Goal: Task Accomplishment & Management: Manage account settings

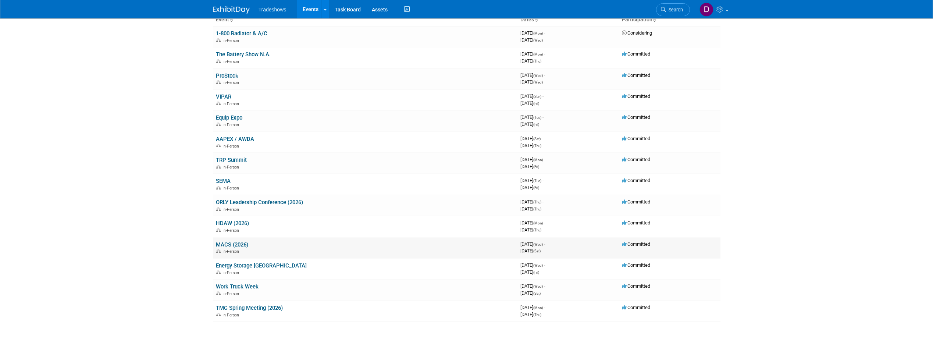
scroll to position [37, 0]
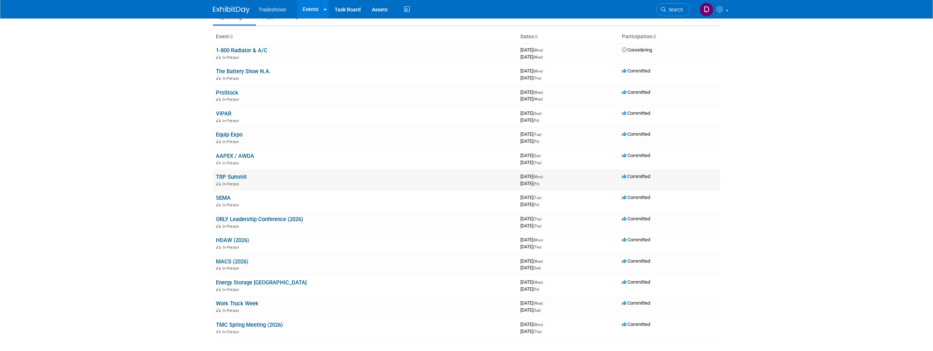
click at [276, 178] on td "TRP Summit In-Person" at bounding box center [365, 180] width 305 height 21
click at [309, 180] on td "TRP Summit In-Person" at bounding box center [365, 180] width 305 height 21
click at [238, 177] on link "TRP Summit" at bounding box center [231, 177] width 31 height 7
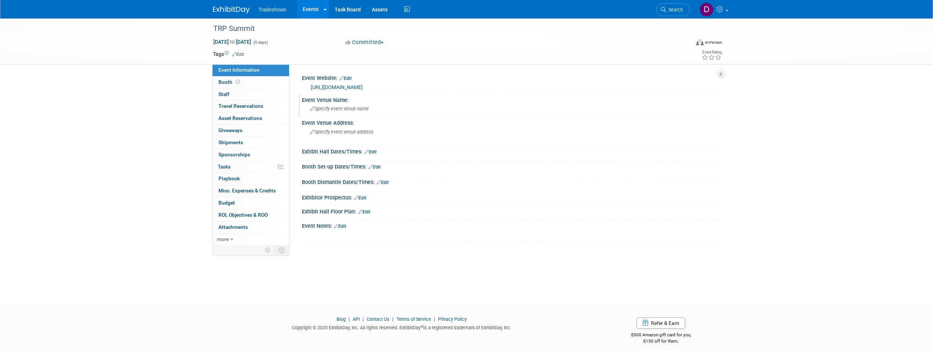
click at [354, 108] on span "Specify event venue name" at bounding box center [339, 109] width 59 height 6
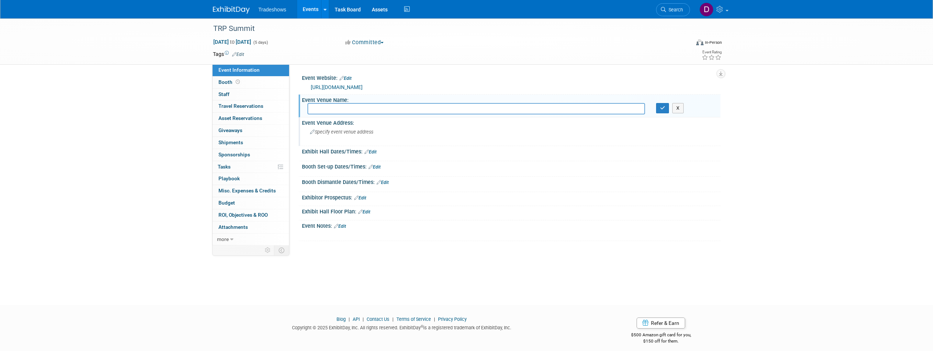
paste input "Renaissance [GEOGRAPHIC_DATA]"
type input "Renaissance [GEOGRAPHIC_DATA]"
click at [345, 132] on span "Specify event venue address" at bounding box center [341, 132] width 63 height 6
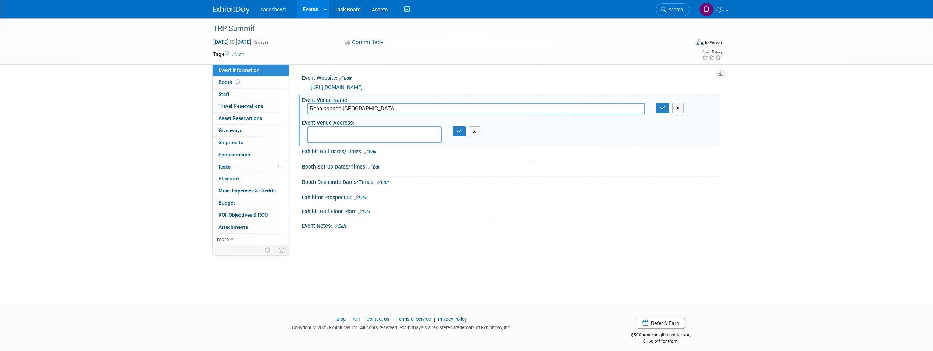
paste textarea "[STREET_ADDRESS]"
type textarea "[STREET_ADDRESS]"
click at [459, 129] on icon "button" at bounding box center [459, 131] width 5 height 5
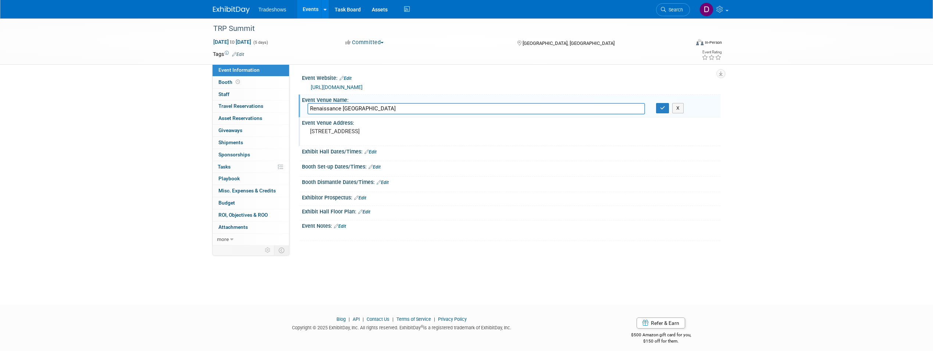
click at [372, 152] on link "Edit" at bounding box center [370, 151] width 12 height 5
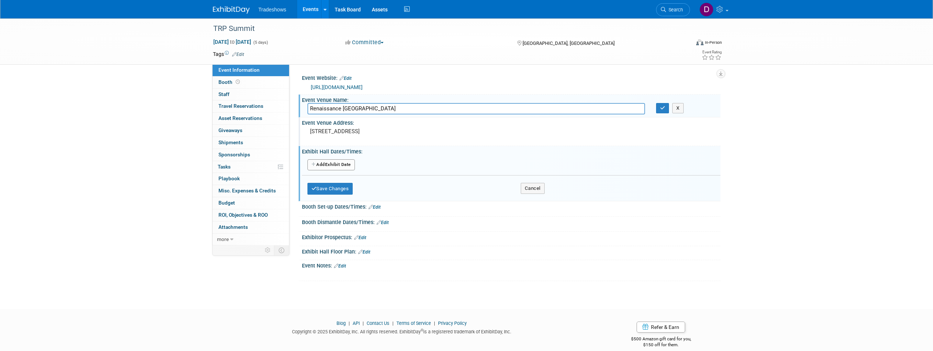
click at [333, 163] on button "Add Another Exhibit Date" at bounding box center [330, 164] width 47 height 11
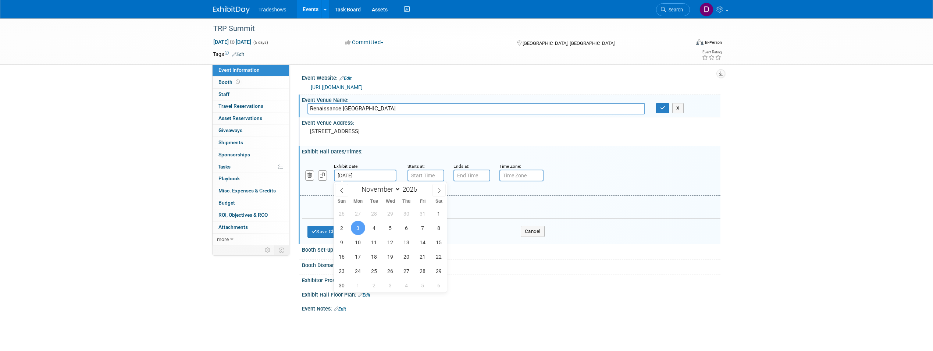
click at [355, 171] on input "[DATE]" at bounding box center [365, 176] width 63 height 12
click at [371, 229] on span "4" at bounding box center [374, 228] width 14 height 14
type input "[DATE]"
click at [428, 174] on input "7:00 AM" at bounding box center [426, 176] width 37 height 12
click at [414, 174] on input "7:00 AM" at bounding box center [426, 176] width 37 height 12
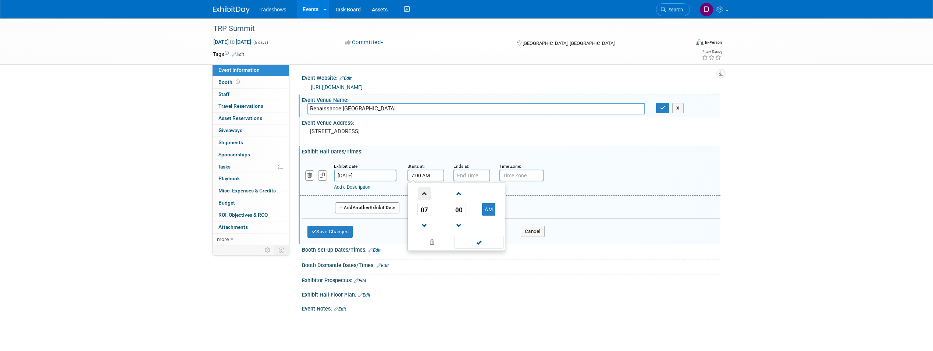
click at [423, 192] on span at bounding box center [424, 193] width 13 height 13
click at [421, 228] on span at bounding box center [424, 225] width 13 height 13
click at [492, 210] on button "AM" at bounding box center [488, 209] width 13 height 13
type input "6:00 PM"
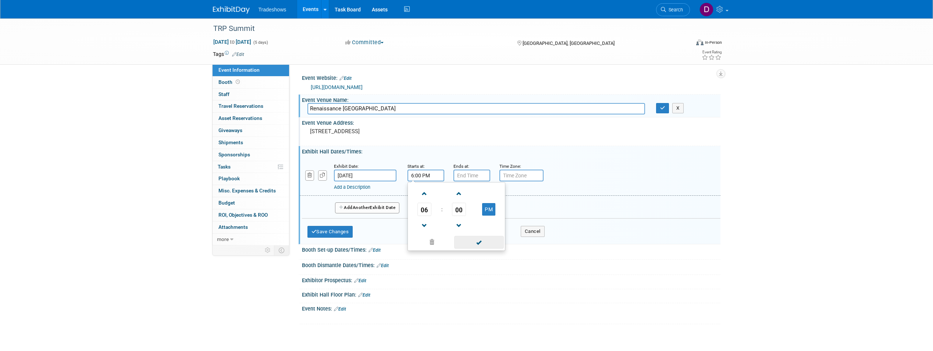
click at [479, 243] on span at bounding box center [479, 242] width 50 height 13
click at [473, 174] on input "7:00 PM" at bounding box center [471, 176] width 37 height 12
click at [470, 192] on span at bounding box center [470, 193] width 13 height 13
type input "8:00 PM"
click at [526, 244] on span at bounding box center [525, 242] width 50 height 13
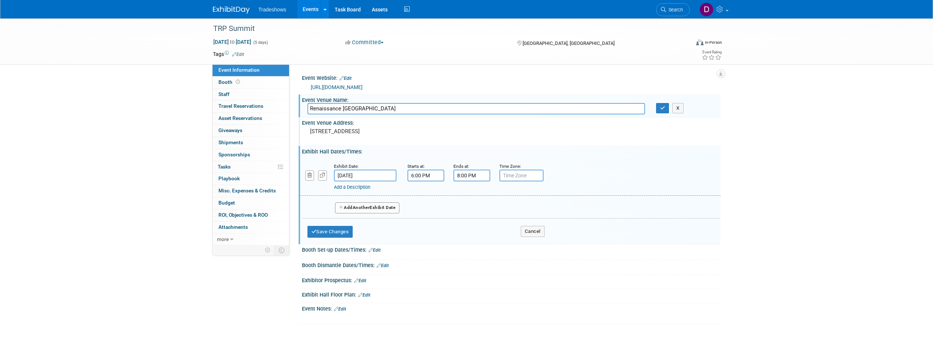
click at [518, 175] on input "text" at bounding box center [521, 176] width 44 height 12
click at [517, 175] on input "text" at bounding box center [521, 176] width 44 height 12
type input "m"
type input "Mountain time"
click at [566, 182] on div "Add a Description Description:" at bounding box center [491, 185] width 314 height 9
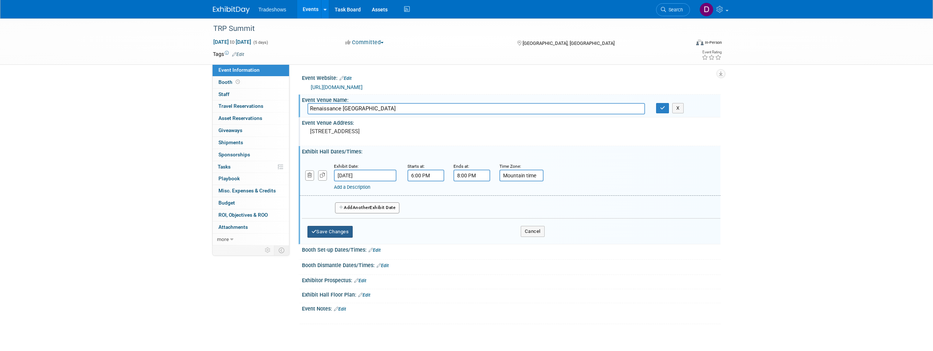
click at [335, 232] on button "Save Changes" at bounding box center [330, 232] width 46 height 12
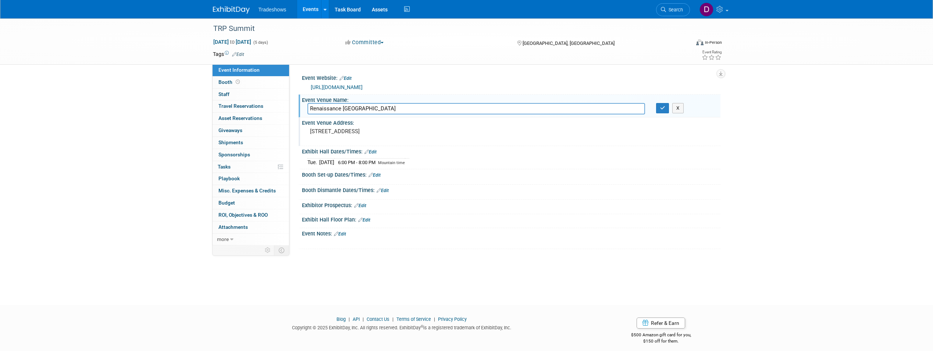
click at [377, 174] on link "Edit" at bounding box center [375, 174] width 12 height 5
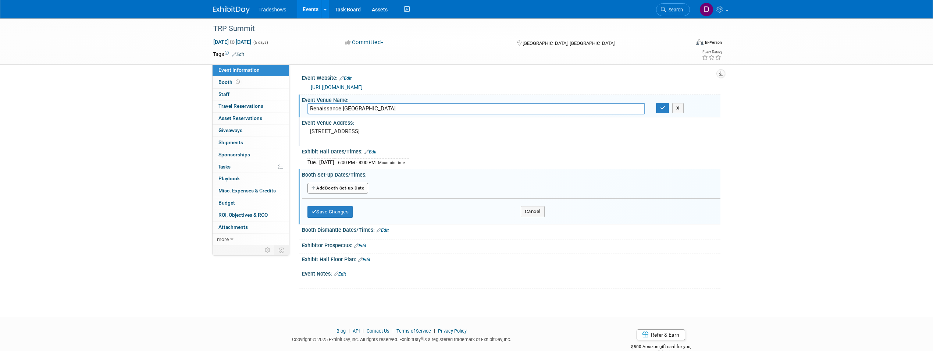
click at [341, 187] on button "Add Another Booth Set-up Date" at bounding box center [337, 188] width 61 height 11
select select "10"
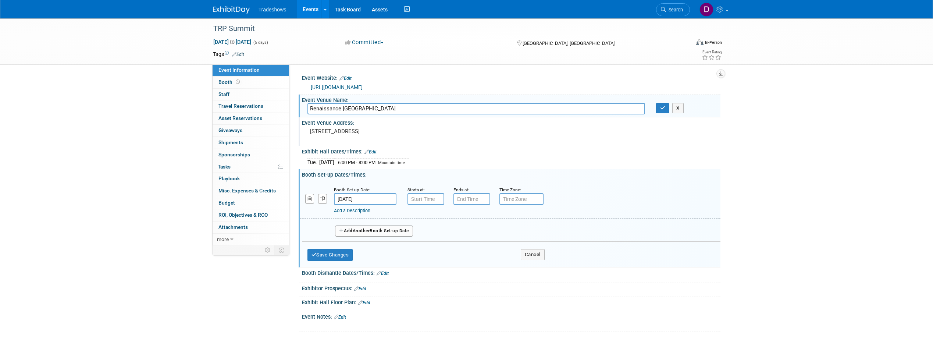
click at [350, 196] on input "[DATE]" at bounding box center [365, 199] width 63 height 12
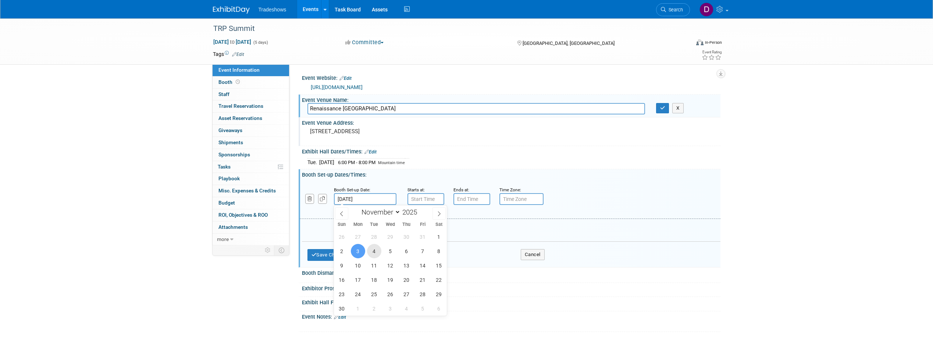
click at [371, 252] on span "4" at bounding box center [374, 251] width 14 height 14
type input "[DATE]"
click at [426, 197] on input "7:00 AM" at bounding box center [426, 199] width 37 height 12
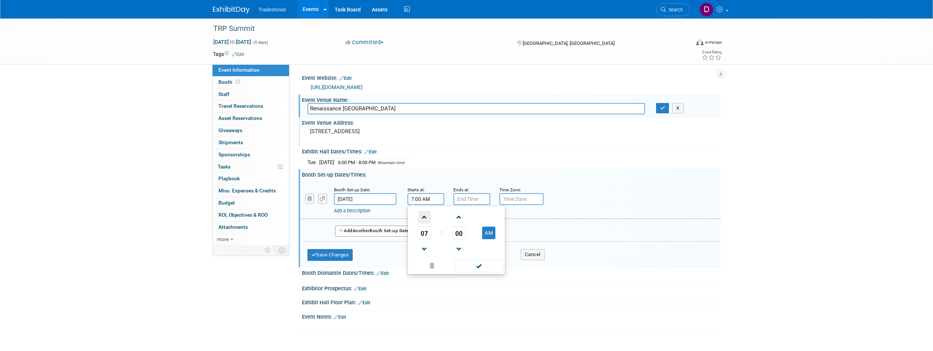
click at [421, 217] on span at bounding box center [424, 217] width 13 height 13
type input "8:00 AM"
click at [477, 268] on span at bounding box center [479, 265] width 50 height 13
click at [471, 200] on input "7:00 PM" at bounding box center [471, 199] width 37 height 12
click at [469, 217] on span at bounding box center [470, 217] width 13 height 13
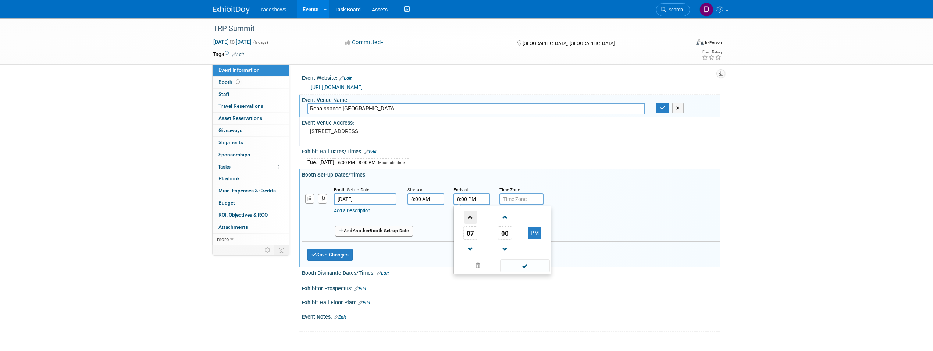
click at [469, 217] on span at bounding box center [470, 217] width 13 height 13
click at [537, 232] on button "AM" at bounding box center [534, 233] width 13 height 13
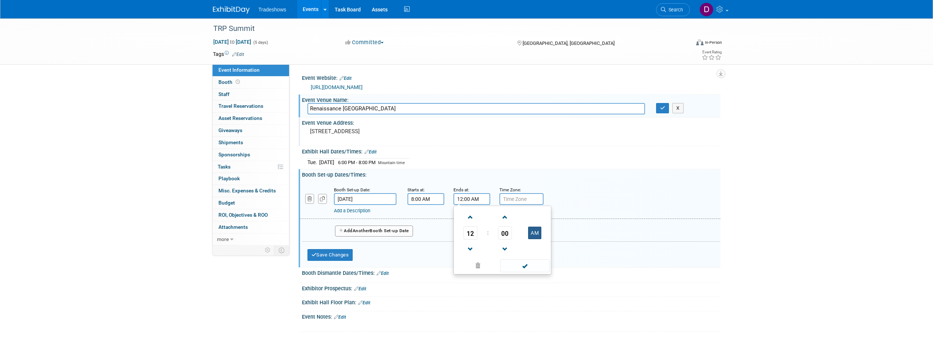
type input "12:00 PM"
click at [524, 265] on span at bounding box center [525, 265] width 50 height 13
click at [513, 199] on input "text" at bounding box center [521, 199] width 44 height 12
type input "Mountain"
click at [479, 254] on div "Save Changes Cancel" at bounding box center [425, 253] width 237 height 23
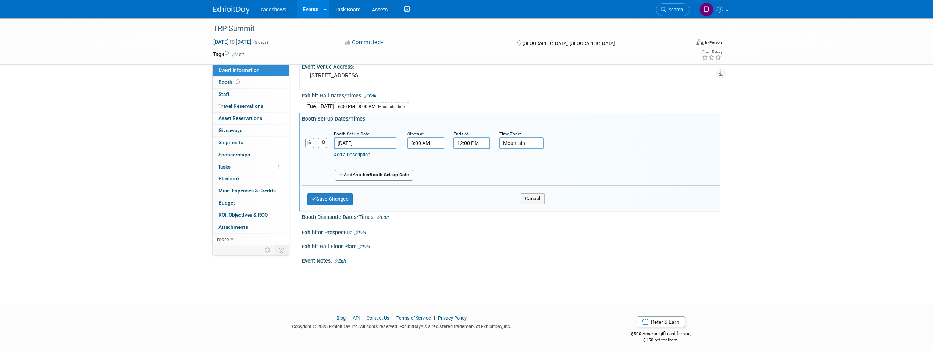
scroll to position [60, 0]
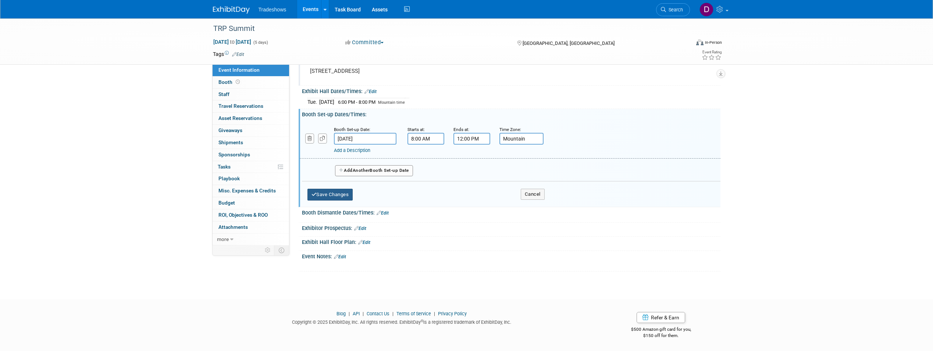
click at [319, 192] on button "Save Changes" at bounding box center [330, 195] width 46 height 12
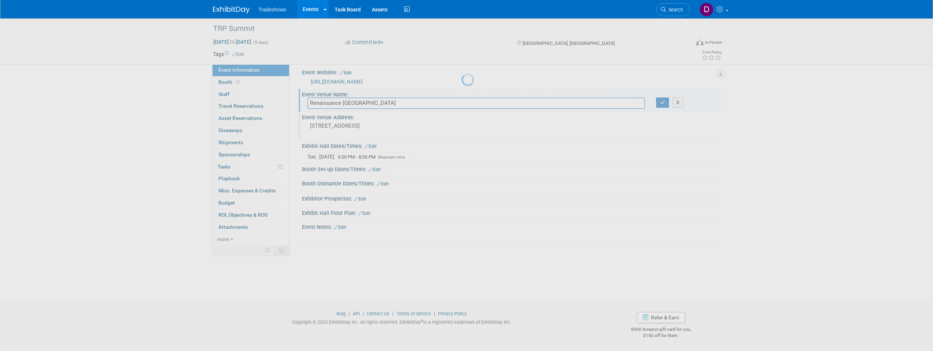
scroll to position [6, 0]
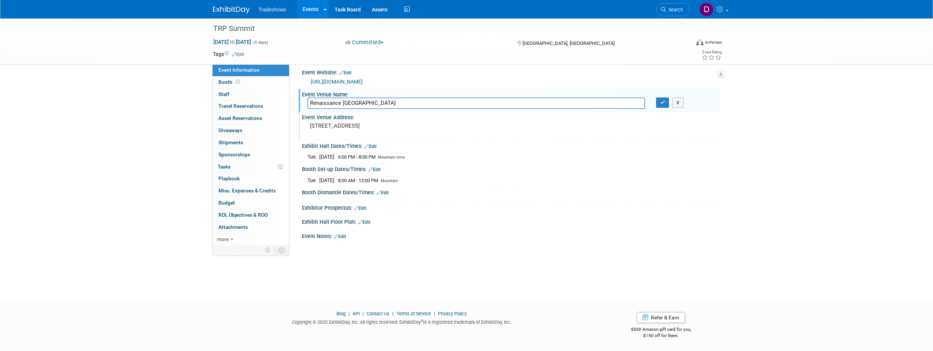
click at [385, 191] on link "Edit" at bounding box center [383, 192] width 12 height 5
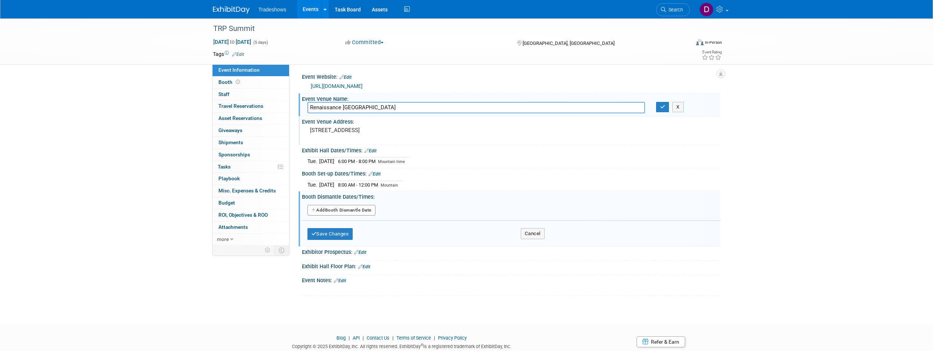
scroll to position [0, 0]
click at [345, 208] on button "Add Another Booth Dismantle Date" at bounding box center [341, 211] width 68 height 11
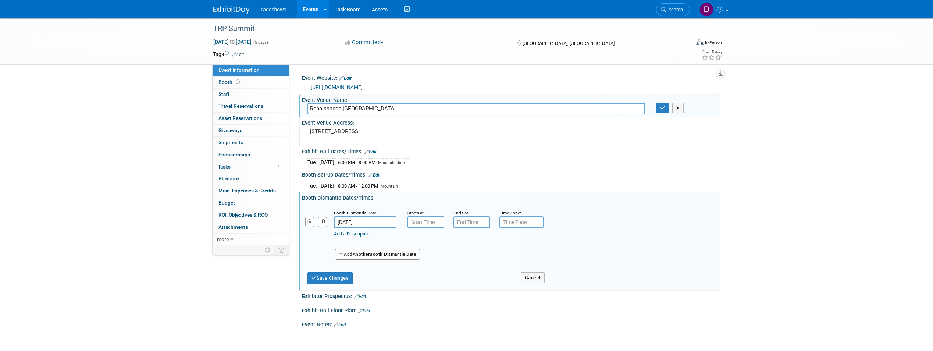
click at [360, 220] on input "[DATE]" at bounding box center [365, 222] width 63 height 12
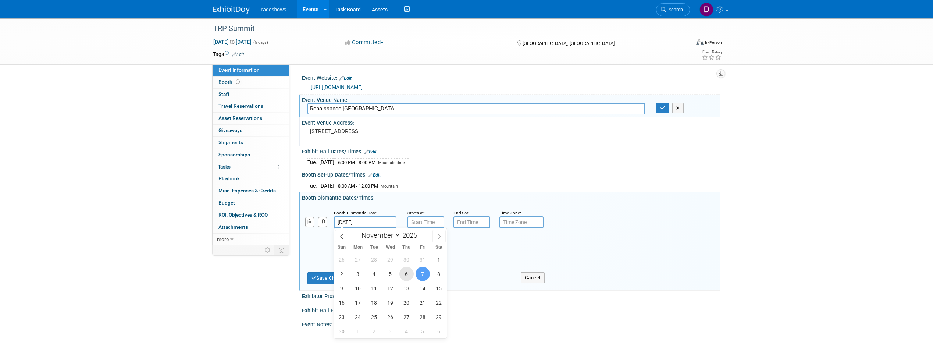
click at [405, 273] on span "6" at bounding box center [406, 274] width 14 height 14
type input "[DATE]"
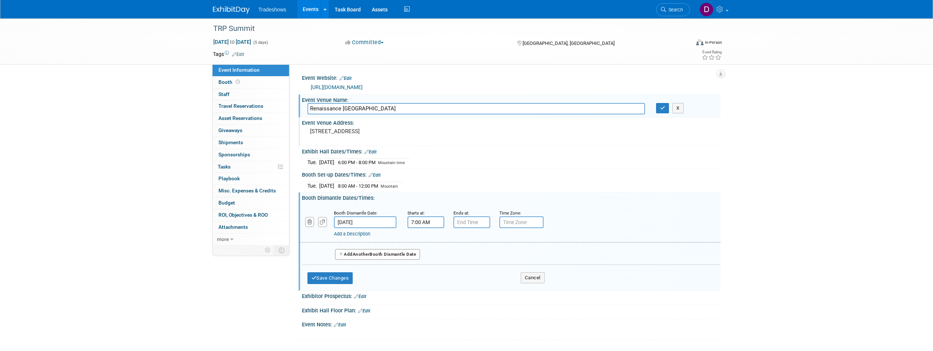
click at [427, 223] on input "7:00 AM" at bounding box center [426, 222] width 37 height 12
click at [430, 221] on input "7:00 AM" at bounding box center [426, 222] width 37 height 12
click at [422, 268] on span at bounding box center [424, 272] width 13 height 13
click at [491, 254] on button "AM" at bounding box center [488, 256] width 13 height 13
type input "6:00 PM"
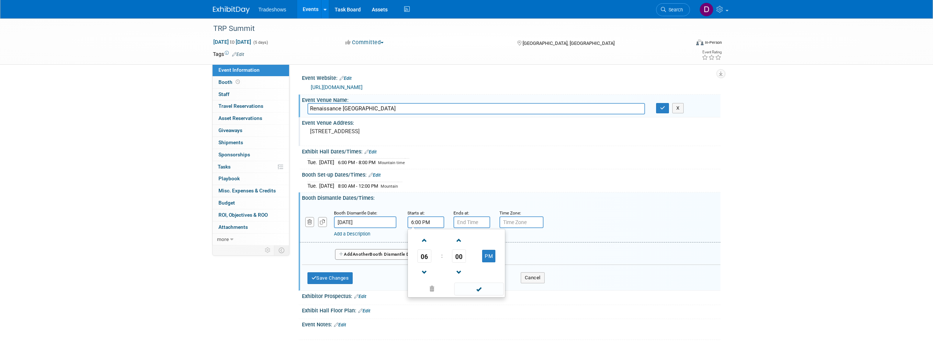
type input "7:00 PM"
click at [473, 225] on input "7:00 PM" at bounding box center [471, 222] width 37 height 12
click at [519, 218] on input "text" at bounding box center [521, 222] width 44 height 12
type input "Mountain"
click at [345, 272] on button "Save Changes" at bounding box center [330, 278] width 46 height 12
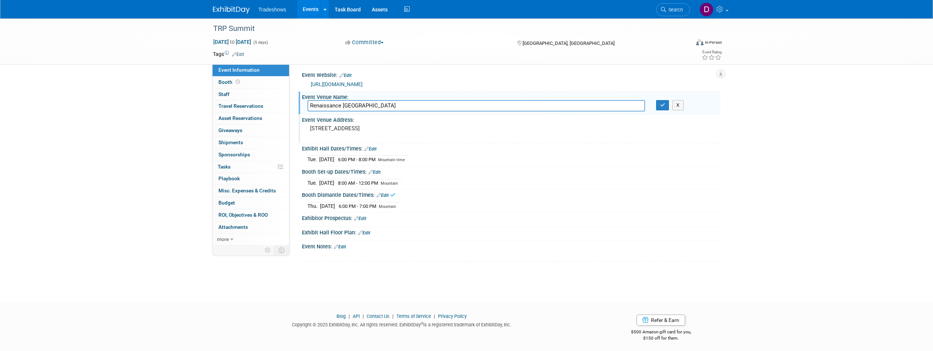
scroll to position [6, 0]
click at [340, 216] on div "Exhibitor Prospectus: Edit" at bounding box center [511, 215] width 419 height 10
click at [342, 175] on div "Booth Set-up Dates/Times: Edit" at bounding box center [511, 174] width 419 height 10
click at [377, 174] on link "Edit" at bounding box center [375, 174] width 12 height 5
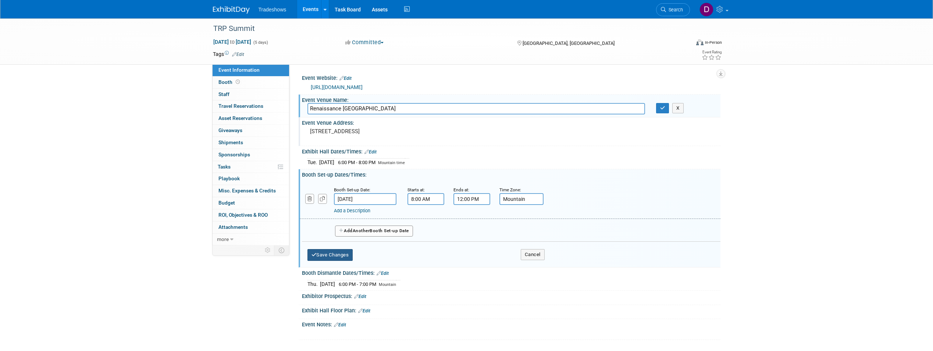
click at [334, 258] on button "Save Changes" at bounding box center [330, 255] width 46 height 12
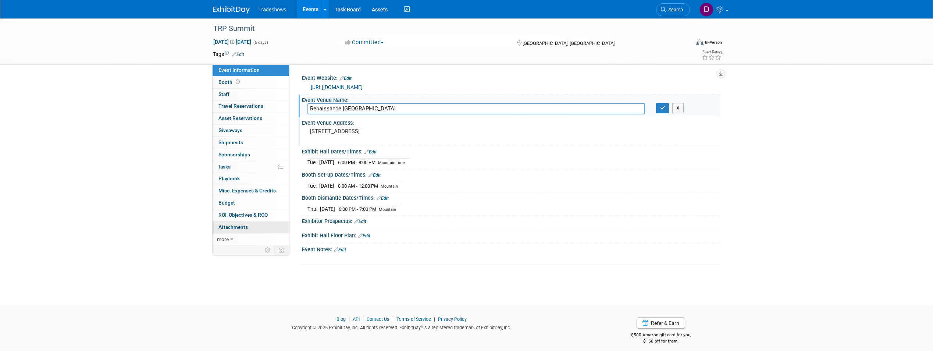
click at [244, 224] on span "Attachments 0" at bounding box center [232, 227] width 29 height 6
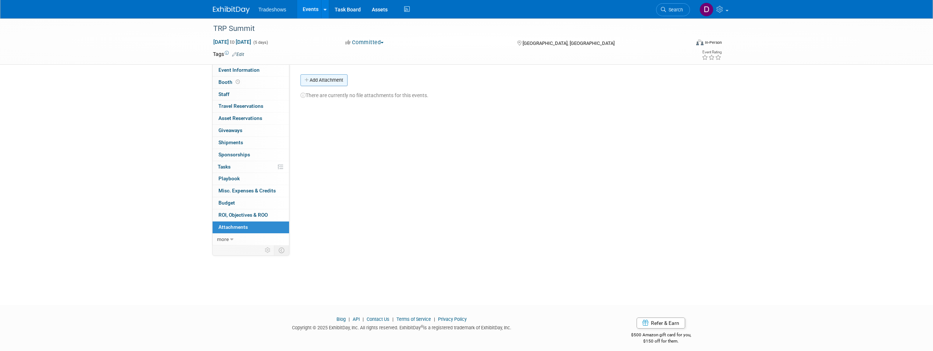
click at [324, 78] on button "Add Attachment" at bounding box center [323, 80] width 47 height 12
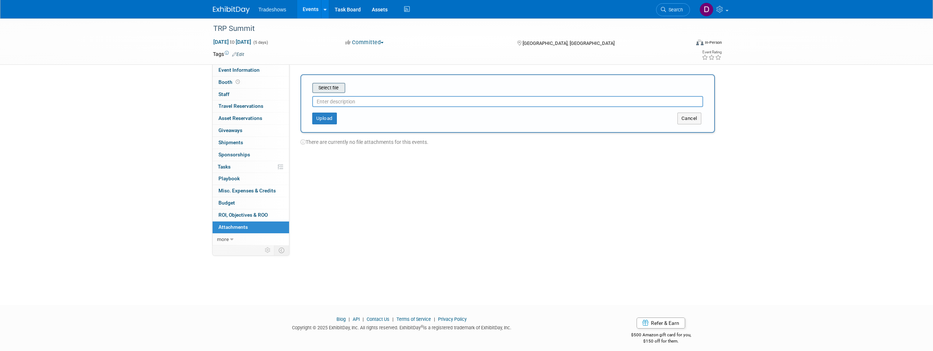
click at [324, 88] on input "file" at bounding box center [301, 87] width 88 height 9
click at [323, 113] on button "Upload" at bounding box center [324, 116] width 25 height 12
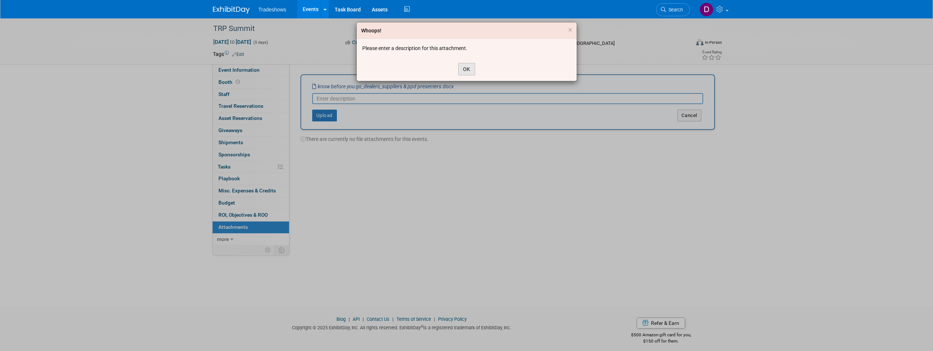
click at [465, 69] on button "OK" at bounding box center [466, 69] width 17 height 13
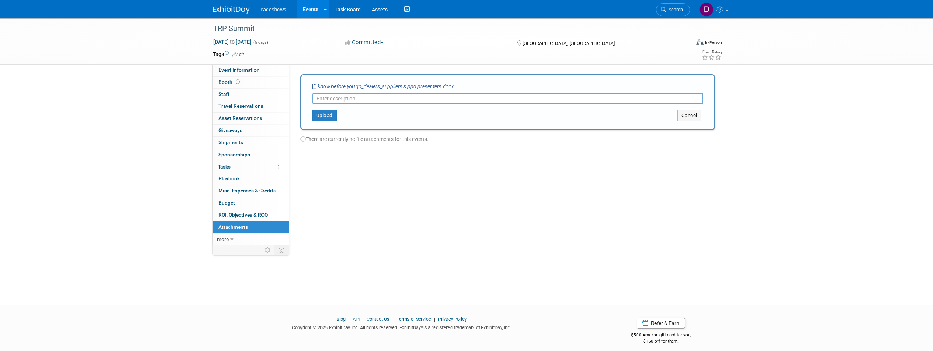
click at [337, 100] on input "text" at bounding box center [507, 98] width 391 height 11
click at [340, 98] on input "text" at bounding box center [507, 98] width 391 height 11
type input "info"
click at [330, 115] on button "Upload" at bounding box center [324, 116] width 25 height 12
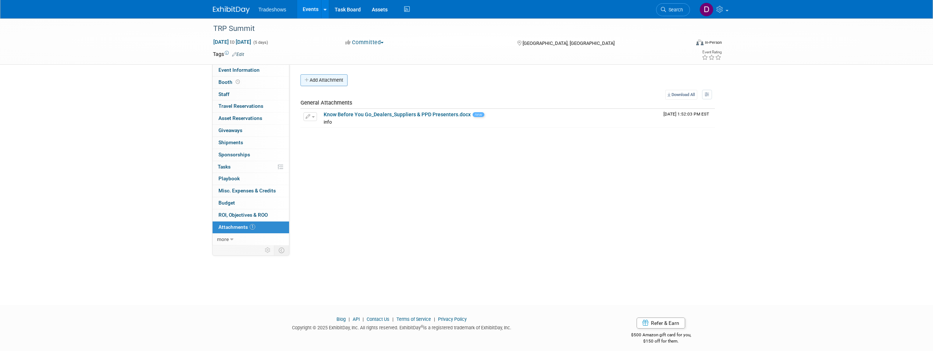
click at [335, 81] on button "Add Attachment" at bounding box center [323, 80] width 47 height 12
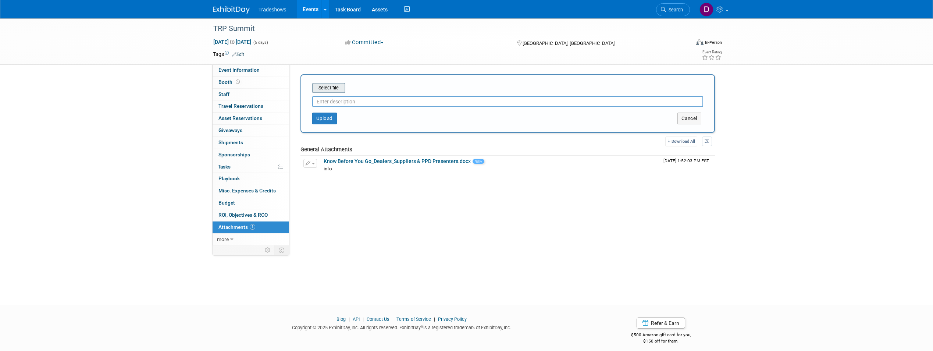
click at [335, 89] on input "file" at bounding box center [301, 87] width 88 height 9
click at [348, 102] on input "text" at bounding box center [507, 98] width 391 height 11
click at [323, 112] on button "Upload" at bounding box center [324, 116] width 25 height 12
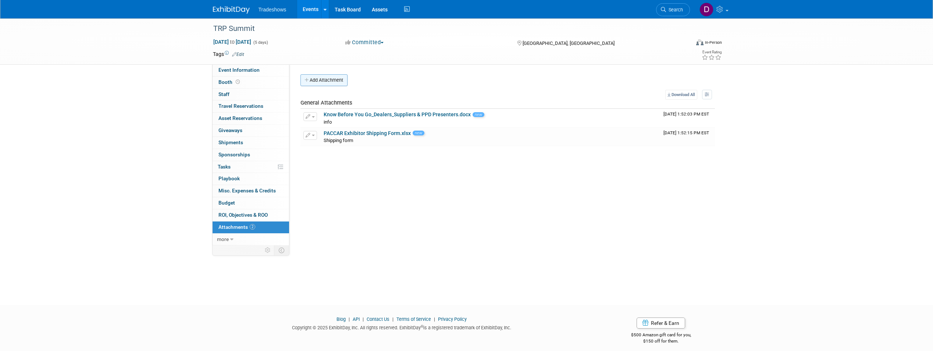
click at [313, 78] on button "Add Attachment" at bounding box center [323, 80] width 47 height 12
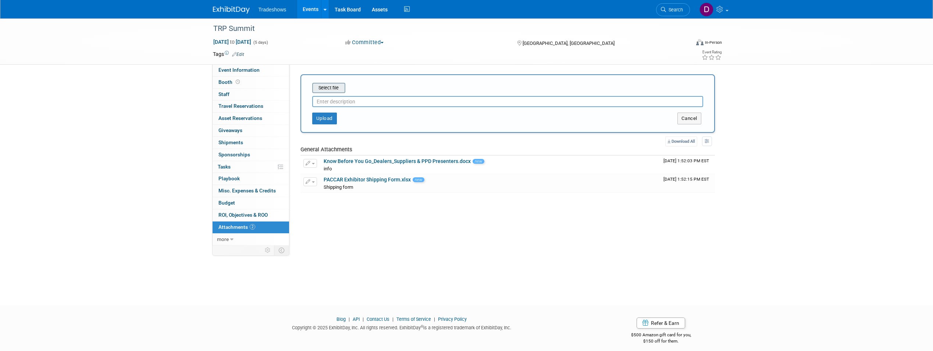
click at [327, 89] on input "file" at bounding box center [301, 87] width 88 height 9
click at [343, 100] on input "text" at bounding box center [507, 98] width 391 height 11
type input "Package label"
click at [331, 115] on button "Upload" at bounding box center [324, 116] width 25 height 12
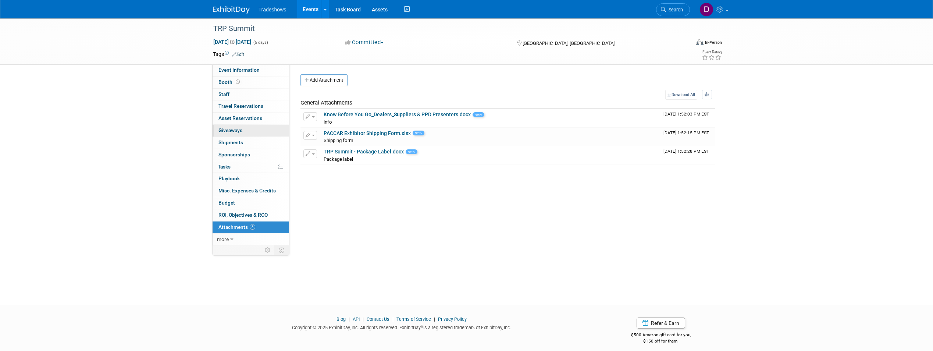
click at [225, 129] on span "Giveaways 0" at bounding box center [230, 130] width 24 height 6
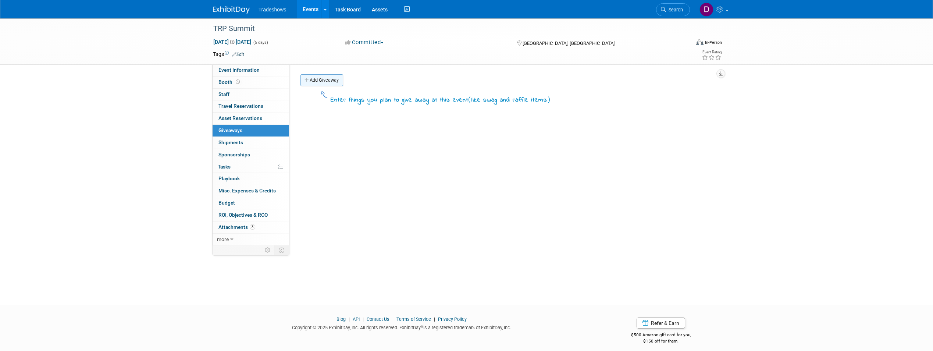
click at [318, 76] on link "Add Giveaway" at bounding box center [321, 80] width 43 height 12
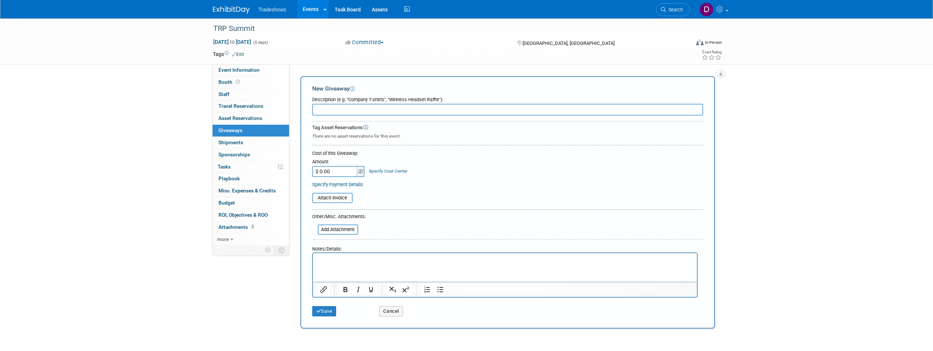
click at [359, 172] on img at bounding box center [360, 171] width 5 height 5
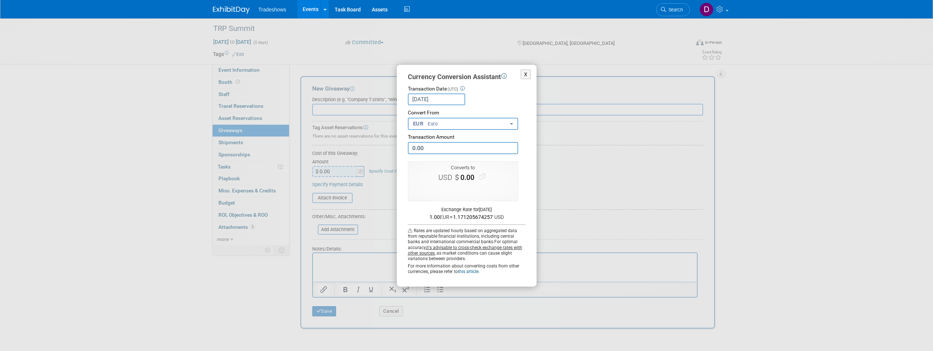
click at [602, 60] on div "X Currency Conversion Assistant Transaction Date (UTC) [DATE] Loading Rates Con…" at bounding box center [466, 175] width 933 height 351
click at [524, 76] on button "X" at bounding box center [526, 75] width 10 height 10
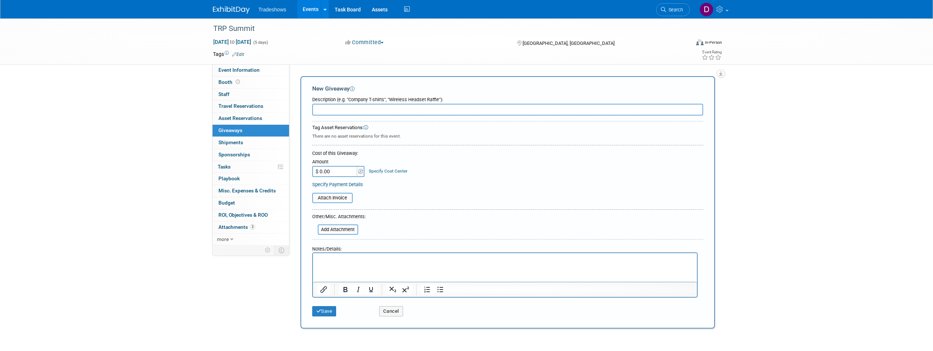
click at [335, 108] on input "text" at bounding box center [507, 110] width 391 height 12
type input "Gift cards"
click at [359, 170] on img at bounding box center [360, 171] width 5 height 5
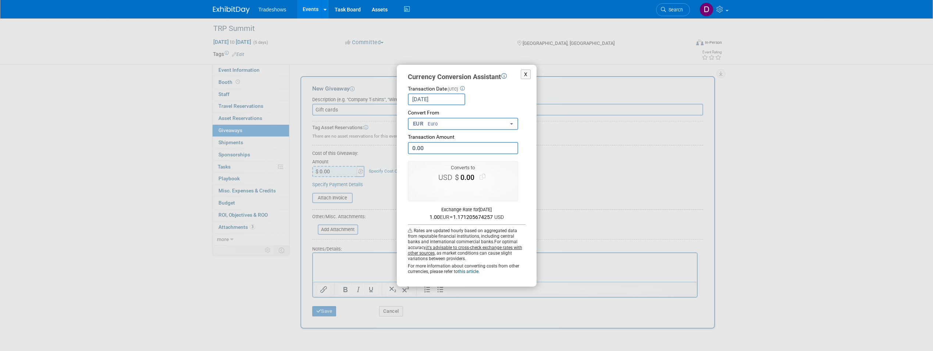
click at [428, 123] on span "Euro" at bounding box center [432, 124] width 10 height 7
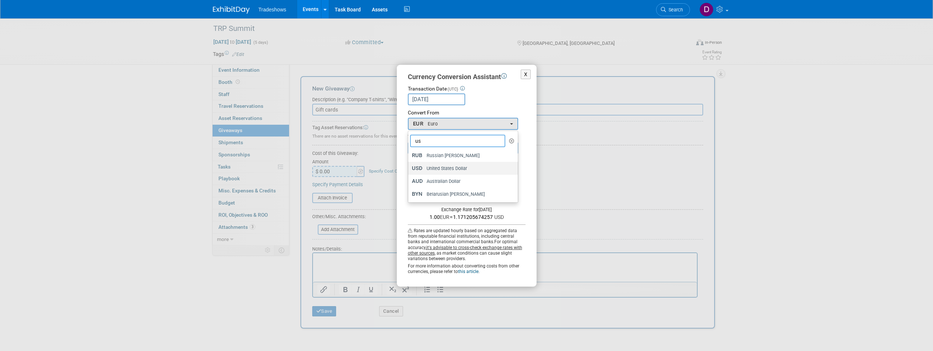
type input "us"
click at [451, 166] on span "United States Dollar" at bounding box center [446, 168] width 41 height 7
click at [409, 166] on input "USD United States Dollar" at bounding box center [407, 168] width 5 height 5
select select "1"
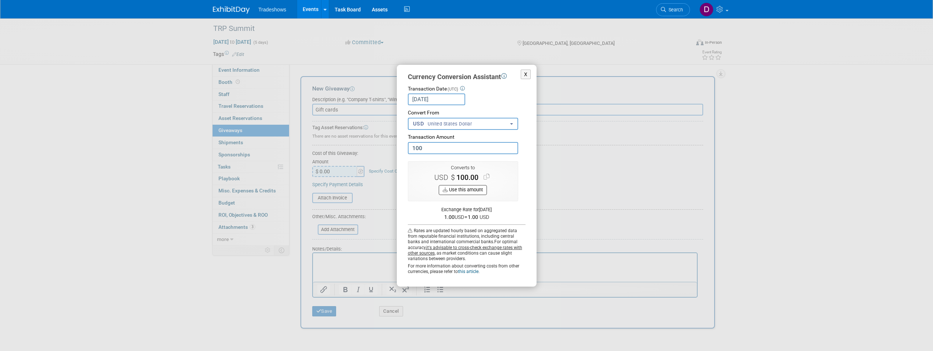
type input "100.00"
click at [458, 191] on button "Use this amount" at bounding box center [463, 190] width 48 height 10
type input "$ 100.00"
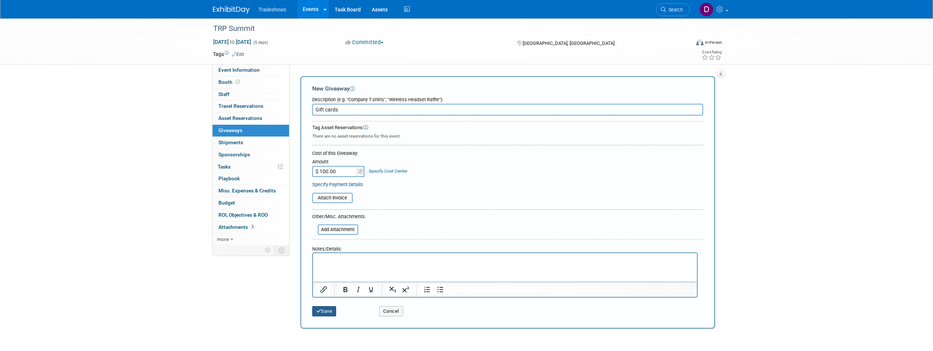
click at [320, 309] on icon "submit" at bounding box center [318, 311] width 5 height 5
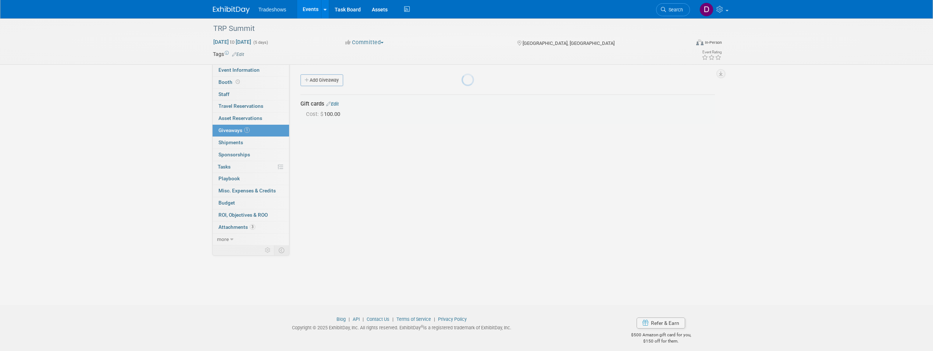
scroll to position [6, 0]
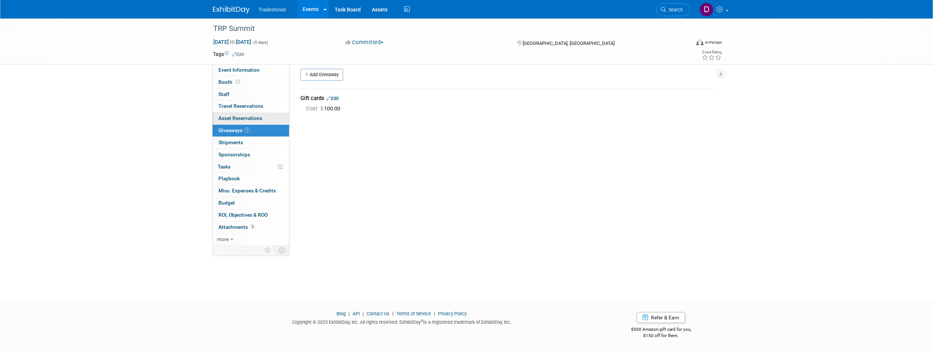
click at [239, 116] on span "Asset Reservations 0" at bounding box center [240, 118] width 44 height 6
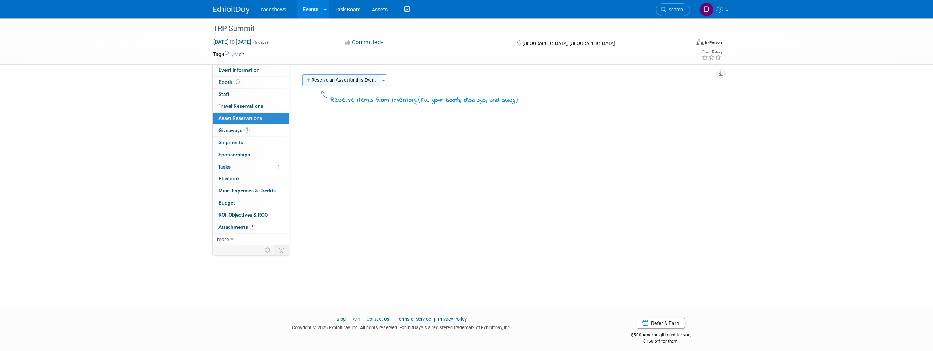
click at [367, 77] on button "Reserve an Asset for this Event" at bounding box center [341, 80] width 78 height 12
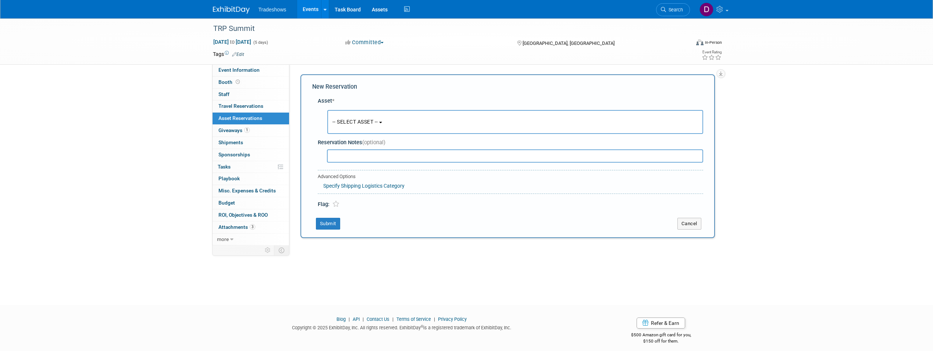
scroll to position [6, 0]
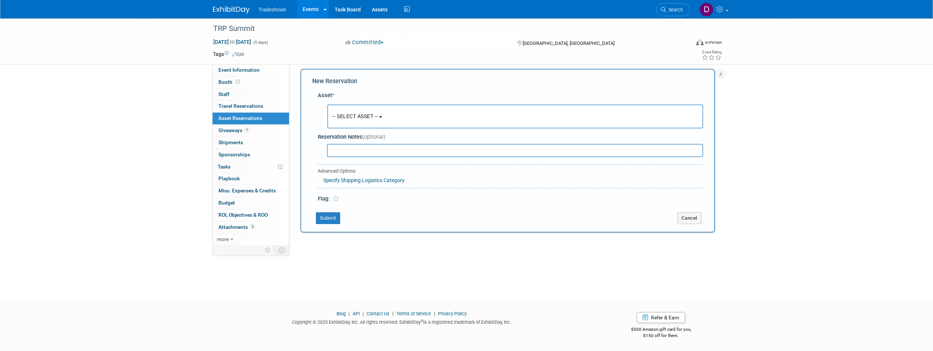
click at [396, 114] on button "-- SELECT ASSET --" at bounding box center [515, 116] width 376 height 24
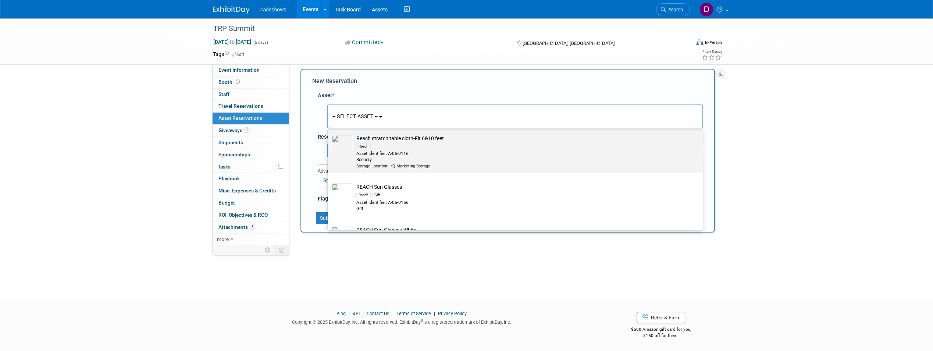
scroll to position [4266, 0]
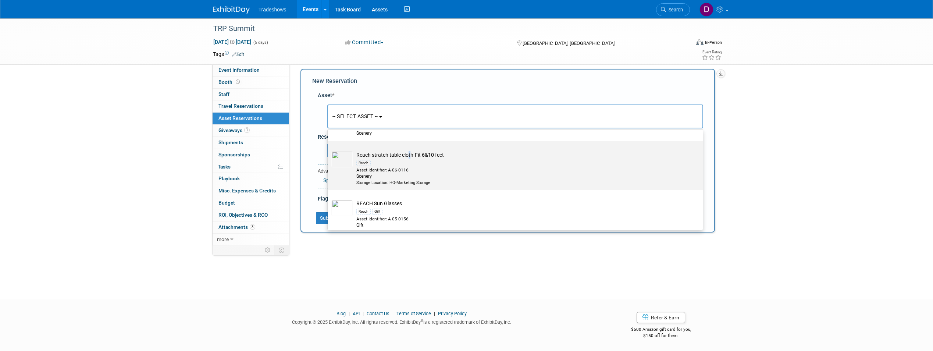
click at [409, 171] on td "Reach stratch table cloth-Fit 6&10 feet Reach Asset Identifier: A-06-0116 Scene…" at bounding box center [520, 168] width 335 height 34
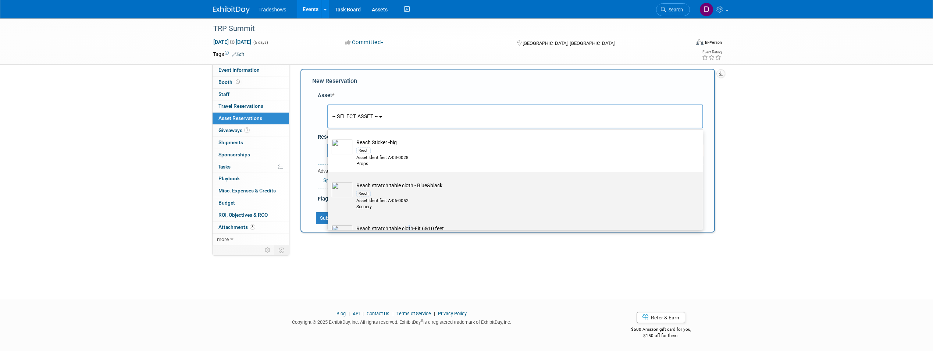
scroll to position [4229, 0]
click at [397, 211] on td "Reach stratch table cloth-Fit 6&10 feet Reach Asset Identifier: A-06-0116 Scene…" at bounding box center [520, 205] width 335 height 34
click at [329, 187] on input "Reach stratch table cloth-Fit 6&10 feet Reach Asset Identifier: A-06-0116 Scene…" at bounding box center [326, 184] width 5 height 5
select select "10718310"
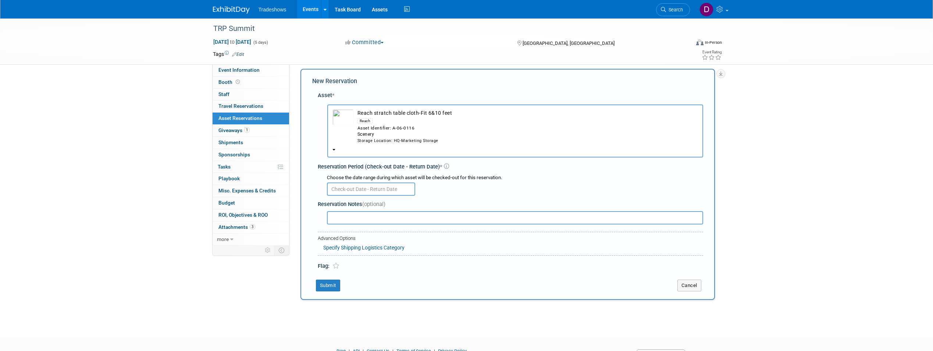
click at [332, 150] on button "Reach stratch table cloth-Fit 6&10 feet Reach Asset Identifier: A-06-0116 Scene…" at bounding box center [515, 130] width 376 height 53
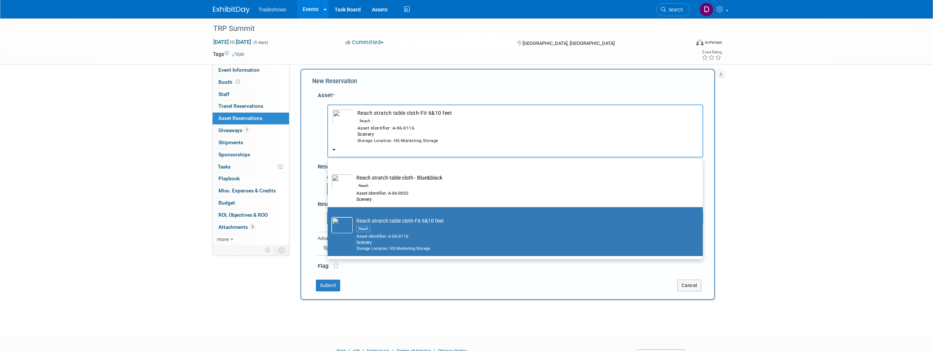
click at [752, 173] on div "TRP Summit [DATE] to [DATE] (5 days) [DATE] to [DATE] Committed Committed Consi…" at bounding box center [466, 168] width 933 height 311
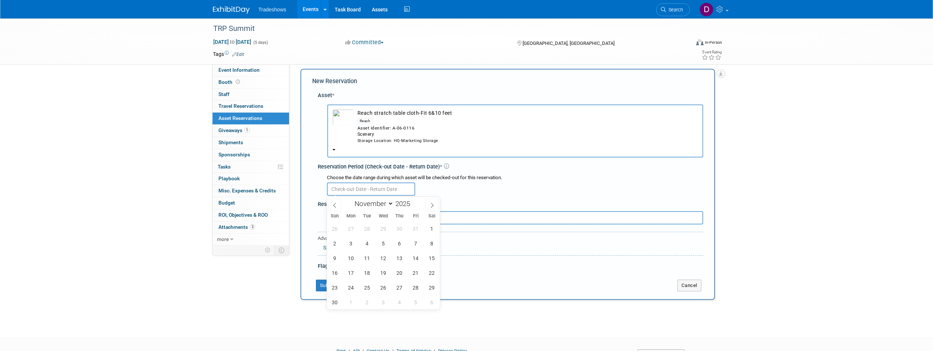
click at [380, 188] on input "text" at bounding box center [371, 188] width 88 height 13
click at [535, 203] on div "Reservation Notes (optional)" at bounding box center [510, 204] width 385 height 8
click at [359, 218] on input "text" at bounding box center [515, 217] width 376 height 13
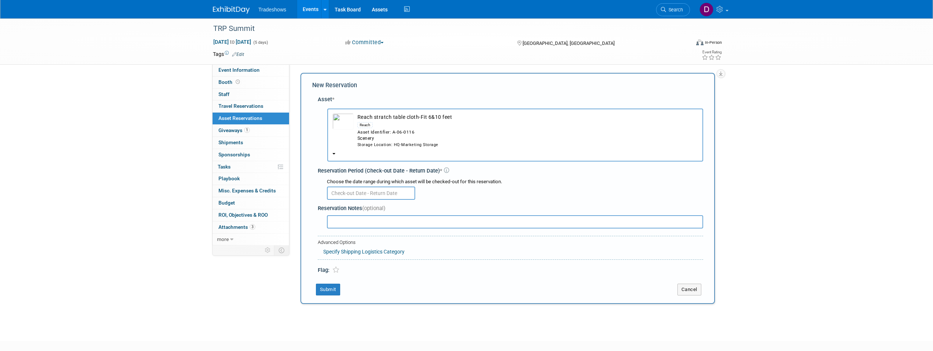
scroll to position [0, 0]
click at [335, 155] on b "button" at bounding box center [333, 154] width 3 height 1
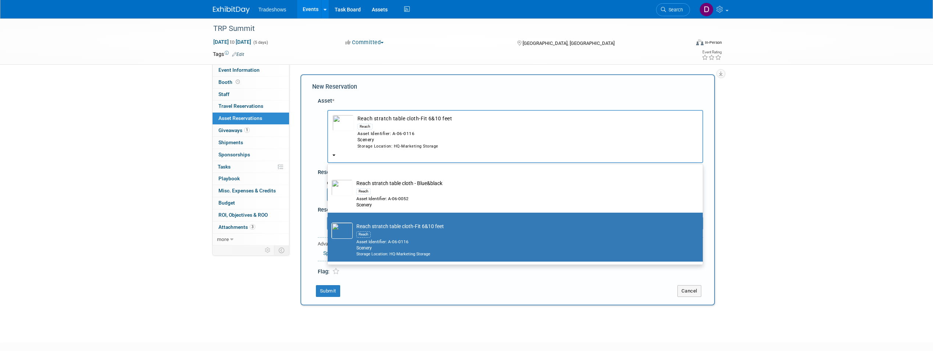
click at [394, 247] on td "Reach stratch table cloth-Fit 6&10 feet Reach Asset Identifier: A-06-0116 Scene…" at bounding box center [520, 240] width 335 height 34
click at [329, 221] on input "Reach stratch table cloth-Fit 6&10 feet Reach Asset Identifier: A-06-0116 Scene…" at bounding box center [326, 219] width 5 height 5
click at [753, 205] on div "TRP Summit [DATE] to [DATE] (5 days) [DATE] to [DATE] Committed Committed Consi…" at bounding box center [466, 173] width 933 height 311
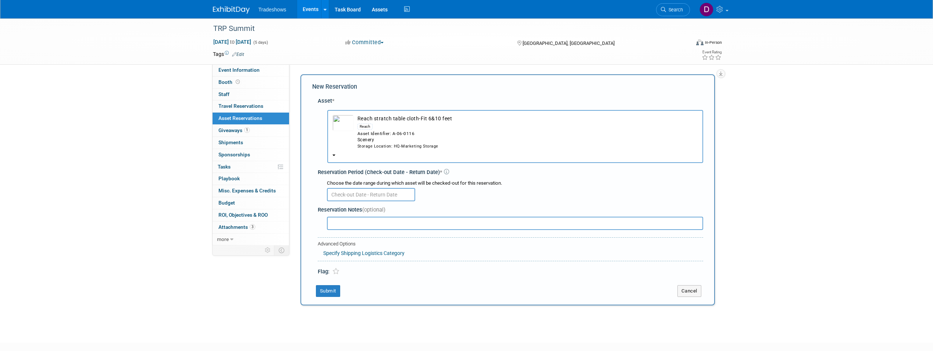
click at [342, 223] on input "text" at bounding box center [515, 223] width 376 height 13
type input "for 6ft table"
click at [328, 289] on button "Submit" at bounding box center [328, 291] width 24 height 12
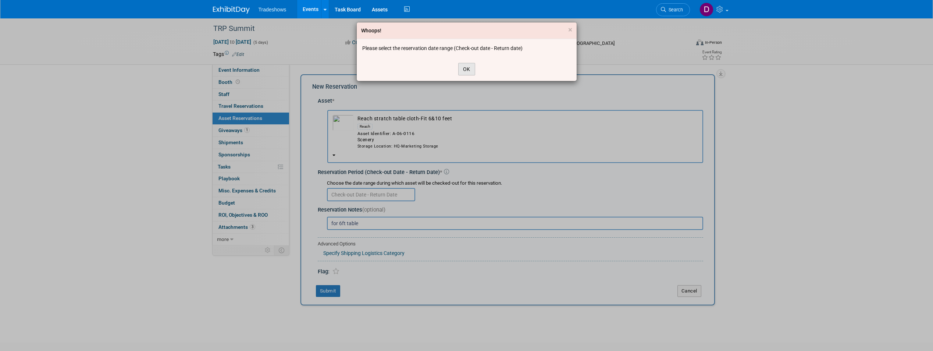
click at [468, 70] on button "OK" at bounding box center [466, 69] width 17 height 13
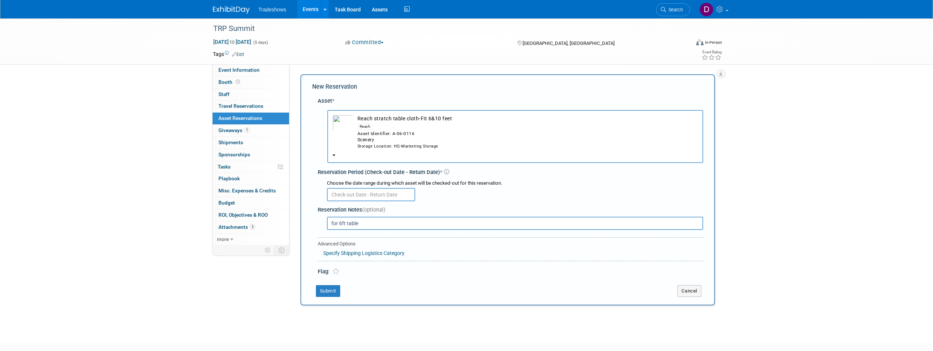
click at [385, 192] on input "text" at bounding box center [371, 194] width 88 height 13
click at [366, 248] on span "4" at bounding box center [367, 249] width 14 height 14
click at [352, 249] on span "3" at bounding box center [351, 249] width 14 height 14
click at [397, 195] on input "[DATE] to [DATE]" at bounding box center [371, 194] width 88 height 13
click at [430, 249] on span "8" at bounding box center [432, 249] width 14 height 14
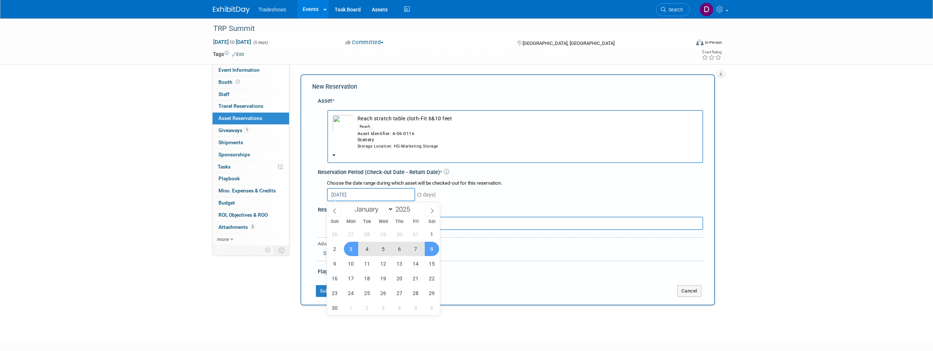
click at [350, 246] on span "3" at bounding box center [351, 249] width 14 height 14
type input "[DATE] to [DATE]"
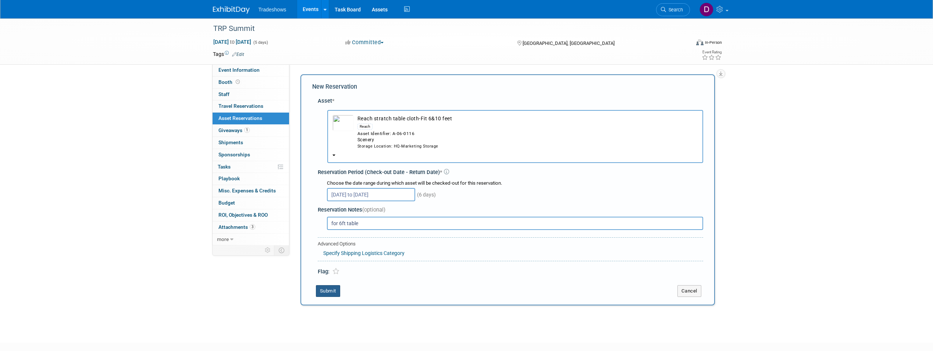
click at [331, 289] on button "Submit" at bounding box center [328, 291] width 24 height 12
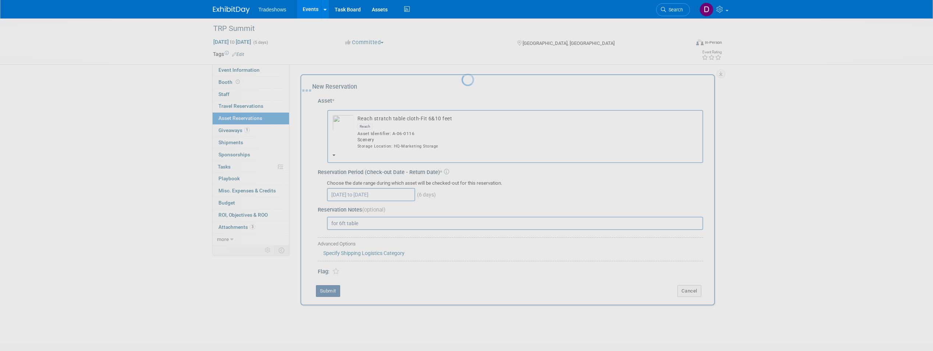
scroll to position [6, 0]
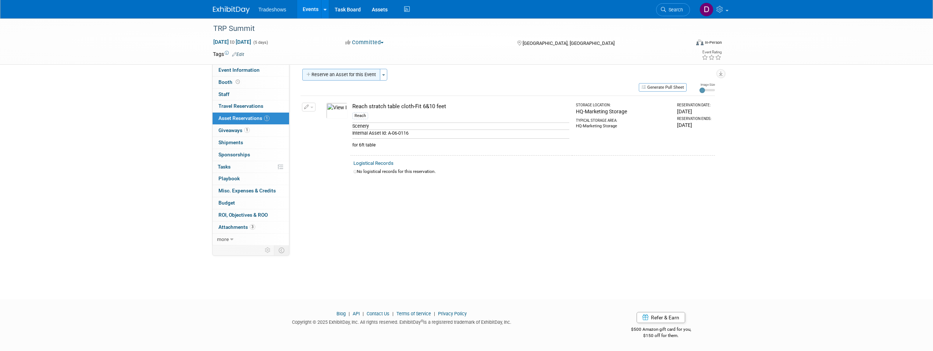
click at [353, 76] on button "Reserve an Asset for this Event" at bounding box center [341, 75] width 78 height 12
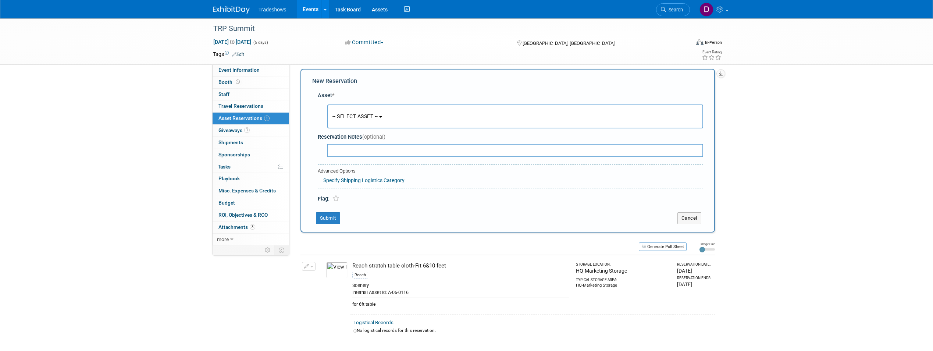
scroll to position [7, 0]
click at [386, 119] on button "-- SELECT ASSET --" at bounding box center [515, 115] width 376 height 24
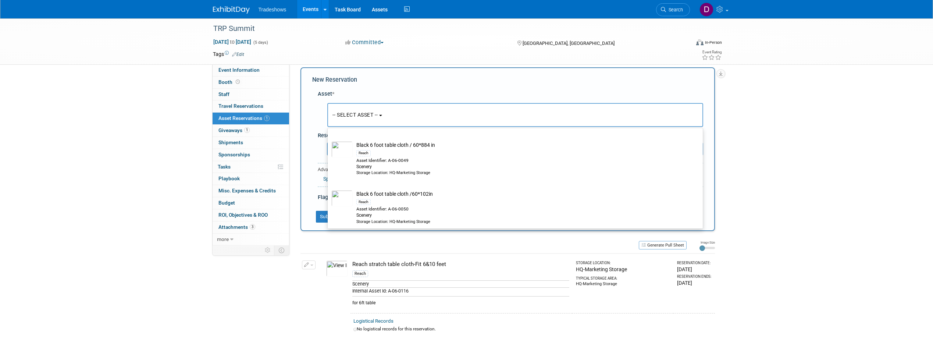
scroll to position [1434, 0]
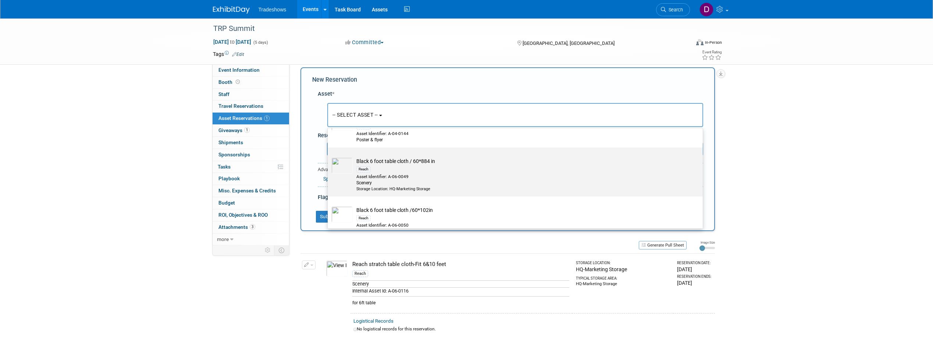
click at [343, 171] on img at bounding box center [341, 165] width 21 height 16
click at [329, 156] on input "Black 6 foot table cloth / 60*884 in Reach Asset Identifier: A-06-0049 Scenery …" at bounding box center [326, 154] width 5 height 5
select select "10713700"
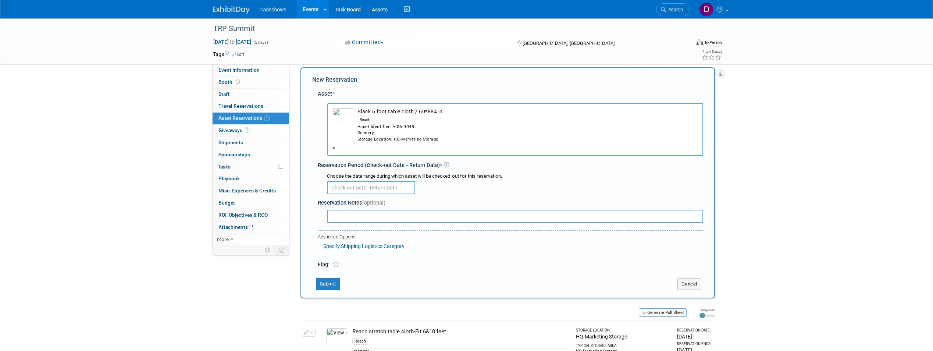
click at [346, 117] on img "button" at bounding box center [342, 116] width 21 height 16
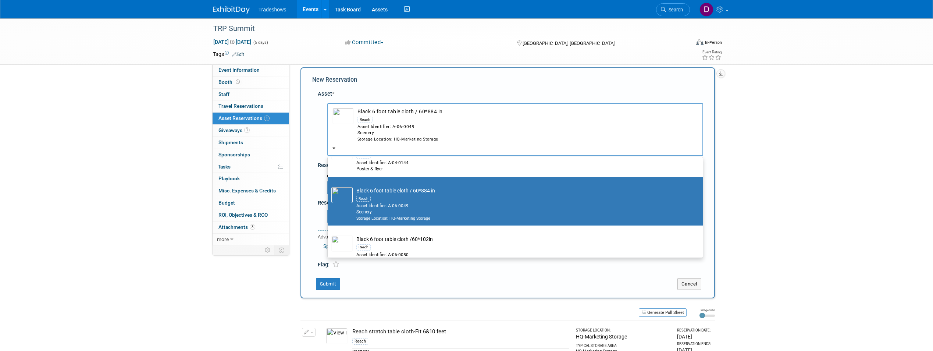
click at [346, 117] on img "button" at bounding box center [342, 116] width 21 height 16
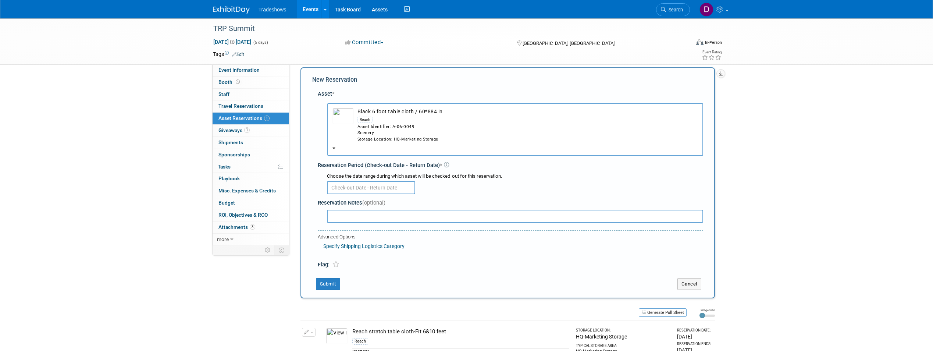
click at [315, 171] on div "Asset * -- SELECT ASSET -- Reach" at bounding box center [507, 177] width 391 height 182
click at [687, 285] on button "Cancel" at bounding box center [689, 284] width 24 height 12
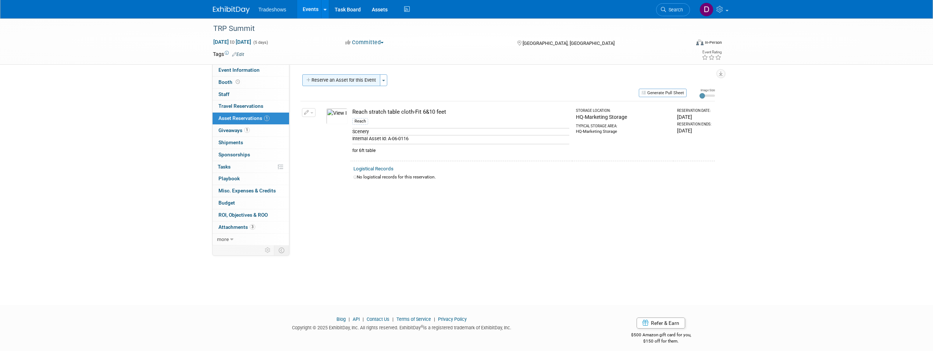
click at [340, 78] on button "Reserve an Asset for this Event" at bounding box center [341, 80] width 78 height 12
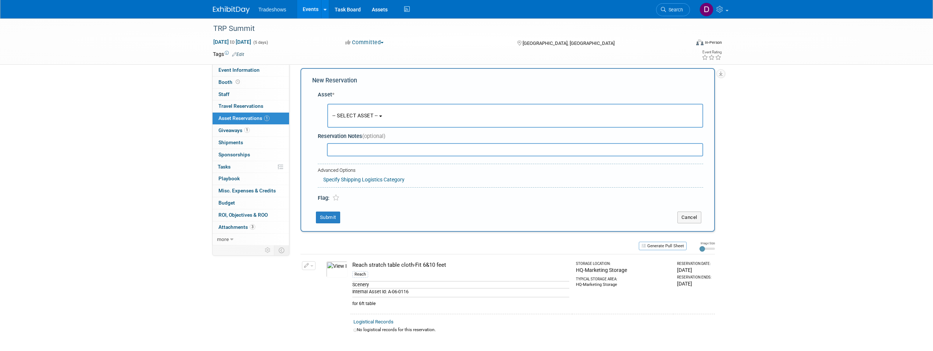
scroll to position [7, 0]
click at [382, 107] on button "-- SELECT ASSET --" at bounding box center [515, 115] width 376 height 24
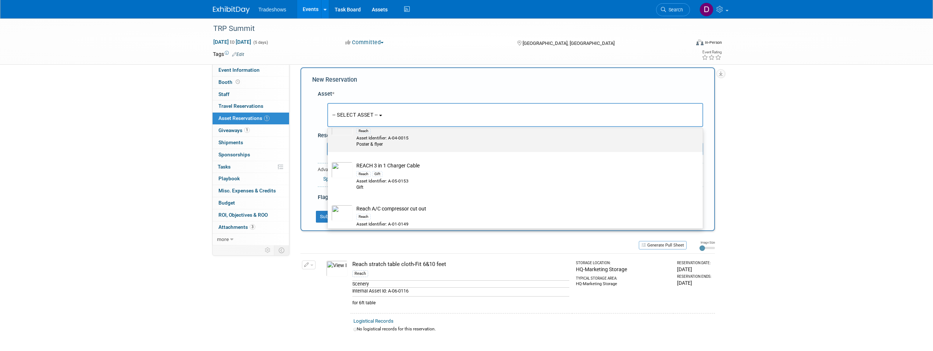
scroll to position [3420, 0]
click at [416, 141] on div "Reach Gift" at bounding box center [522, 136] width 332 height 8
click at [329, 124] on input "REACH 3 in 1 Charger Cable Reach Gift Asset Identifier: A-05-0153 Gift" at bounding box center [326, 121] width 5 height 5
select select "10720374"
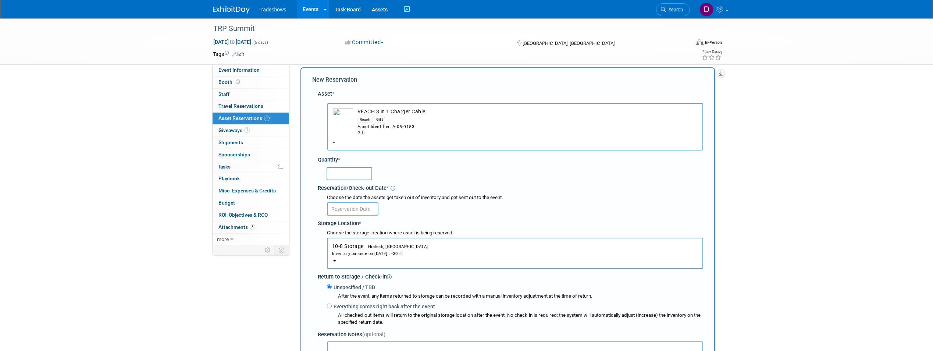
click at [350, 174] on input "text" at bounding box center [350, 173] width 46 height 13
type input "20"
click at [364, 205] on input "text" at bounding box center [352, 208] width 51 height 13
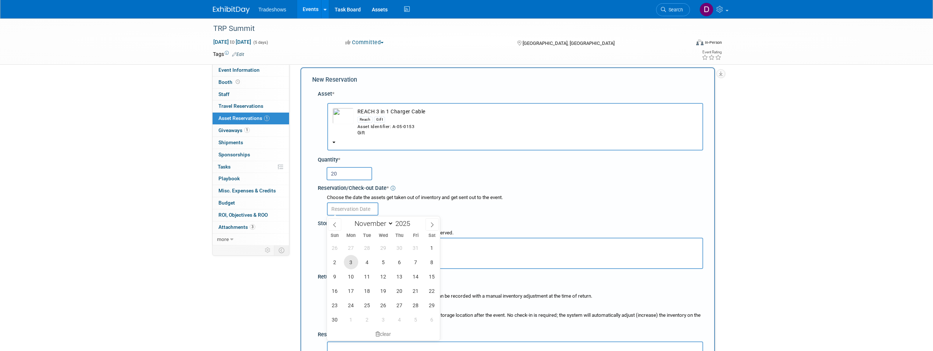
click at [351, 262] on span "3" at bounding box center [351, 262] width 14 height 14
type input "[DATE]"
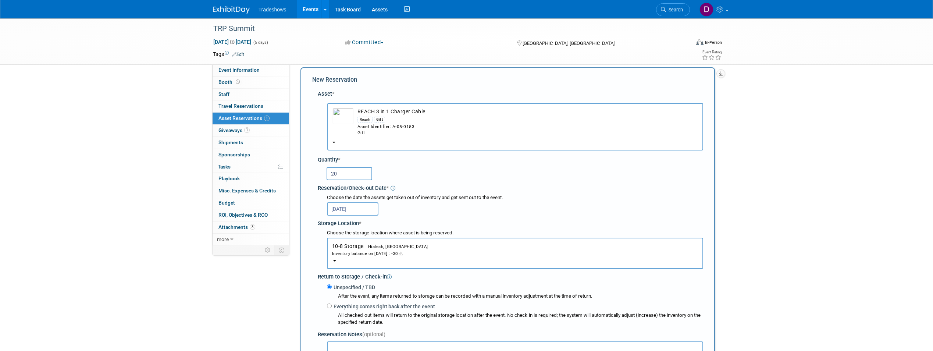
click at [391, 109] on td "REACH 3 in 1 Charger Cable Reach Gift Asset Identifier: A-05-0153 Gift" at bounding box center [526, 122] width 344 height 29
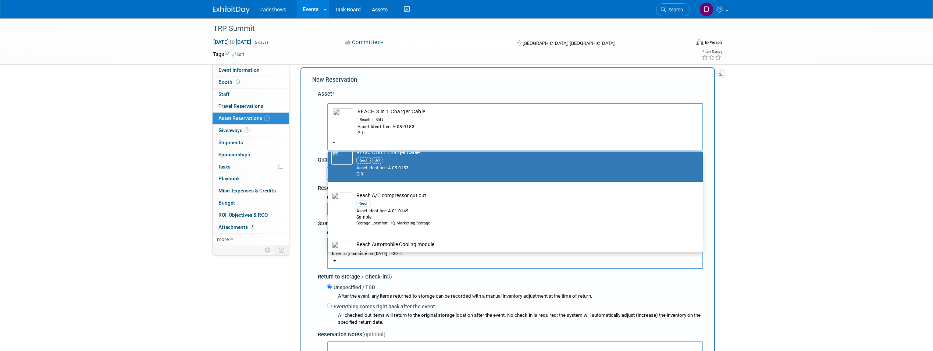
click at [460, 118] on div "Reach Gift" at bounding box center [527, 119] width 341 height 8
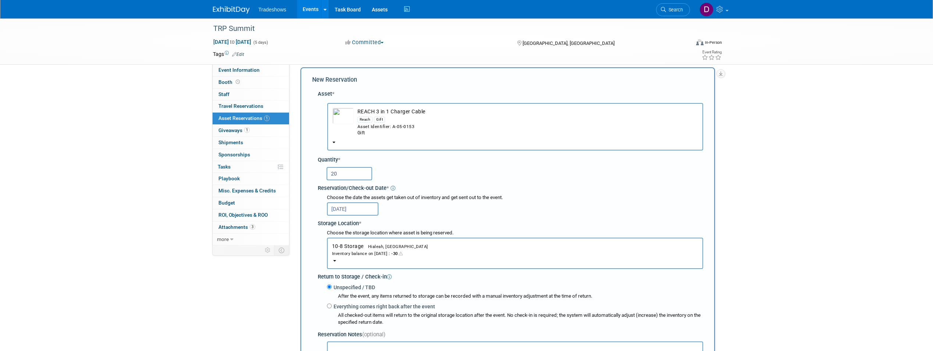
click at [333, 142] on b "button" at bounding box center [333, 142] width 3 height 1
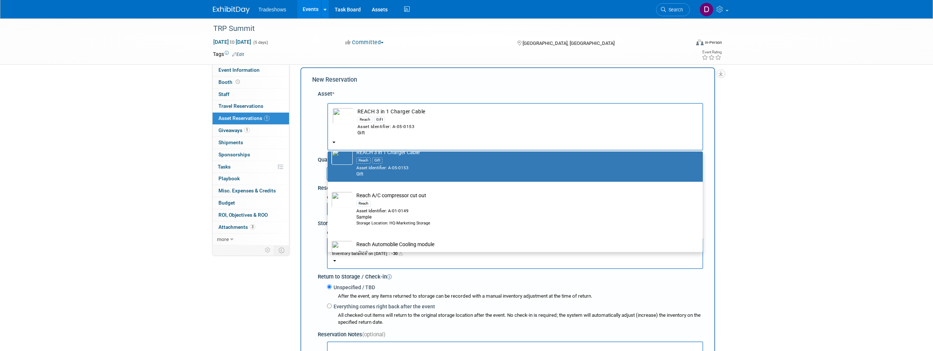
click at [333, 142] on b "button" at bounding box center [333, 142] width 3 height 1
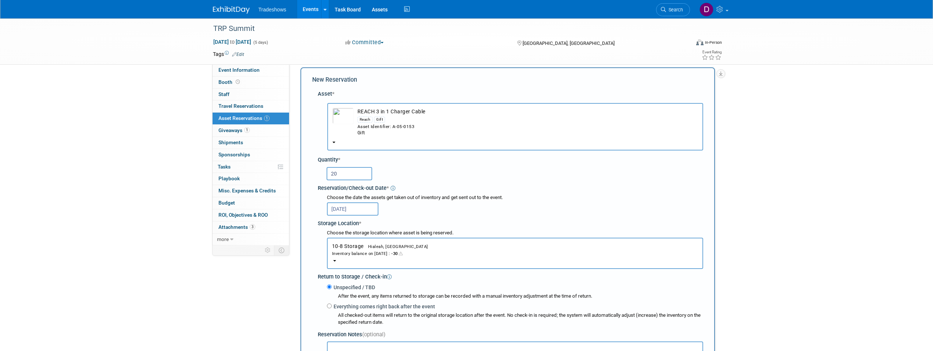
click at [358, 206] on input "[DATE]" at bounding box center [352, 208] width 51 height 13
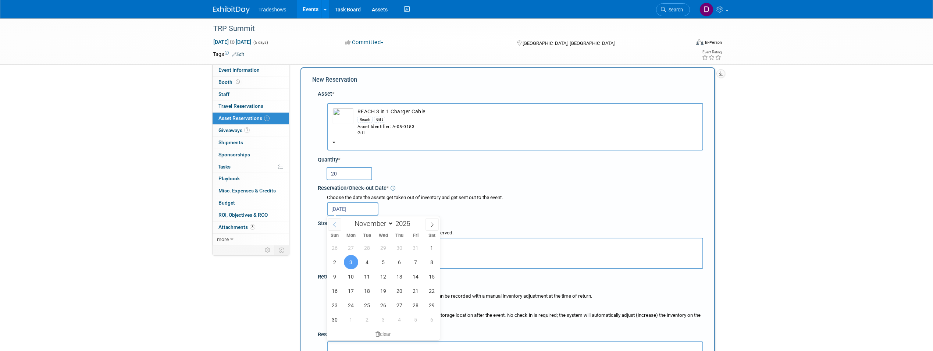
click at [329, 225] on span at bounding box center [334, 224] width 13 height 13
select select "9"
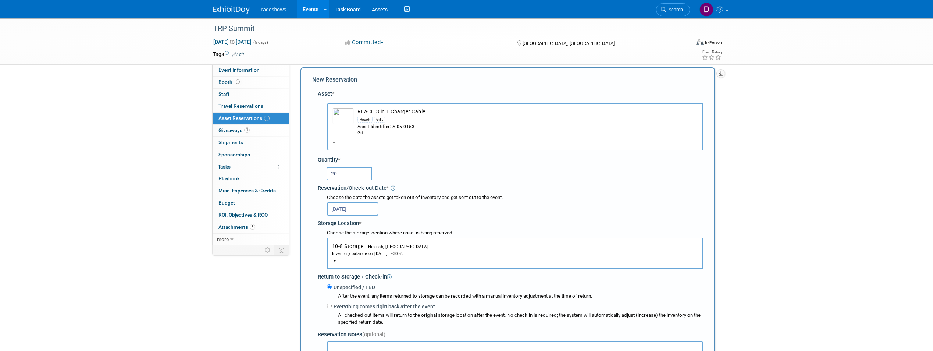
click at [821, 285] on div "TRP Summit [DATE] to [DATE] (5 days) [DATE] to [DATE] Committed Committed Consi…" at bounding box center [466, 281] width 933 height 541
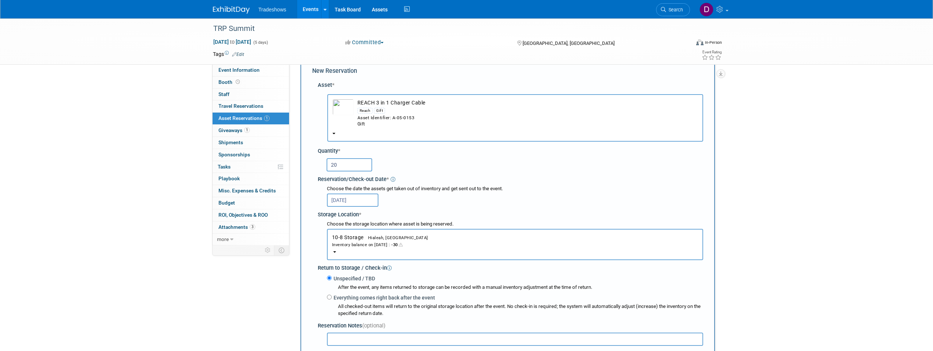
scroll to position [7, 0]
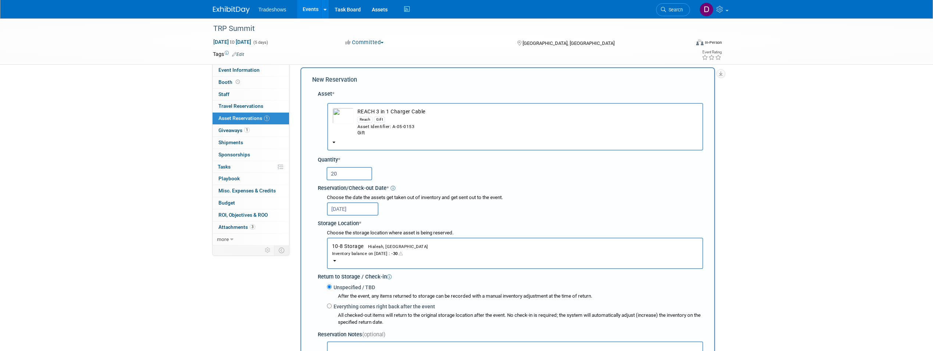
click at [335, 261] on button "10-8 Storage Hialeah, [GEOGRAPHIC_DATA] Inventory balance on [DATE] : -30" at bounding box center [515, 253] width 376 height 31
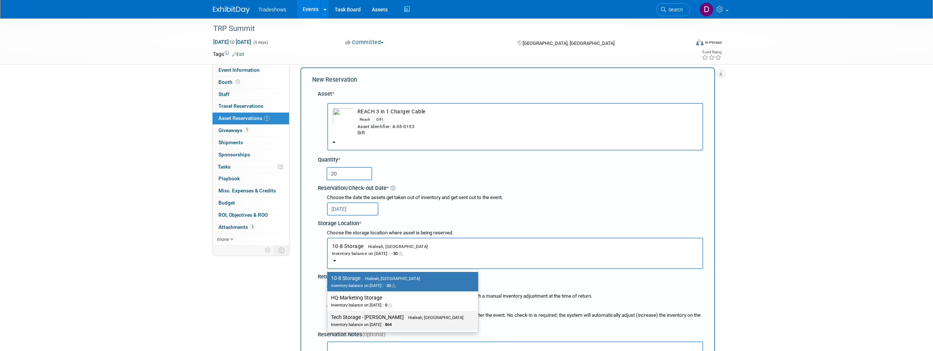
click at [376, 326] on div "Inventory balance on [DATE] : 864" at bounding box center [397, 324] width 132 height 7
click at [328, 320] on input "Tech Storage - [PERSON_NAME], [GEOGRAPHIC_DATA] Inventory balance on [DATE] : 8…" at bounding box center [326, 317] width 5 height 5
select select "11223710"
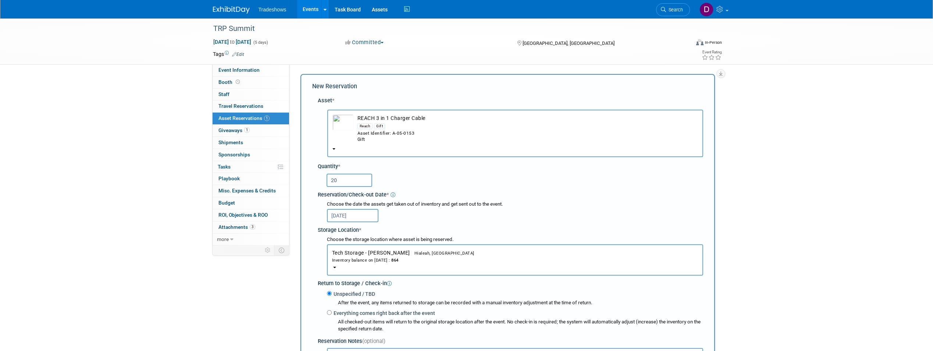
scroll to position [0, 0]
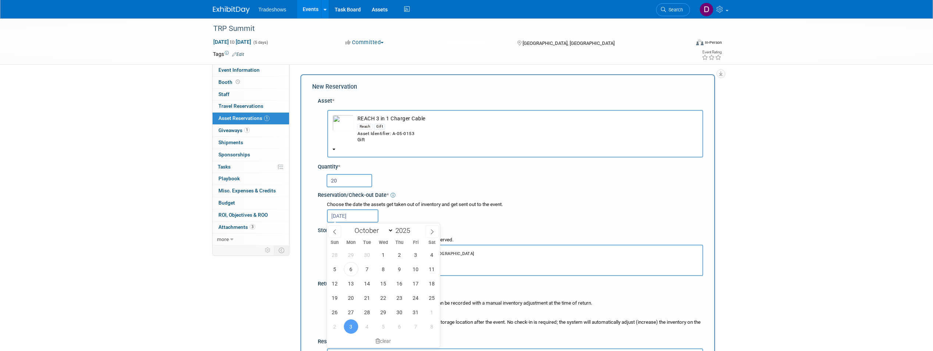
click at [354, 216] on input "[DATE]" at bounding box center [352, 215] width 51 height 13
click at [352, 281] on span "13" at bounding box center [351, 283] width 14 height 14
click at [470, 174] on div "20" at bounding box center [515, 180] width 377 height 14
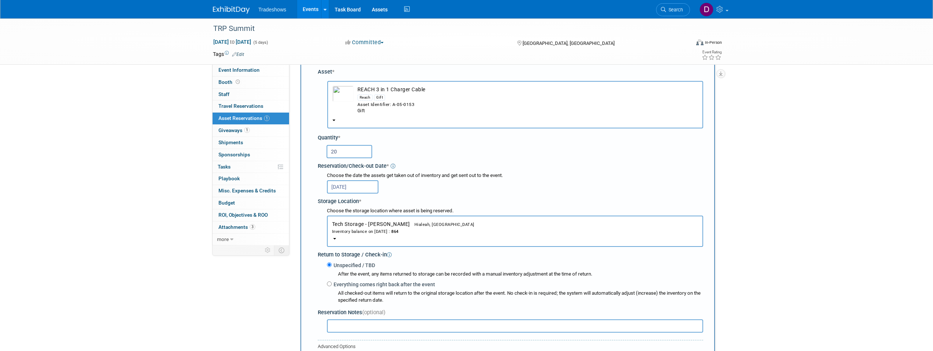
scroll to position [110, 0]
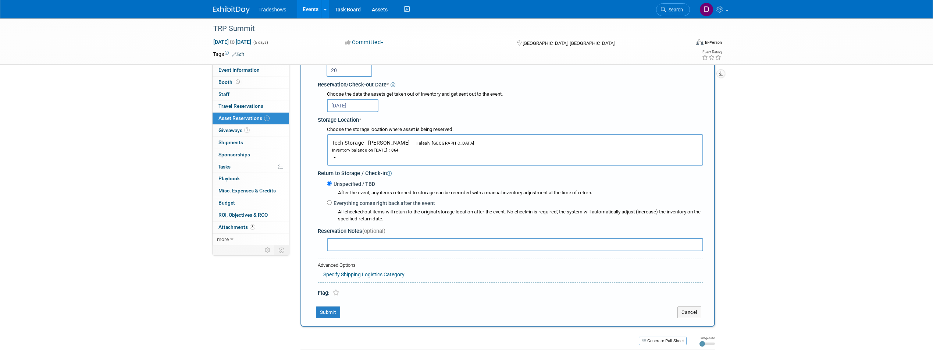
click at [362, 106] on input "[DATE]" at bounding box center [352, 105] width 51 height 13
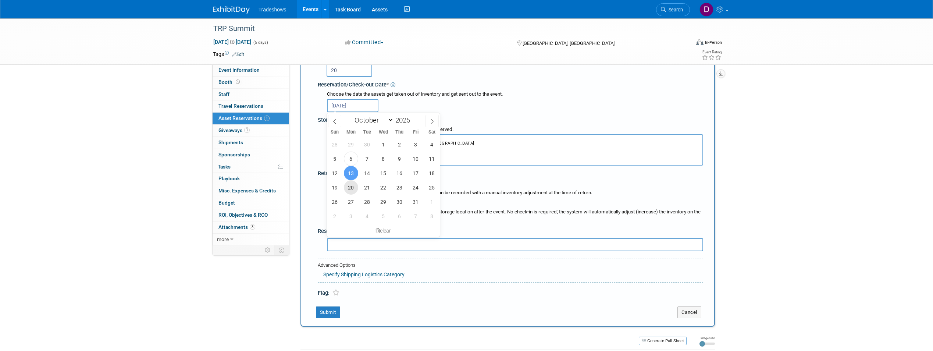
click at [351, 189] on span "20" at bounding box center [351, 187] width 14 height 14
type input "[DATE]"
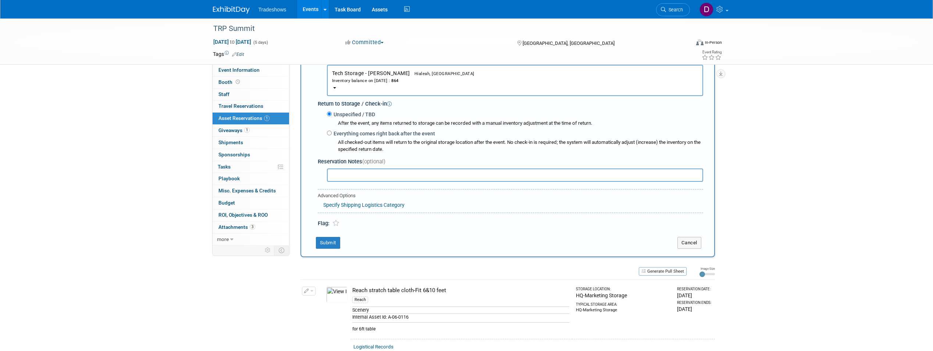
scroll to position [184, 0]
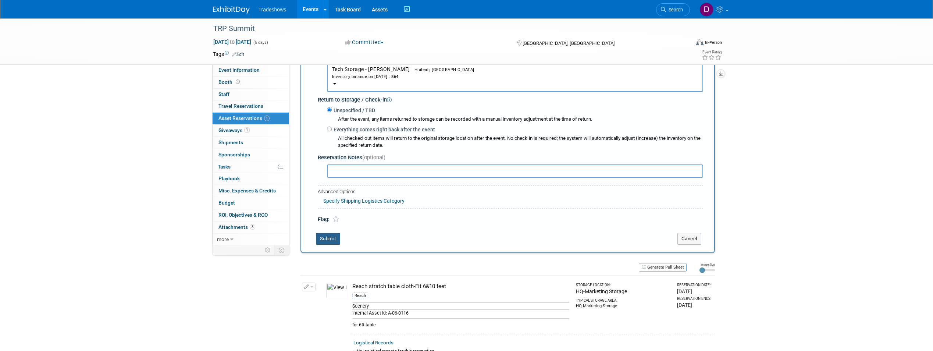
click at [332, 240] on button "Submit" at bounding box center [328, 239] width 24 height 12
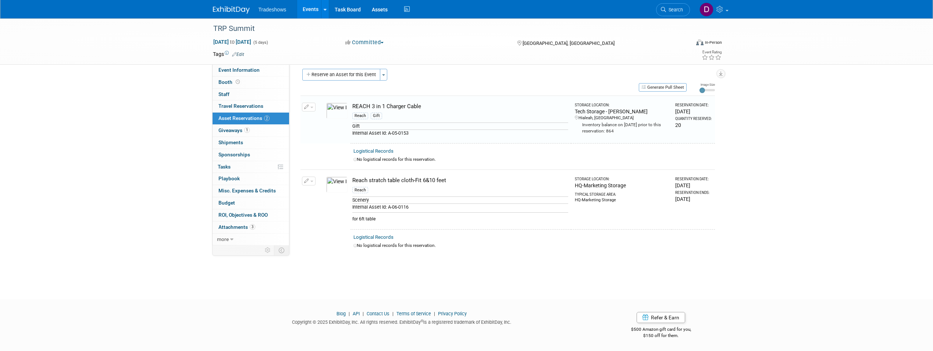
scroll to position [6, 0]
click at [337, 77] on button "Reserve an Asset for this Event" at bounding box center [341, 75] width 78 height 12
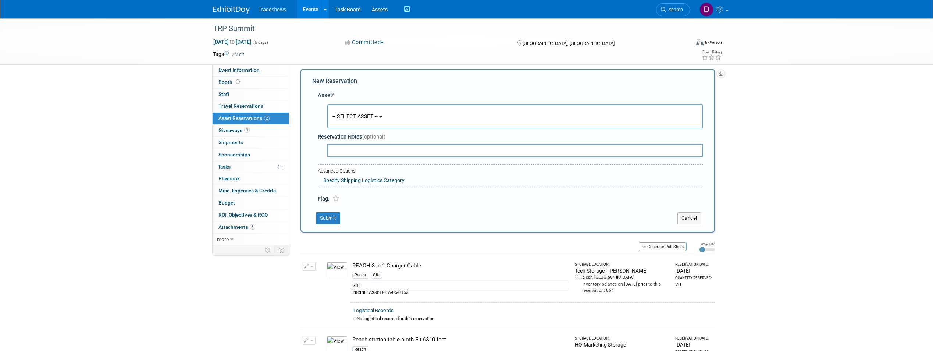
scroll to position [7, 0]
click at [356, 113] on span "-- SELECT ASSET --" at bounding box center [355, 115] width 46 height 6
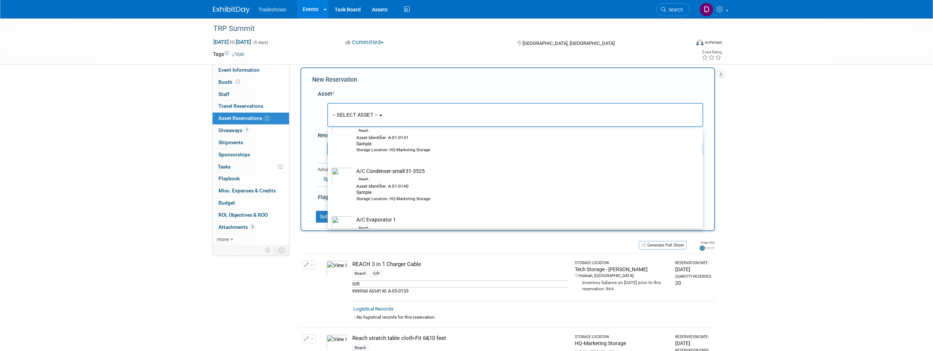
scroll to position [1082, 0]
click at [819, 218] on div "TRP Summit [DATE] to [DATE] (5 days) [DATE] to [DATE] Committed Committed Consi…" at bounding box center [466, 219] width 933 height 416
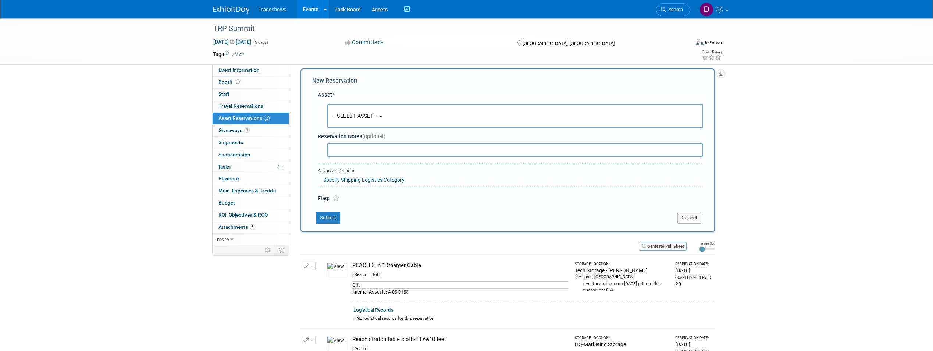
scroll to position [0, 0]
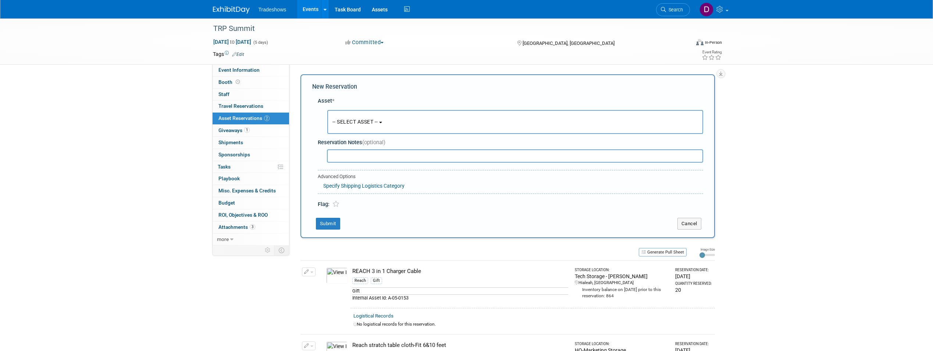
click at [378, 119] on span "-- SELECT ASSET --" at bounding box center [355, 122] width 46 height 6
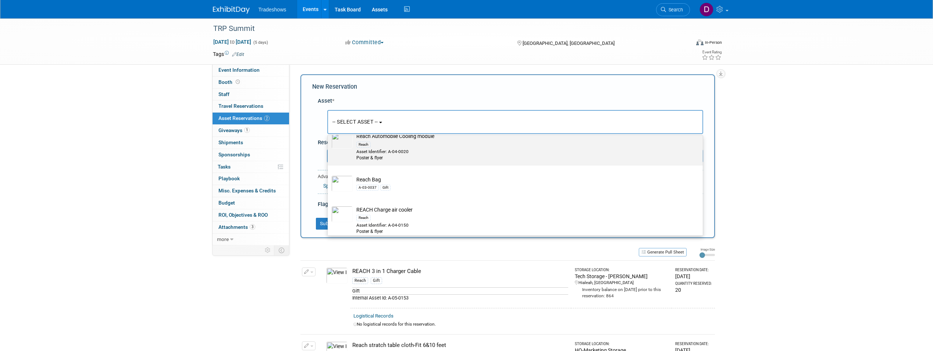
scroll to position [3559, 0]
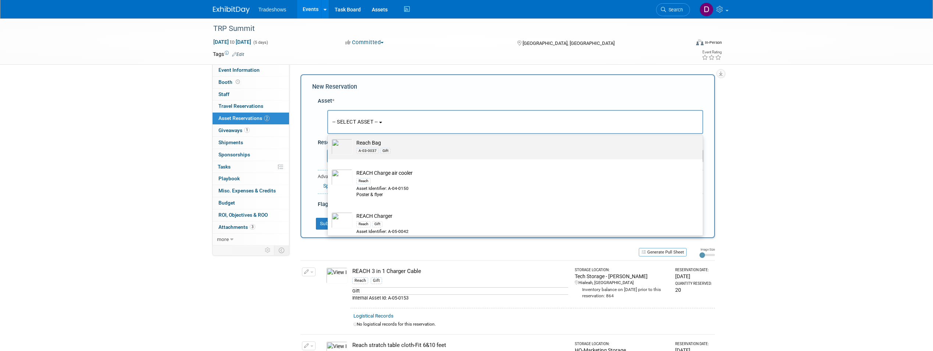
click at [412, 155] on td "Reach Bag A-03-0037 Gift" at bounding box center [520, 147] width 335 height 16
click at [329, 138] on input "Reach Bag A-03-0037 Gift" at bounding box center [326, 135] width 5 height 5
select select "10729299"
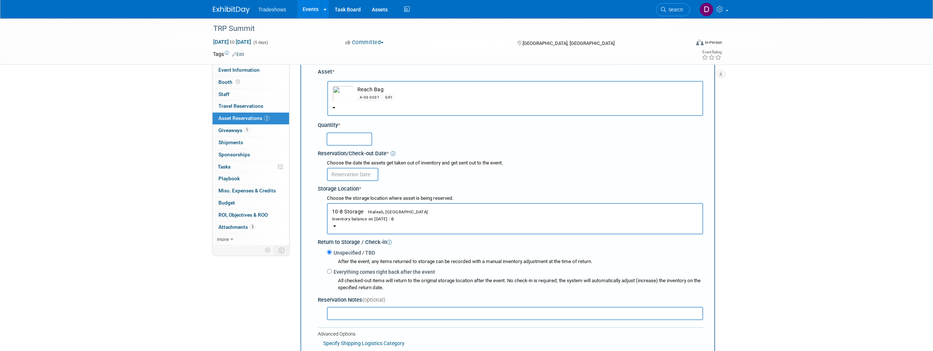
scroll to position [74, 0]
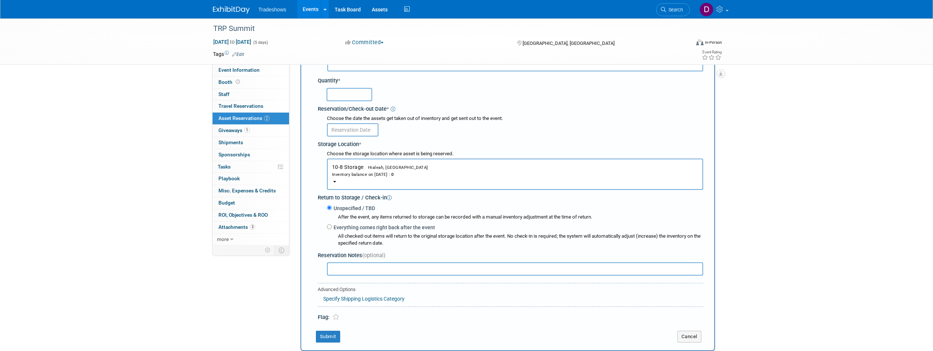
click at [335, 182] on b "button" at bounding box center [334, 181] width 3 height 1
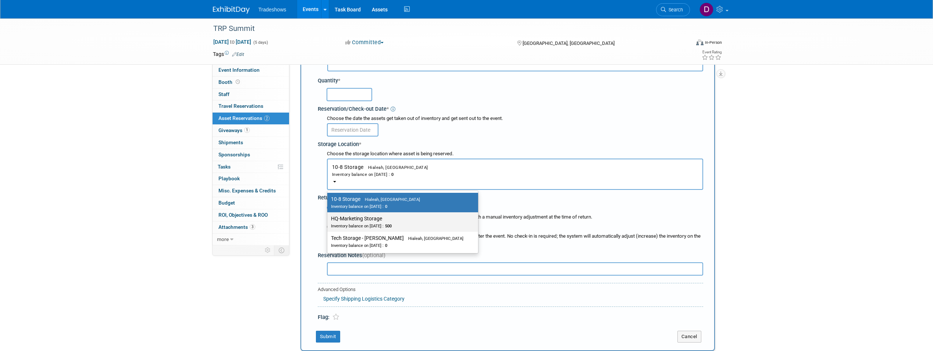
click at [374, 225] on div "Inventory balance on [DATE] : 500" at bounding box center [397, 225] width 132 height 7
click at [328, 221] on input "HQ-Marketing Storage Inventory balance on [DATE] : 500" at bounding box center [326, 218] width 5 height 5
select select "11223402"
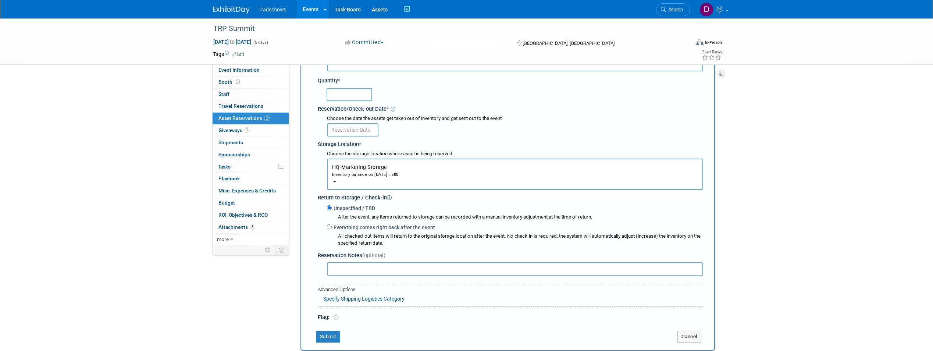
click at [350, 96] on input "text" at bounding box center [350, 94] width 46 height 13
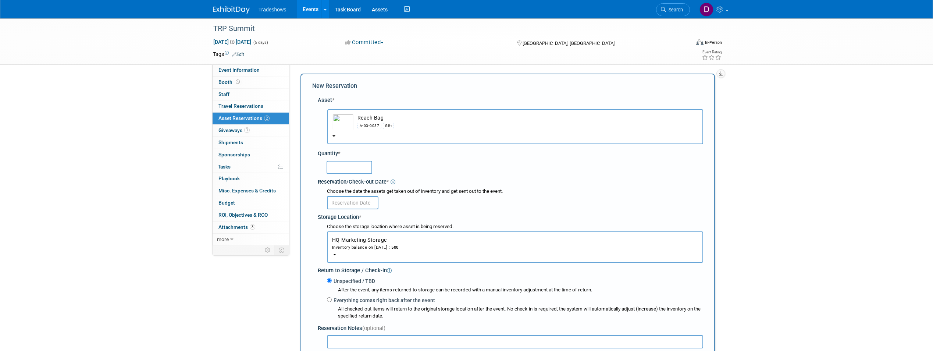
scroll to position [0, 0]
type input "100"
click at [622, 169] on div "100" at bounding box center [515, 167] width 377 height 14
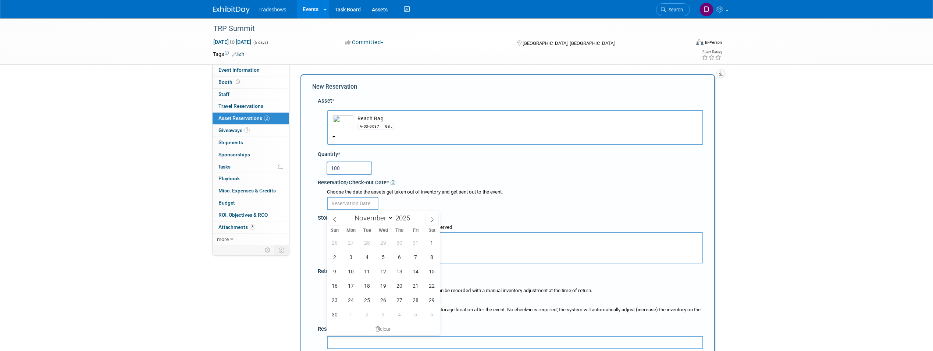
click at [353, 204] on input "text" at bounding box center [352, 203] width 51 height 13
click at [338, 220] on span at bounding box center [334, 219] width 13 height 13
select select "9"
click at [348, 286] on span "20" at bounding box center [351, 285] width 14 height 14
type input "[DATE]"
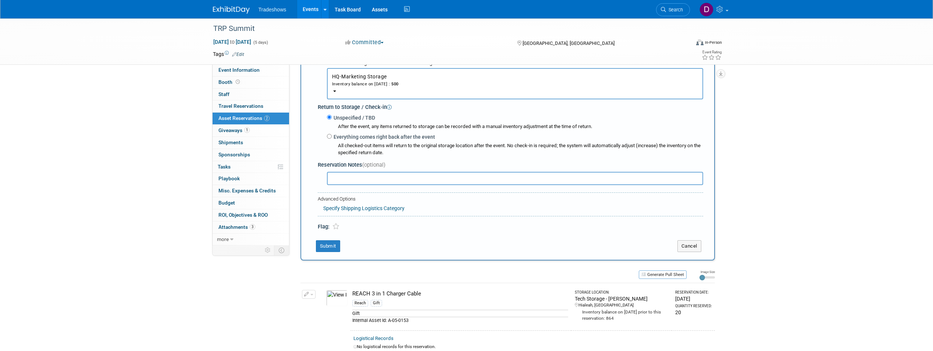
scroll to position [184, 0]
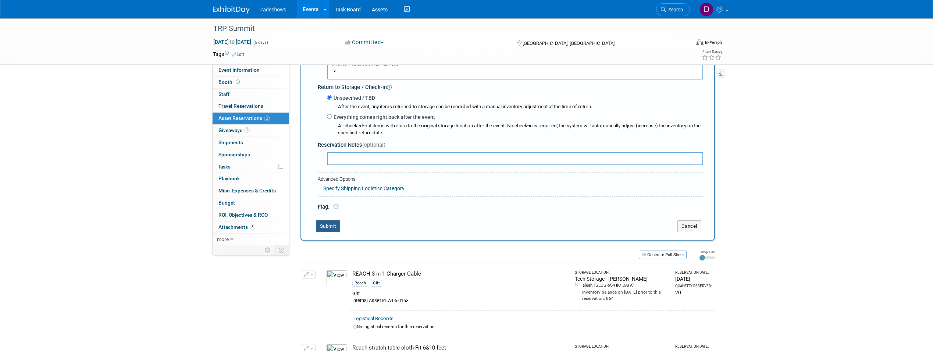
click at [331, 225] on button "Submit" at bounding box center [328, 226] width 24 height 12
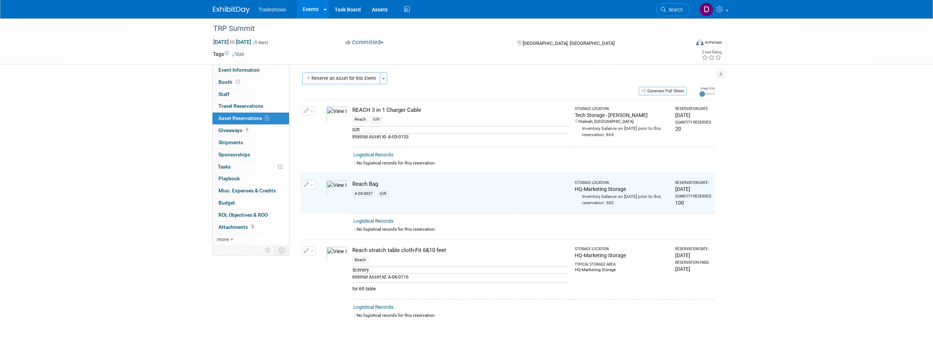
scroll to position [0, 0]
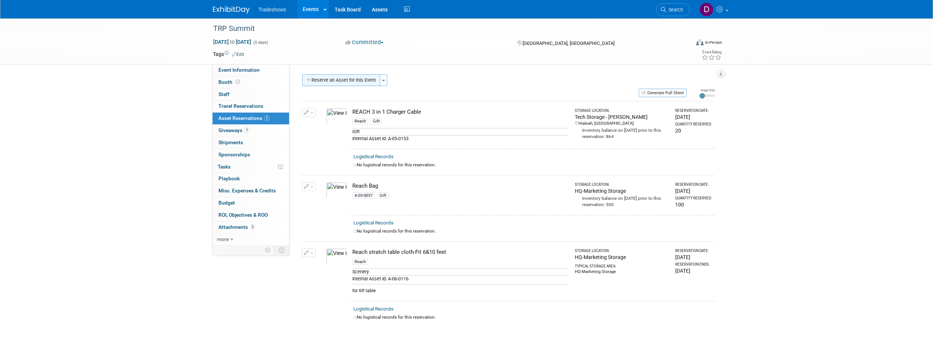
click at [315, 80] on button "Reserve an Asset for this Event" at bounding box center [341, 80] width 78 height 12
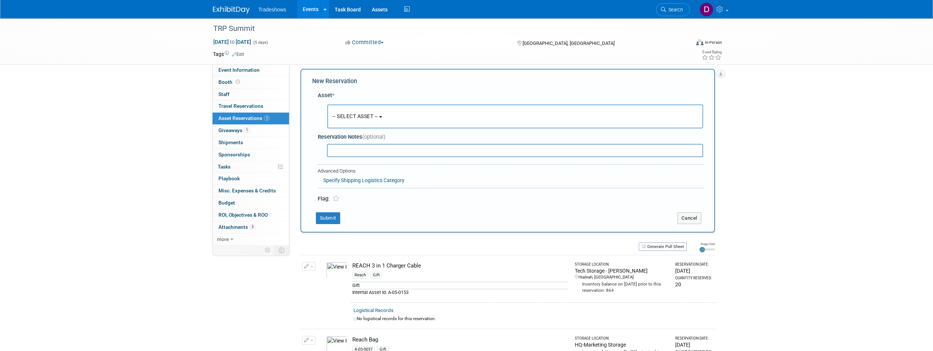
scroll to position [7, 0]
click at [385, 117] on button "-- SELECT ASSET --" at bounding box center [515, 115] width 376 height 24
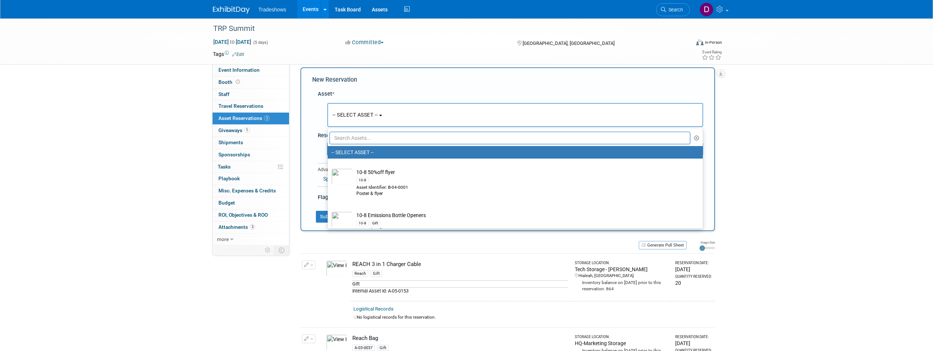
click at [357, 138] on input "text" at bounding box center [510, 138] width 361 height 13
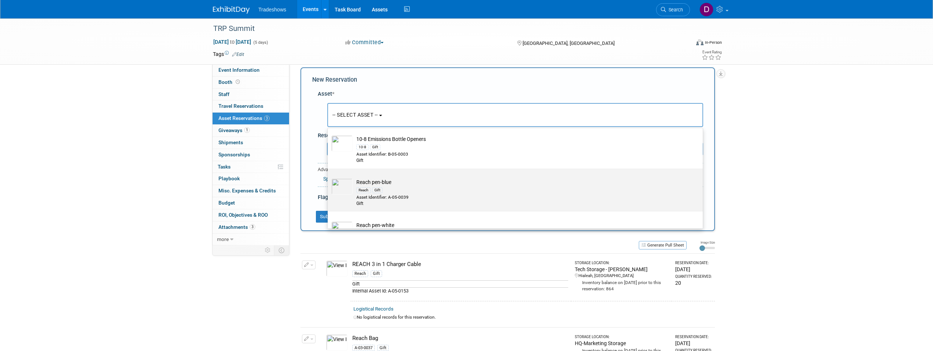
scroll to position [37, 0]
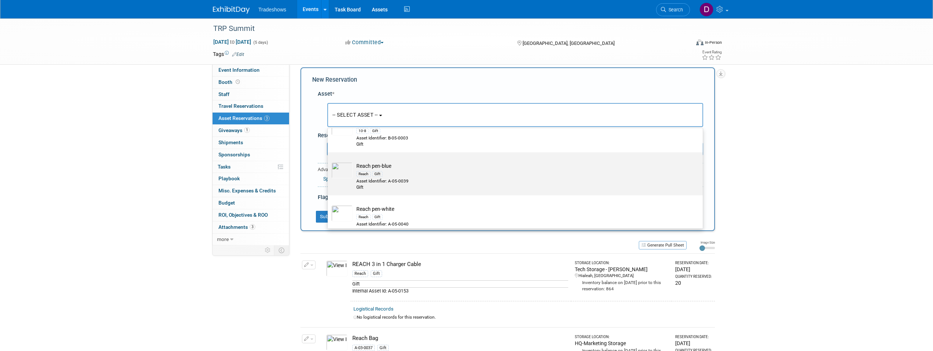
type input "pen"
click at [385, 172] on div "Reach Gift" at bounding box center [522, 174] width 332 height 8
click at [329, 161] on input "Reach pen-blue Reach Gift Asset Identifier: A-05-0039 Gift" at bounding box center [326, 158] width 5 height 5
select select "10718274"
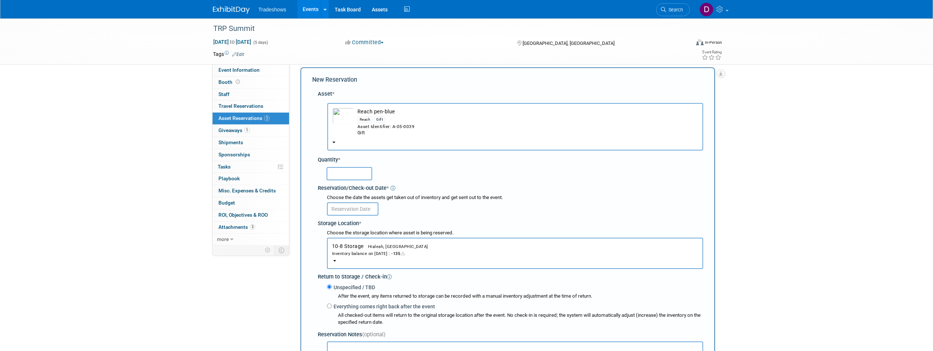
click at [346, 174] on input "text" at bounding box center [350, 173] width 46 height 13
type input "100"
click at [353, 248] on span "10-8 Storage Hialeah, [GEOGRAPHIC_DATA] Inventory balance on [DATE] : -135" at bounding box center [515, 250] width 366 height 14
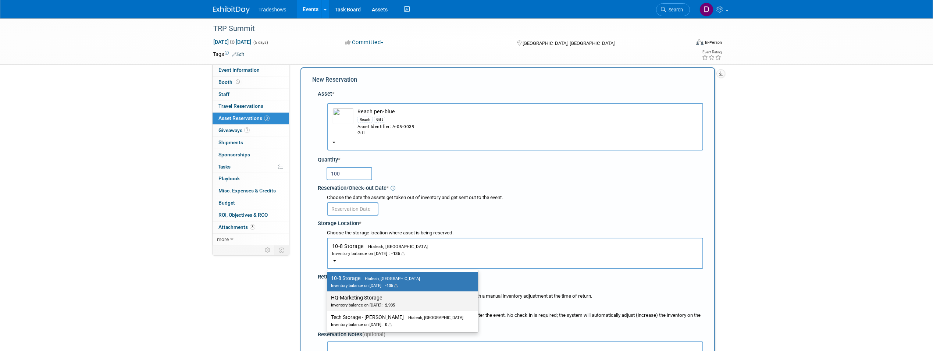
click at [353, 300] on label "HQ-Marketing Storage Inventory balance on [DATE] : 2,935" at bounding box center [401, 301] width 140 height 17
click at [328, 300] on input "HQ-Marketing Storage Inventory balance on [DATE] : 2,935" at bounding box center [326, 297] width 5 height 5
select select "11223402"
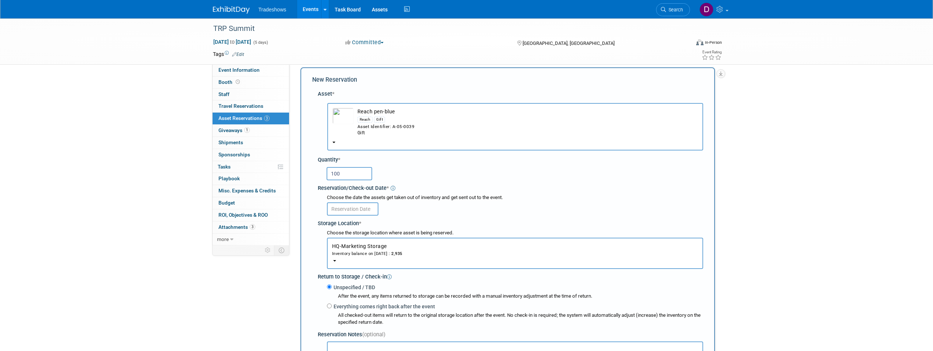
click at [335, 174] on input "100" at bounding box center [350, 173] width 46 height 13
click at [359, 209] on input "text" at bounding box center [352, 208] width 51 height 13
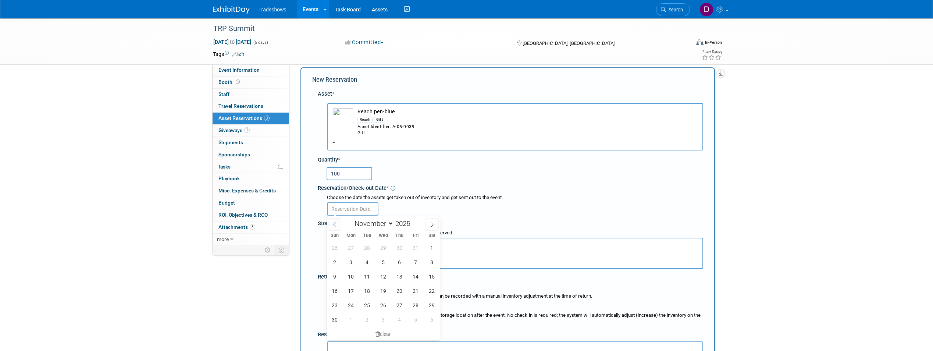
click at [333, 225] on icon at bounding box center [334, 224] width 5 height 5
select select "9"
click at [352, 290] on span "20" at bounding box center [351, 291] width 14 height 14
type input "[DATE]"
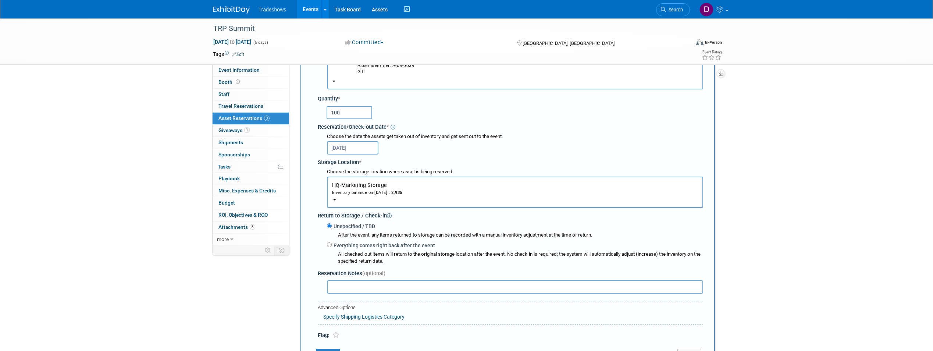
scroll to position [81, 0]
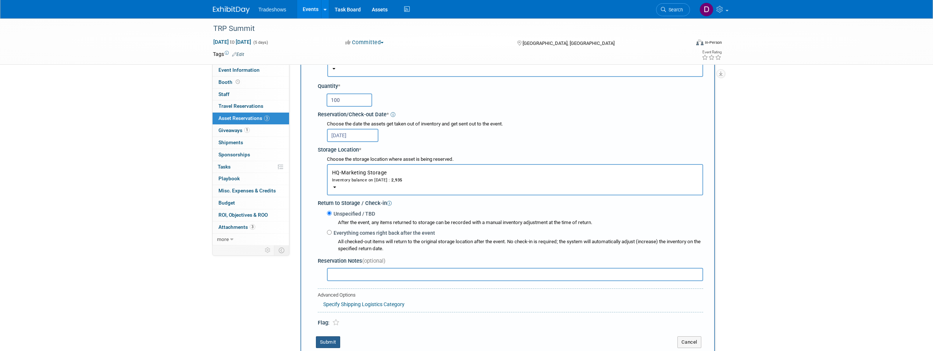
click at [326, 341] on button "Submit" at bounding box center [328, 342] width 24 height 12
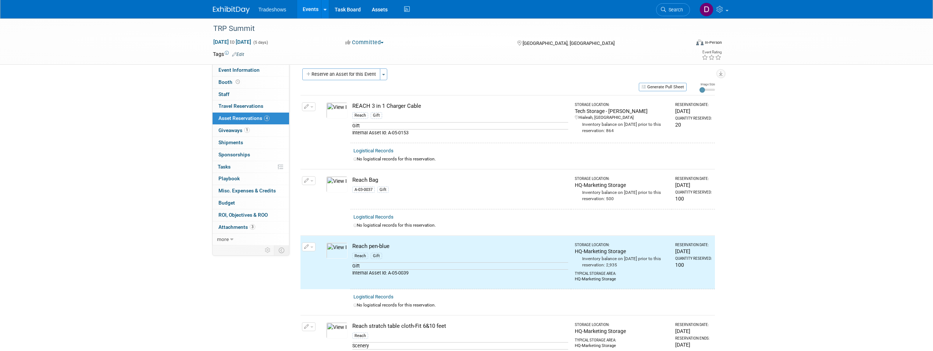
scroll to position [0, 0]
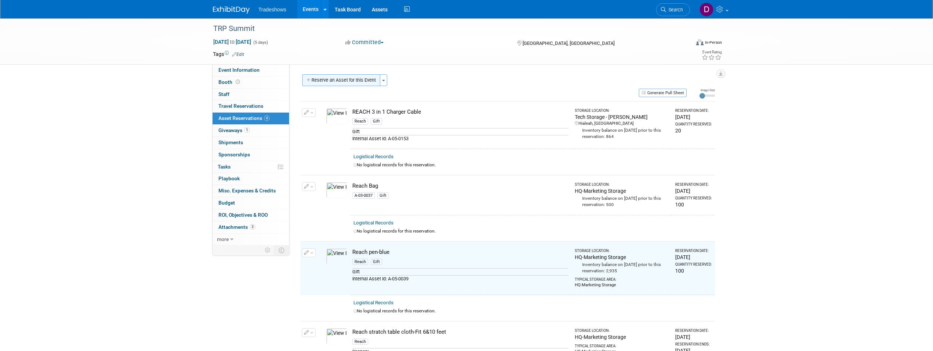
click at [348, 82] on button "Reserve an Asset for this Event" at bounding box center [341, 80] width 78 height 12
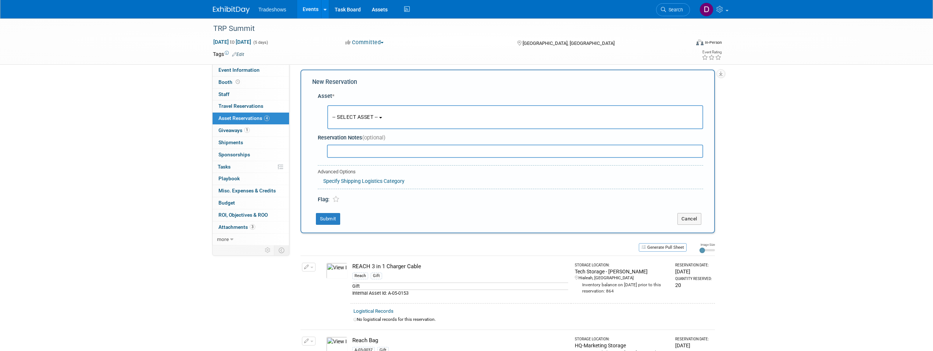
scroll to position [7, 0]
click at [363, 117] on span "-- SELECT ASSET --" at bounding box center [355, 115] width 46 height 6
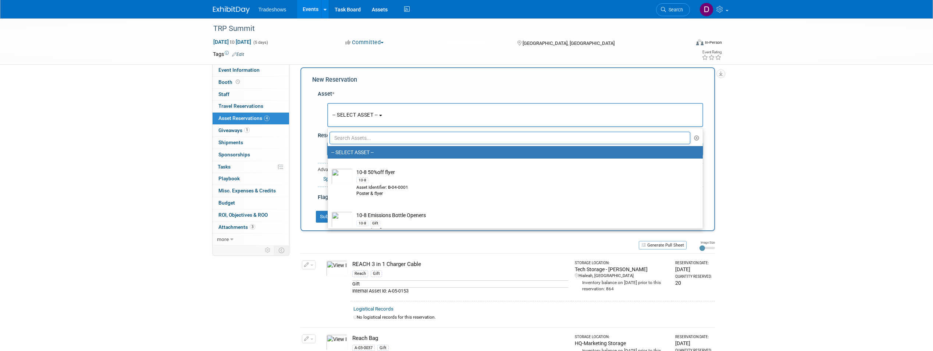
click at [360, 137] on input "text" at bounding box center [510, 138] width 361 height 13
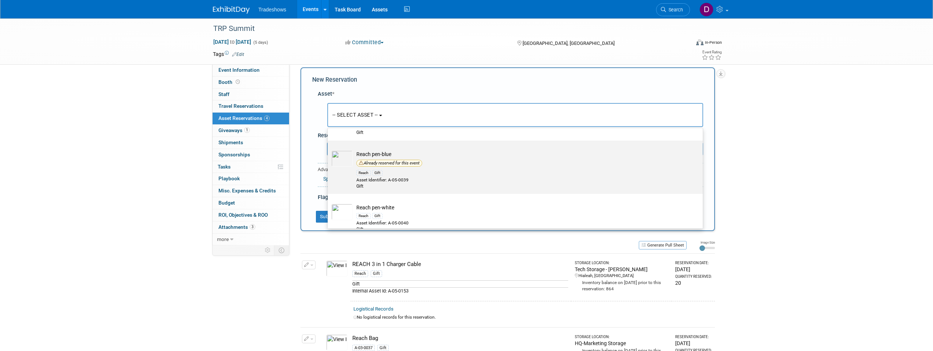
scroll to position [60, 0]
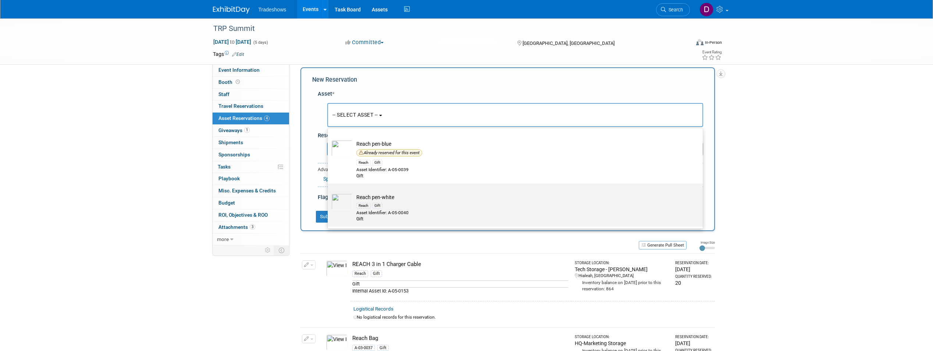
type input "pen"
click at [387, 195] on td "Reach pen-white Reach Gift Asset Identifier: A-05-0040 Gift" at bounding box center [520, 207] width 335 height 29
click at [329, 192] on input "Reach pen-white Reach Gift Asset Identifier: A-05-0040 Gift" at bounding box center [326, 190] width 5 height 5
select select "10718275"
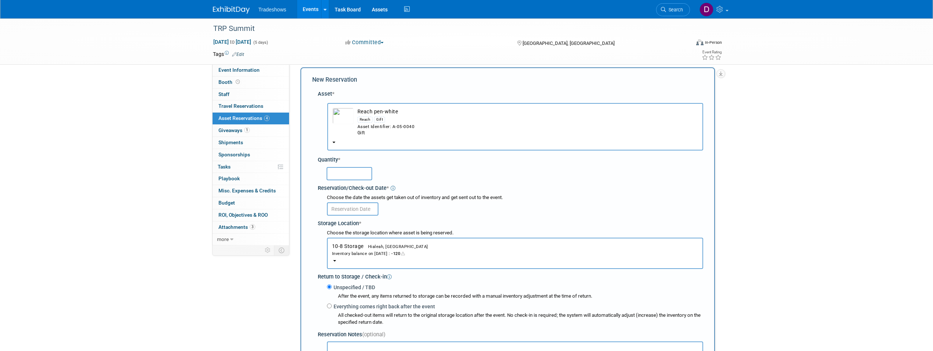
click at [348, 177] on input "text" at bounding box center [350, 173] width 46 height 13
type input "100"
click at [364, 208] on input "text" at bounding box center [352, 208] width 51 height 13
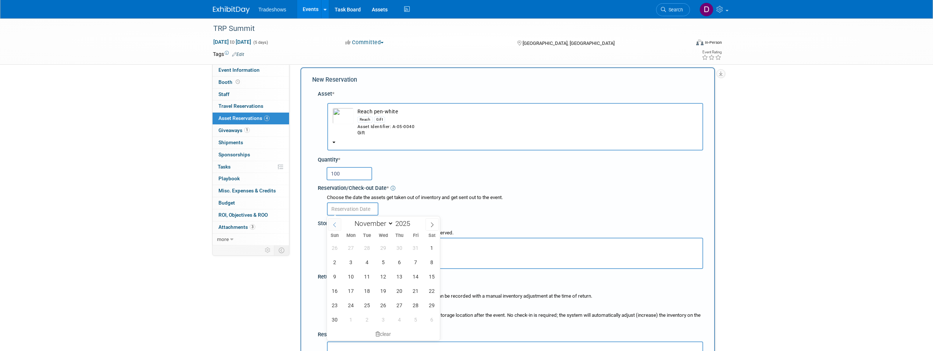
click at [334, 227] on icon at bounding box center [334, 224] width 5 height 5
select select "9"
click at [348, 293] on span "20" at bounding box center [351, 291] width 14 height 14
type input "[DATE]"
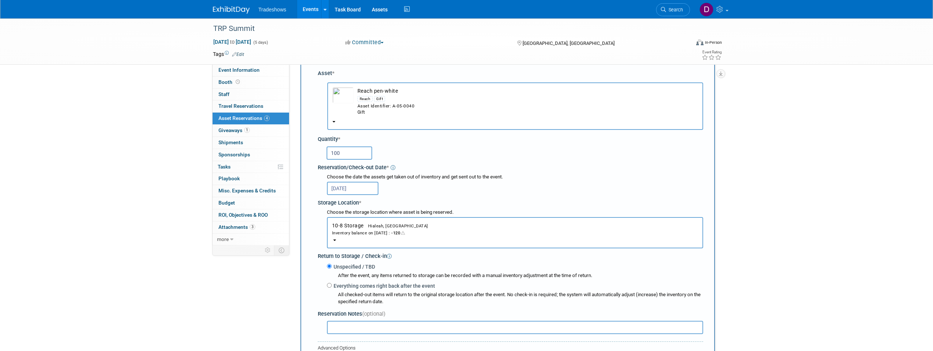
scroll to position [44, 0]
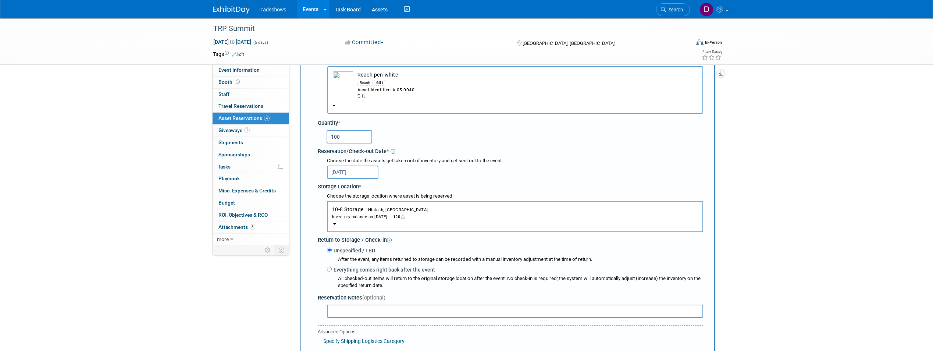
click at [341, 218] on div "Inventory balance on [DATE] : -120" at bounding box center [515, 216] width 366 height 7
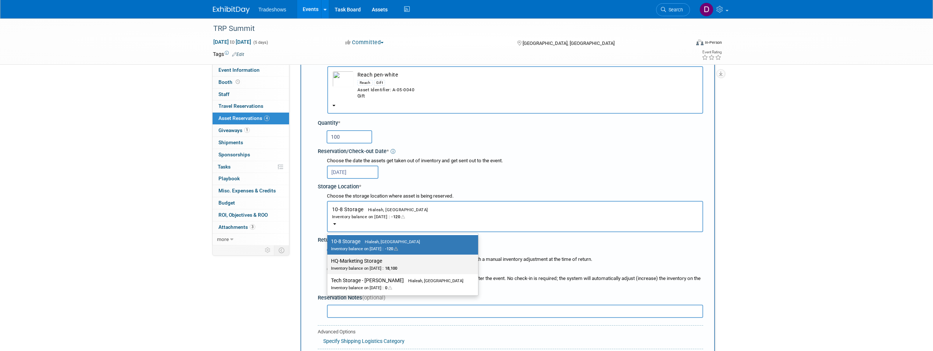
click at [367, 262] on label "HQ-Marketing Storage Inventory balance on [DATE] : 18,100" at bounding box center [401, 264] width 140 height 17
click at [328, 262] on input "HQ-Marketing Storage Inventory balance on [DATE] : 18,100" at bounding box center [326, 261] width 5 height 5
select select "11223402"
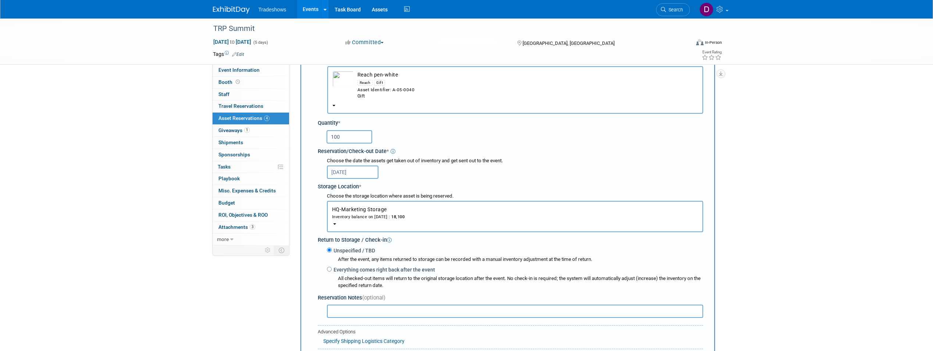
click at [333, 136] on input "100" at bounding box center [350, 136] width 46 height 13
type input "200"
drag, startPoint x: 416, startPoint y: 159, endPoint x: 415, endPoint y: 189, distance: 30.2
click at [416, 159] on div "Choose the date the assets get taken out of inventory and get sent out to the e…" at bounding box center [515, 160] width 376 height 7
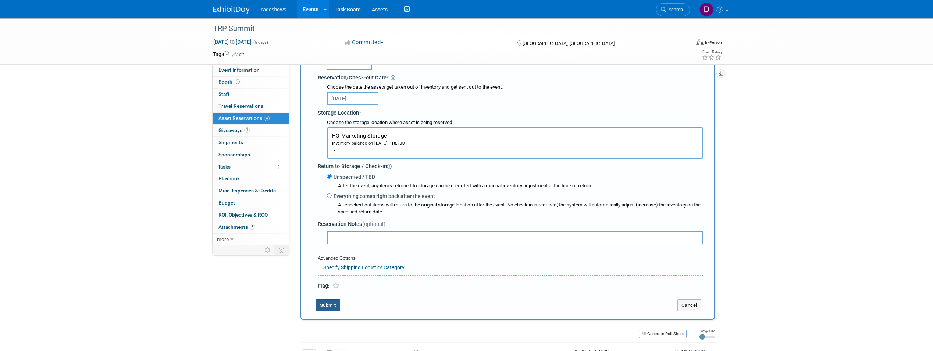
click at [329, 305] on button "Submit" at bounding box center [328, 305] width 24 height 12
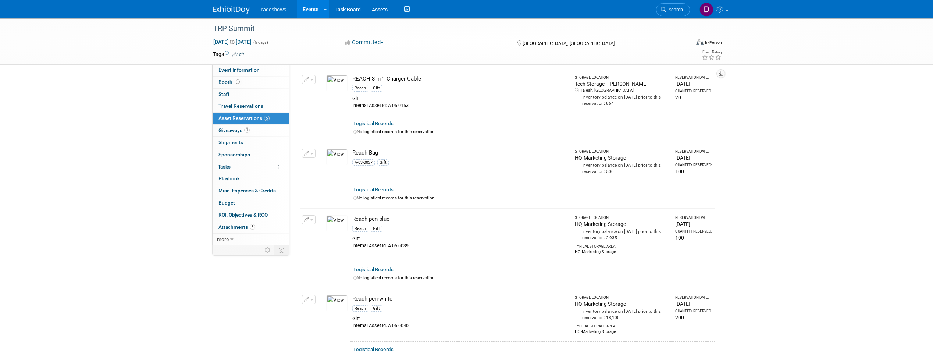
scroll to position [0, 0]
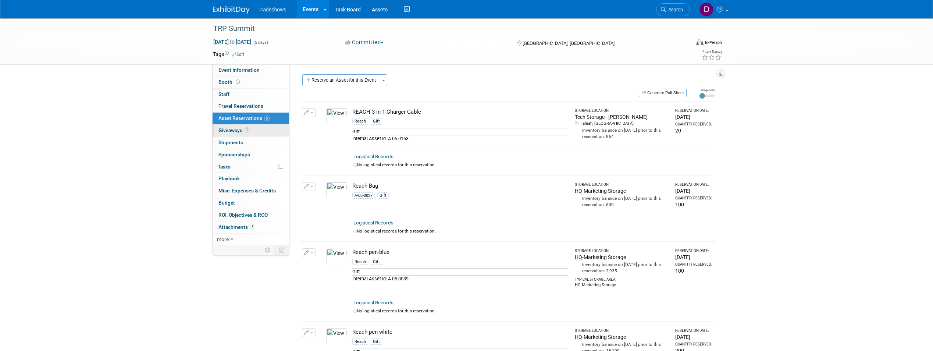
click at [236, 130] on span "Giveaways 1" at bounding box center [233, 130] width 31 height 6
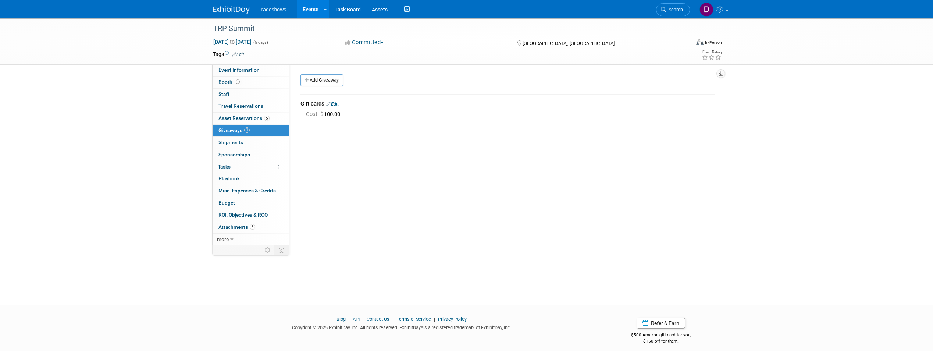
click at [388, 243] on div "Event Website: Edit [URL][DOMAIN_NAME] Event Venue Name: Specify event venue na…" at bounding box center [504, 154] width 431 height 181
click at [325, 8] on icon at bounding box center [325, 9] width 3 height 5
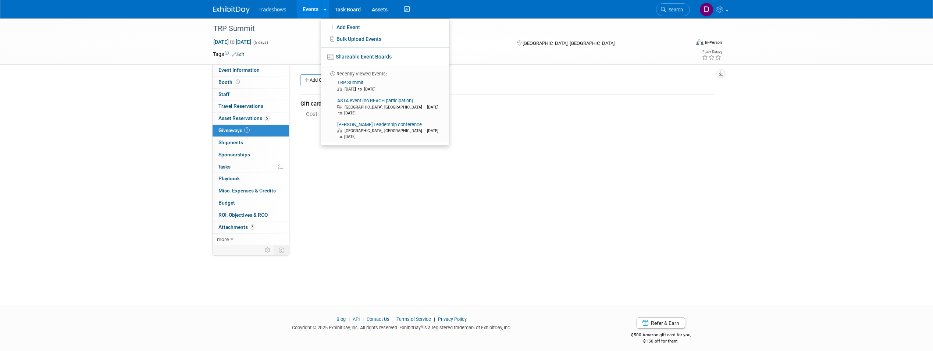
click at [522, 113] on div "Cost: $ 100.00" at bounding box center [510, 114] width 409 height 8
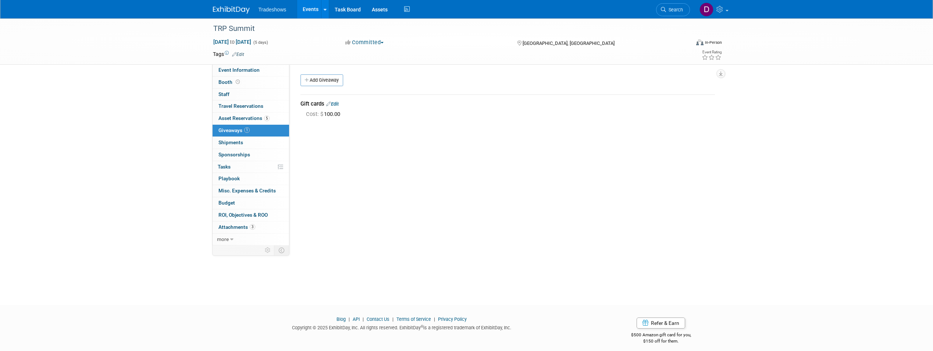
click at [366, 225] on div "Event Website: Edit [URL][DOMAIN_NAME] Event Venue Name: Specify event venue na…" at bounding box center [504, 154] width 431 height 181
click at [249, 119] on span "Asset Reservations 5" at bounding box center [243, 118] width 51 height 6
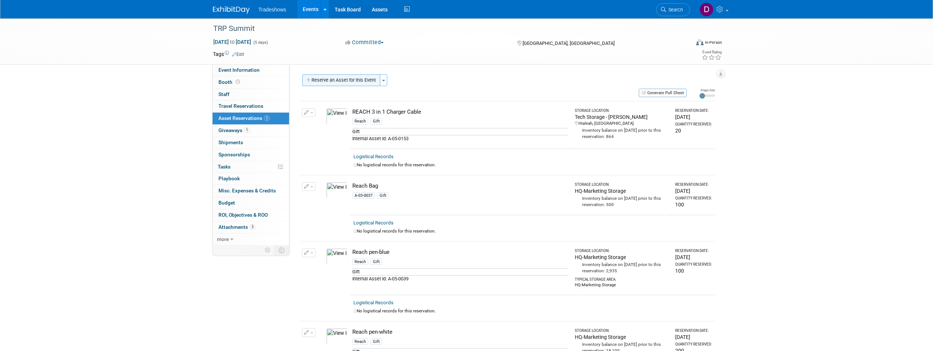
click at [352, 79] on button "Reserve an Asset for this Event" at bounding box center [341, 80] width 78 height 12
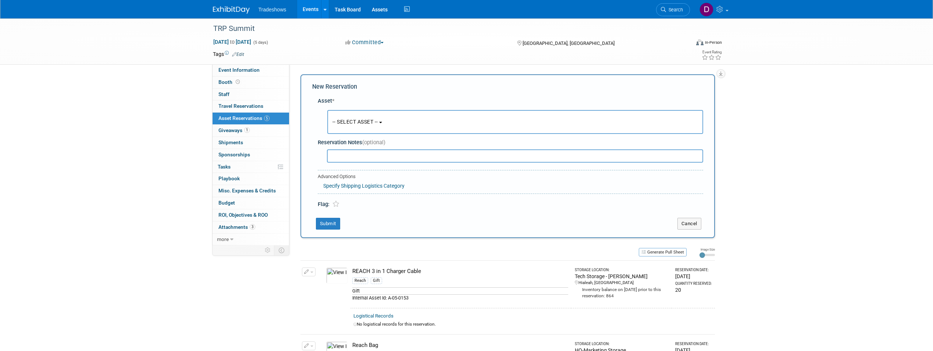
scroll to position [7, 0]
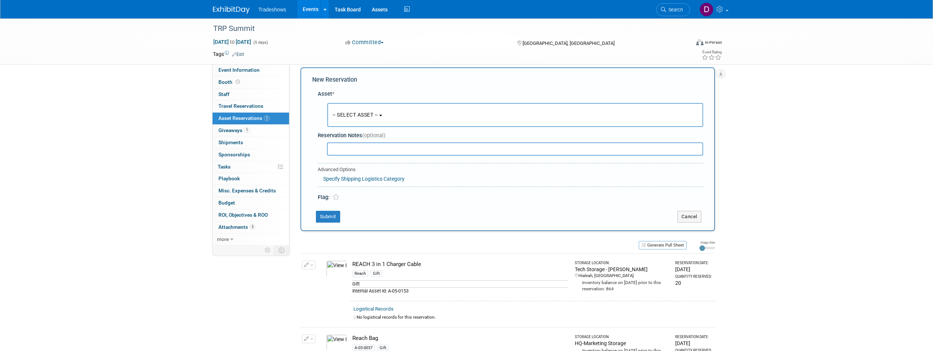
click at [376, 113] on span "-- SELECT ASSET --" at bounding box center [355, 115] width 46 height 6
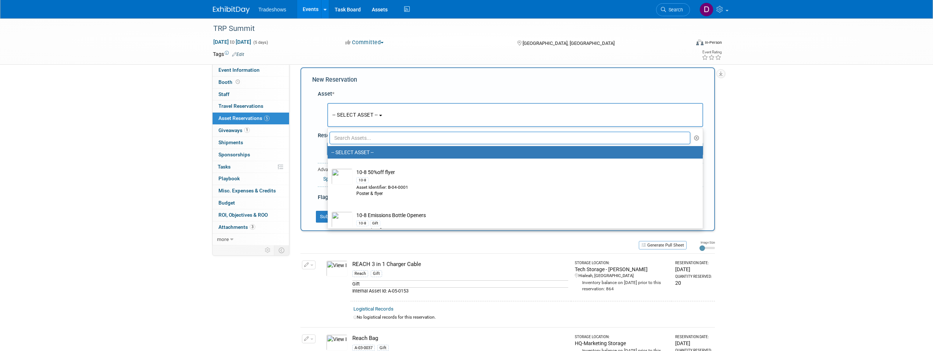
click at [368, 136] on input "text" at bounding box center [510, 138] width 361 height 13
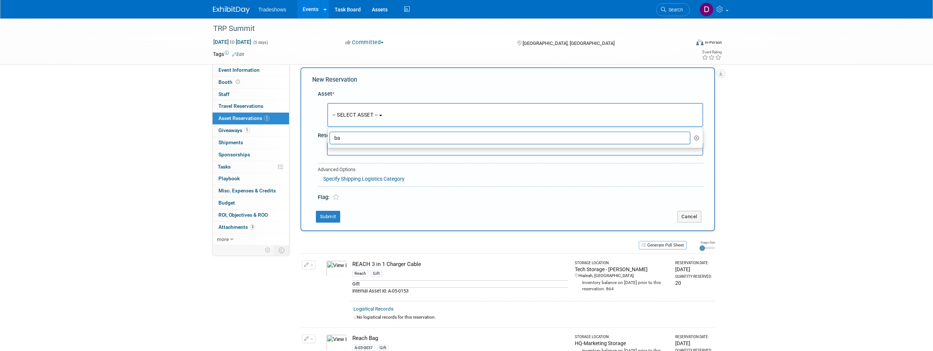
type input "b"
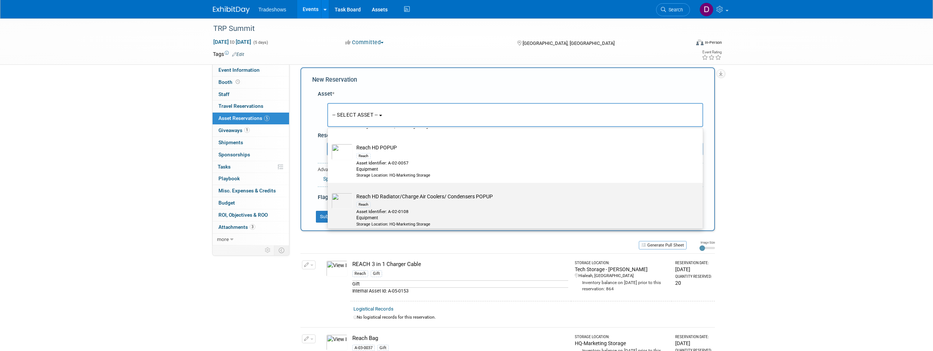
scroll to position [74, 0]
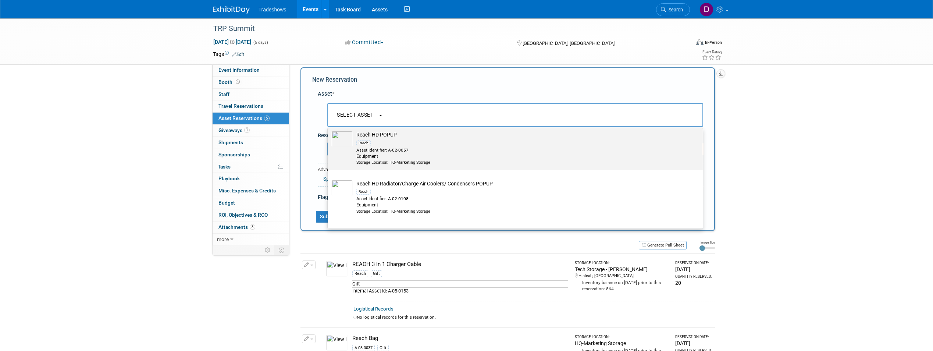
type input "pop"
click at [343, 135] on img at bounding box center [341, 139] width 21 height 16
click at [329, 130] on input "Reach HD POPUP Reach Asset Identifier: A-02-0057 Equipment Storage Location: HQ…" at bounding box center [326, 127] width 5 height 5
select select "10718352"
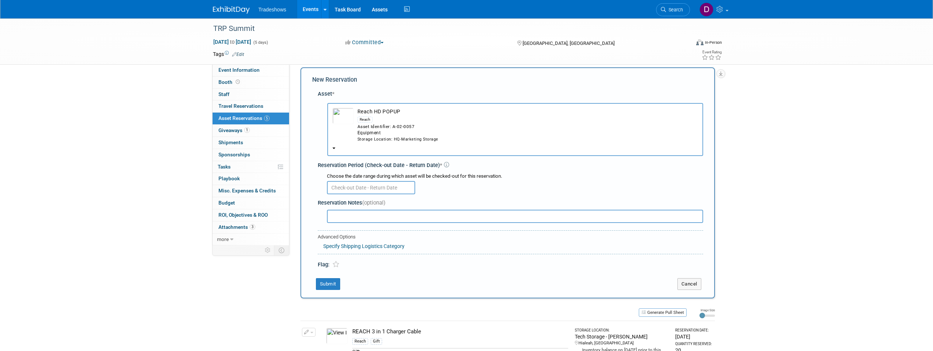
click at [343, 114] on img "button" at bounding box center [342, 116] width 21 height 16
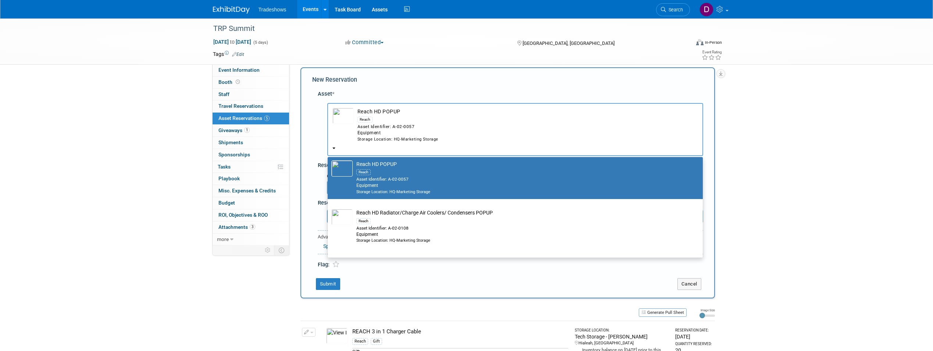
click at [343, 114] on img "button" at bounding box center [342, 116] width 21 height 16
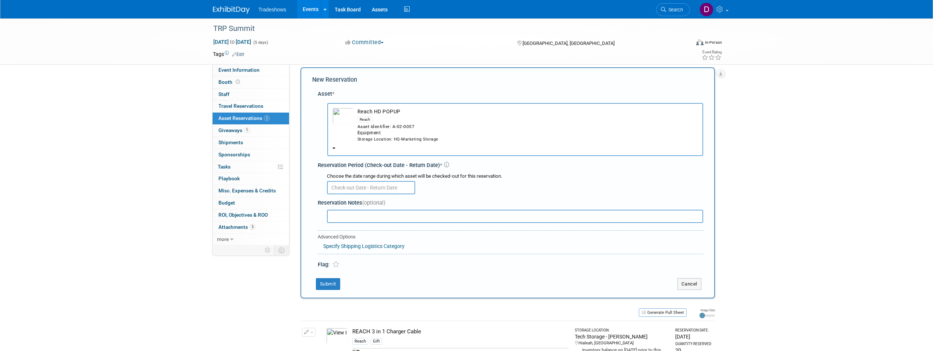
click at [335, 147] on button "Reach HD POPUP Reach Asset Identifier: A-02-0057 Equipment Storage Location: HQ…" at bounding box center [515, 129] width 376 height 53
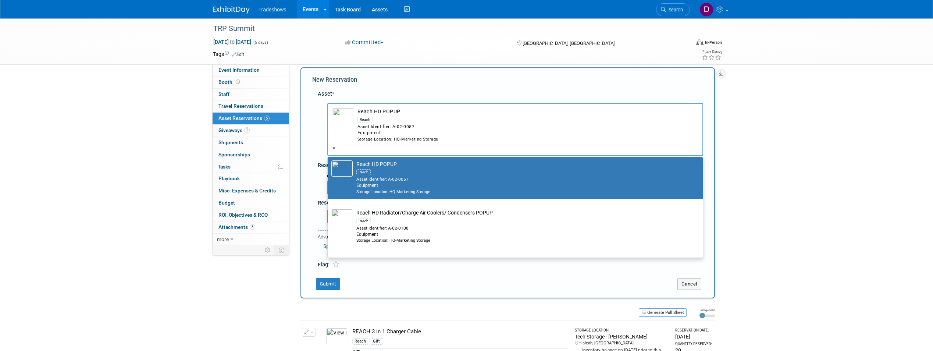
click at [451, 141] on div "Storage Location: HQ-Marketing Storage" at bounding box center [527, 139] width 341 height 6
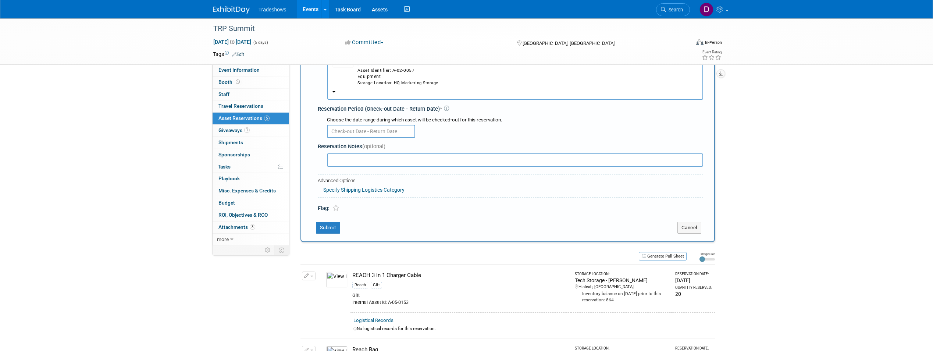
scroll to position [0, 0]
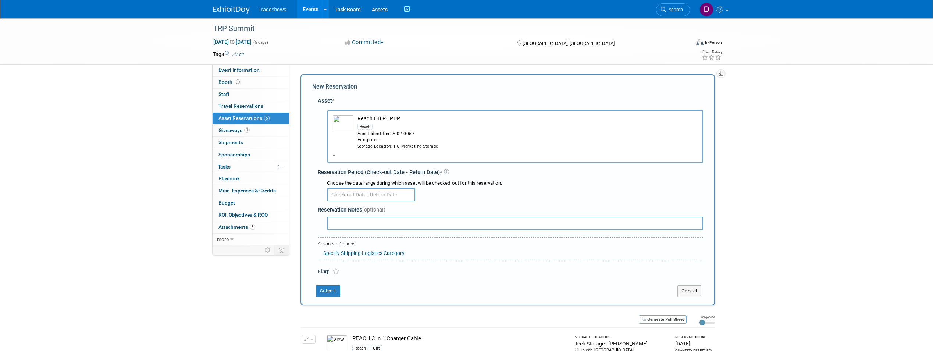
click at [346, 121] on img "button" at bounding box center [342, 123] width 21 height 16
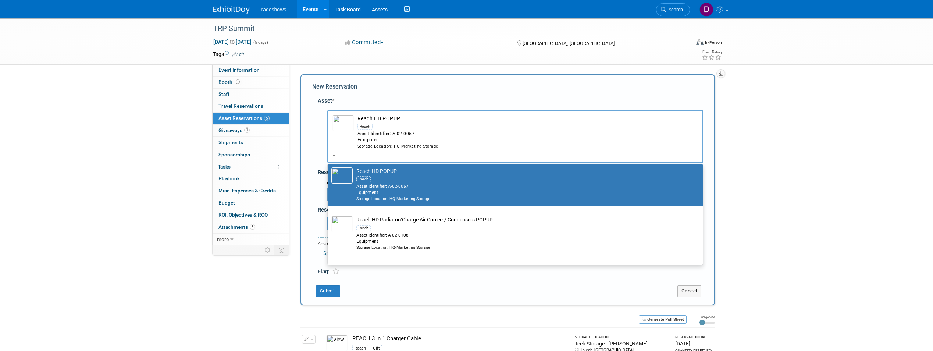
click at [346, 121] on img "button" at bounding box center [342, 123] width 21 height 16
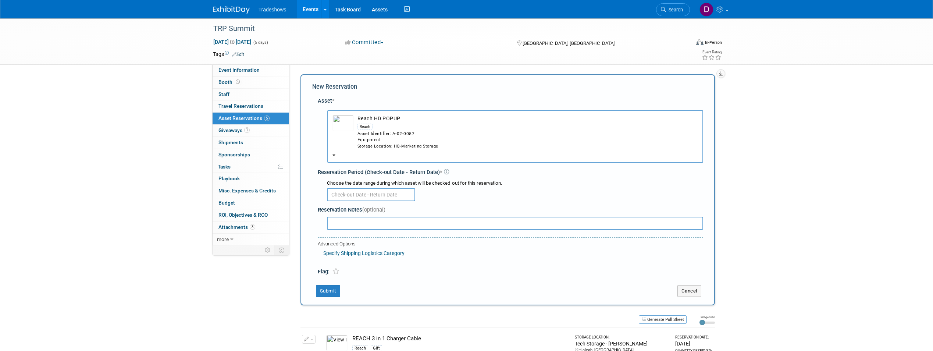
click at [346, 121] on img "button" at bounding box center [342, 123] width 21 height 16
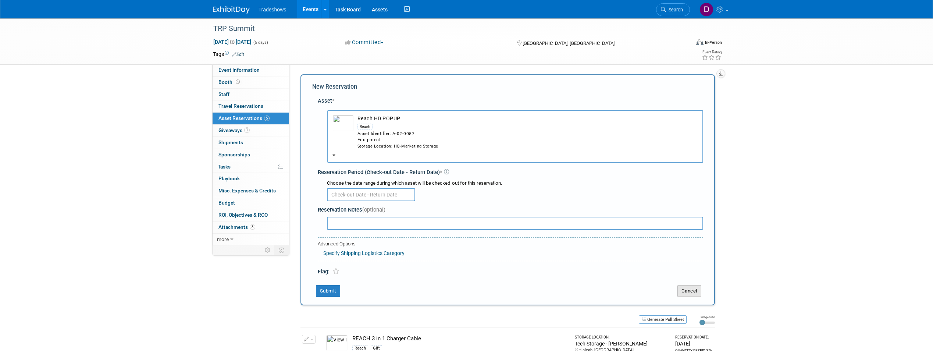
click at [689, 288] on button "Cancel" at bounding box center [689, 291] width 24 height 12
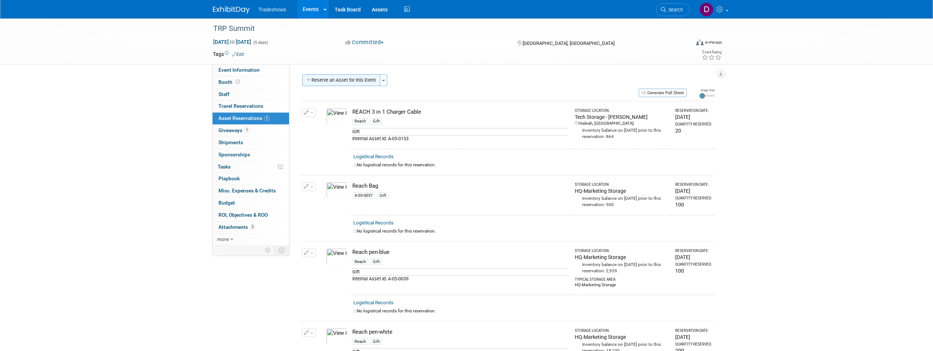
click at [356, 77] on button "Reserve an Asset for this Event" at bounding box center [341, 80] width 78 height 12
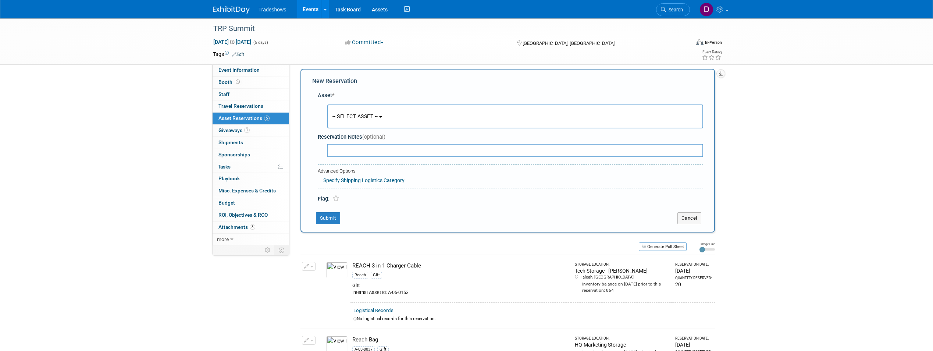
scroll to position [7, 0]
click at [368, 121] on button "-- SELECT ASSET --" at bounding box center [515, 115] width 376 height 24
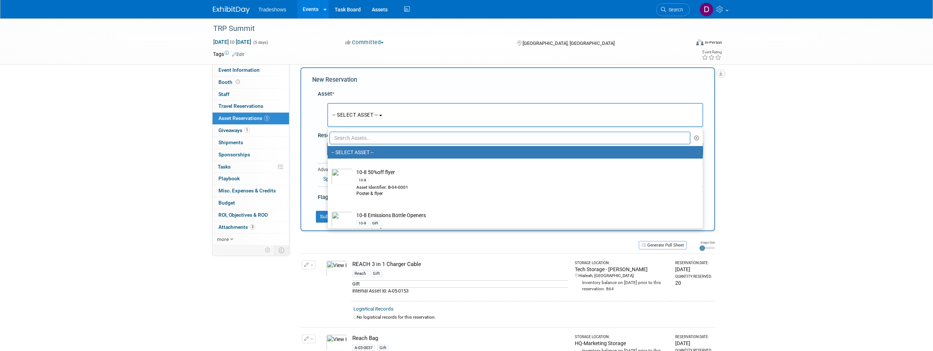
click at [370, 137] on input "text" at bounding box center [510, 138] width 361 height 13
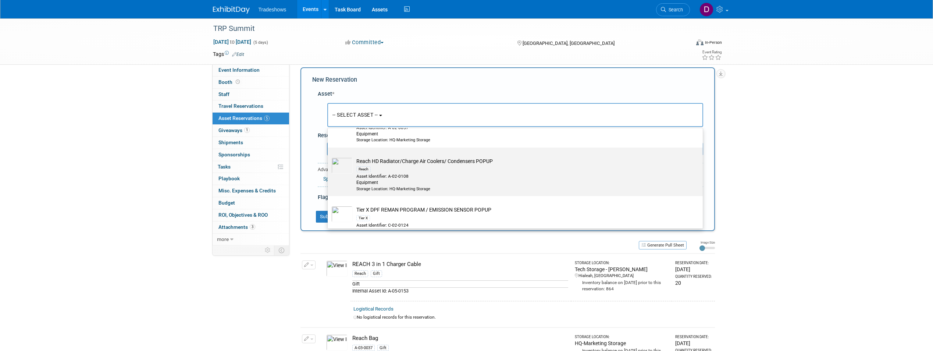
scroll to position [110, 0]
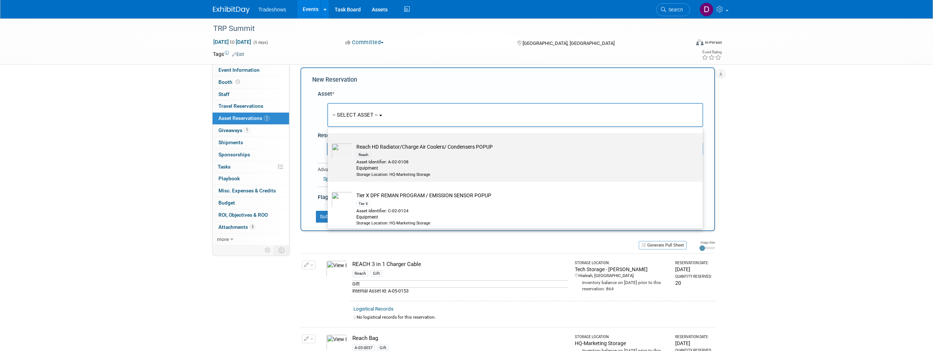
type input "pop"
click at [396, 153] on div "Reach" at bounding box center [522, 154] width 332 height 8
click at [329, 142] on input "Reach HD Radiator/Charge Air Coolers/ Condensers POPUP Reach Asset Identifier: …" at bounding box center [326, 139] width 5 height 5
select select "10718351"
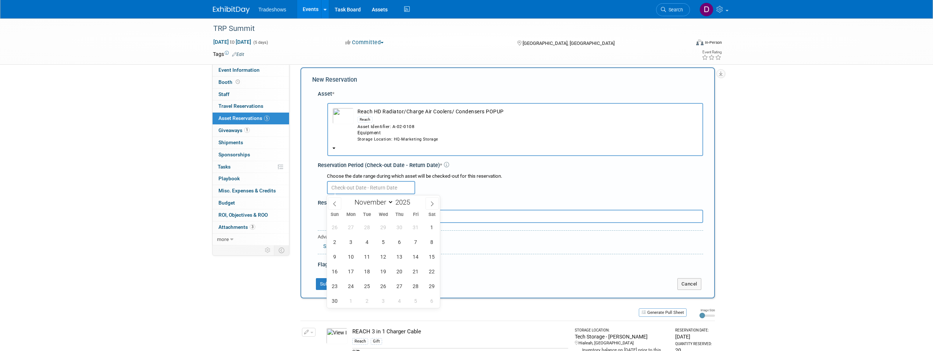
click at [359, 189] on input "text" at bounding box center [371, 187] width 88 height 13
click at [337, 199] on span at bounding box center [334, 203] width 13 height 13
select select "9"
click at [348, 271] on span "20" at bounding box center [351, 271] width 14 height 14
type input "[DATE]"
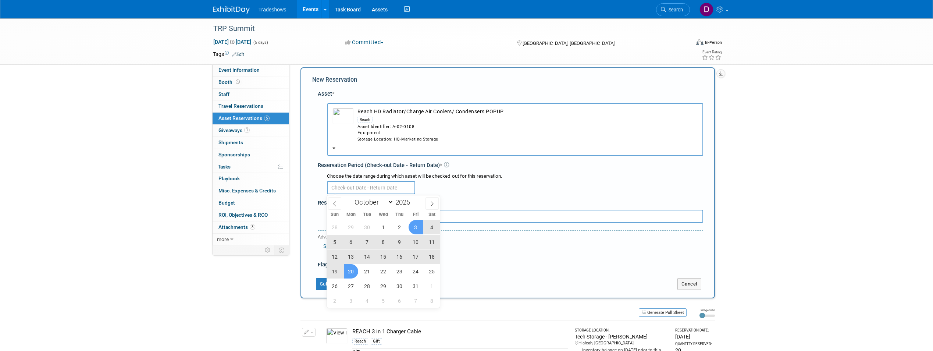
click at [501, 182] on div at bounding box center [515, 187] width 376 height 14
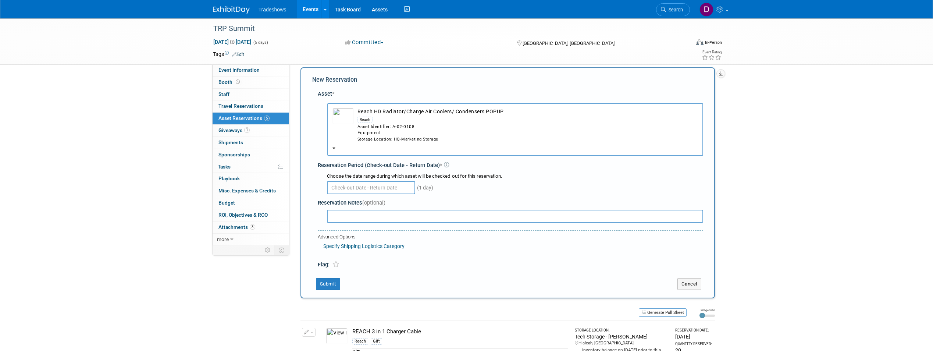
click at [365, 189] on input "text" at bounding box center [371, 187] width 88 height 13
click at [349, 269] on span "20" at bounding box center [351, 271] width 14 height 14
type input "[DATE]"
click at [321, 281] on button "Submit" at bounding box center [328, 284] width 24 height 12
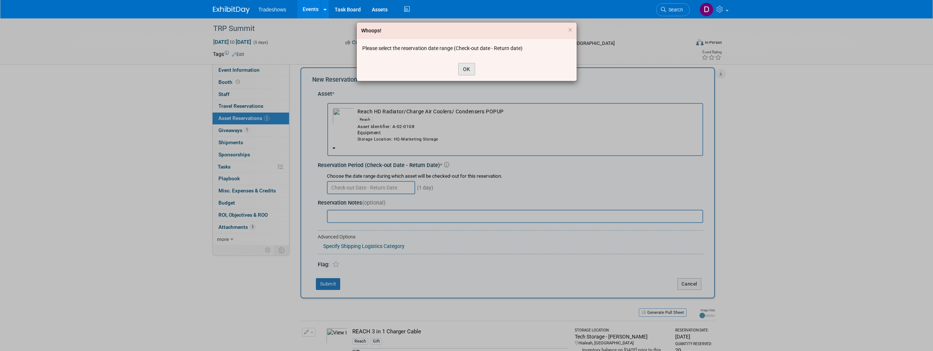
click at [466, 69] on button "OK" at bounding box center [466, 69] width 17 height 13
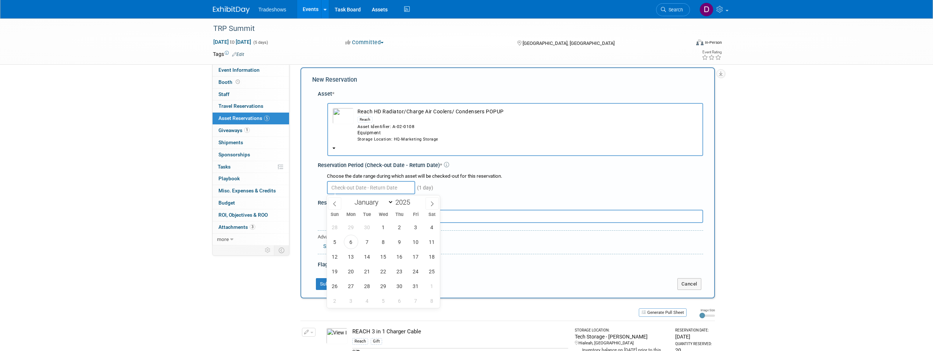
click at [378, 188] on input "text" at bounding box center [371, 187] width 88 height 13
click at [352, 271] on span "20" at bounding box center [351, 271] width 14 height 14
type input "[DATE]"
drag, startPoint x: 530, startPoint y: 308, endPoint x: 500, endPoint y: 304, distance: 30.1
click at [529, 309] on div "Generate Pull Sheet" at bounding box center [493, 311] width 386 height 9
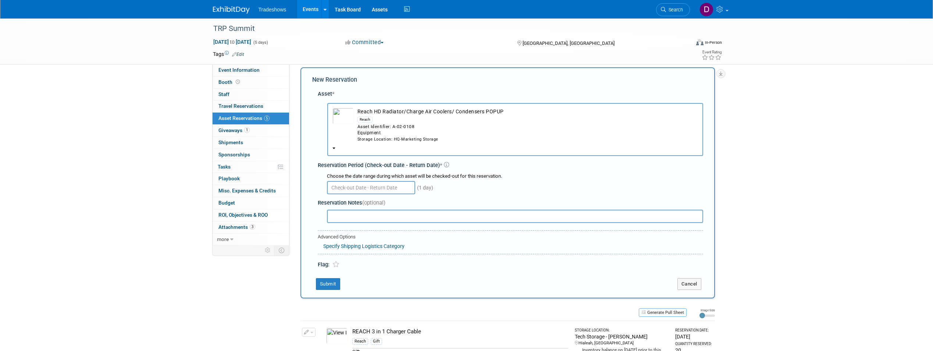
click at [371, 186] on input "text" at bounding box center [371, 187] width 88 height 13
click at [350, 270] on span "20" at bounding box center [351, 271] width 14 height 14
type input "[DATE]"
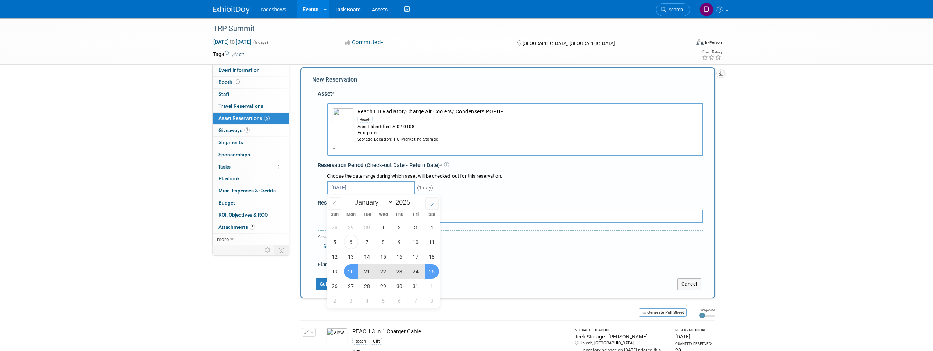
click at [431, 199] on span at bounding box center [432, 203] width 13 height 13
select select "10"
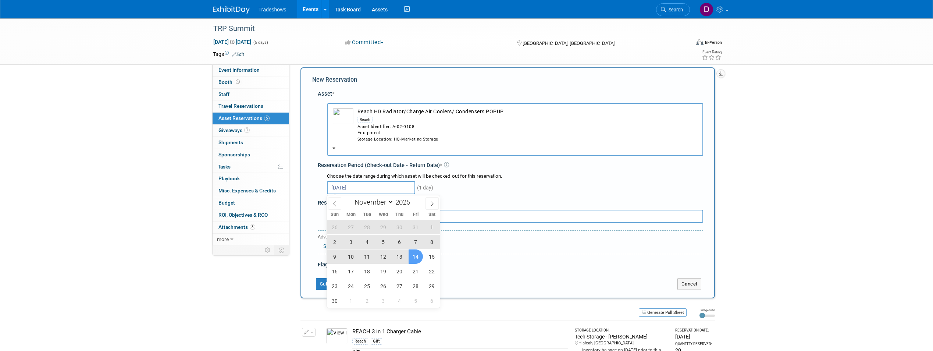
click at [414, 256] on span "14" at bounding box center [416, 256] width 14 height 14
type input "[DATE] to [DATE]"
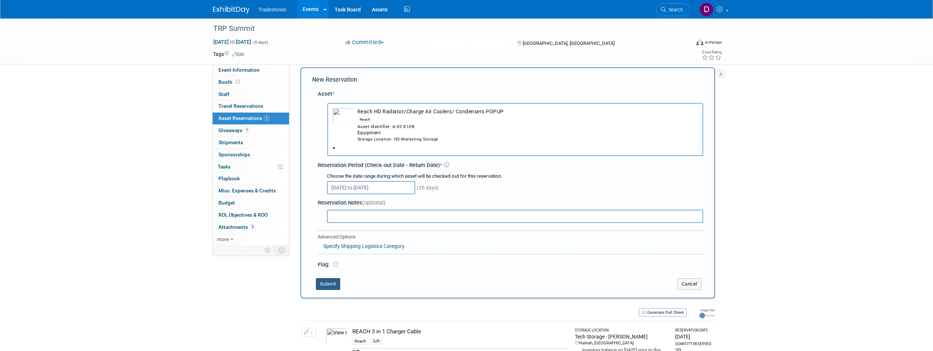
click at [329, 286] on button "Submit" at bounding box center [328, 284] width 24 height 12
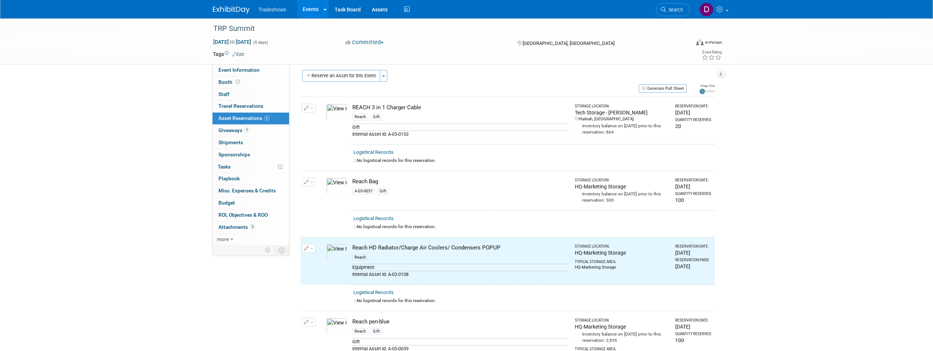
scroll to position [0, 0]
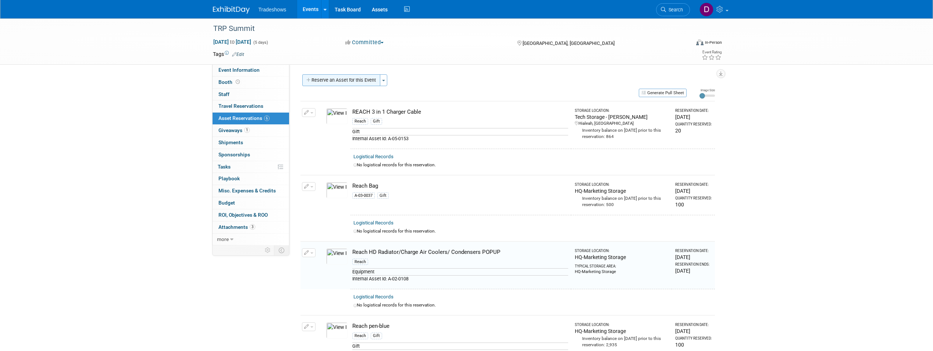
click at [349, 79] on button "Reserve an Asset for this Event" at bounding box center [341, 80] width 78 height 12
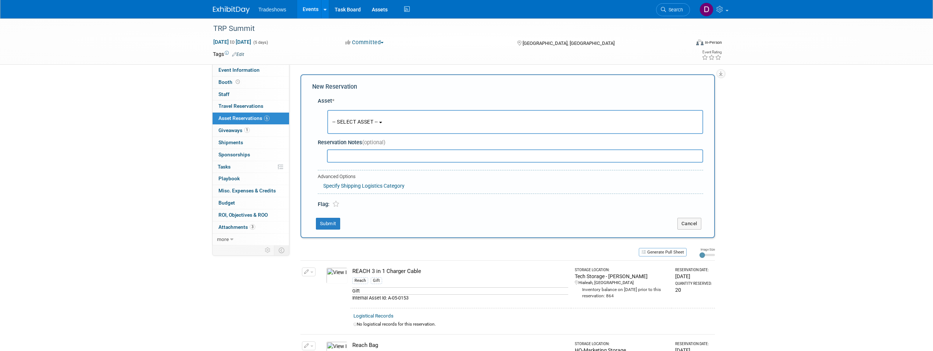
scroll to position [7, 0]
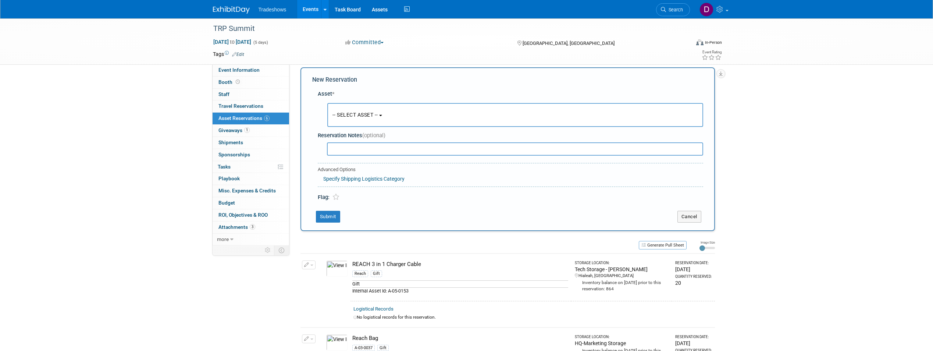
click at [349, 114] on span "-- SELECT ASSET --" at bounding box center [355, 115] width 46 height 6
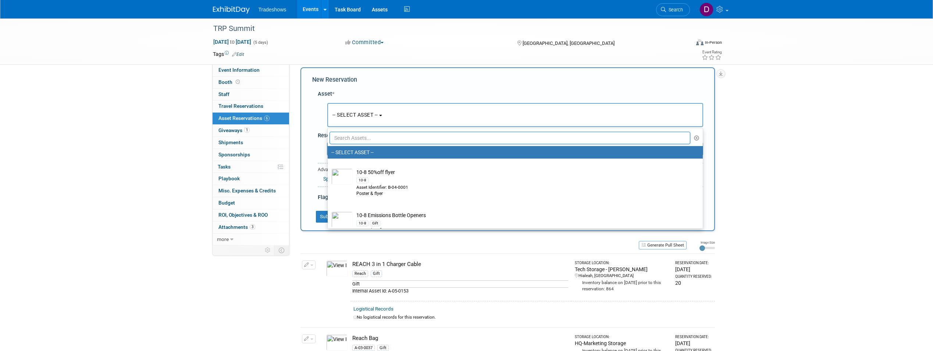
click at [363, 138] on input "text" at bounding box center [510, 138] width 361 height 13
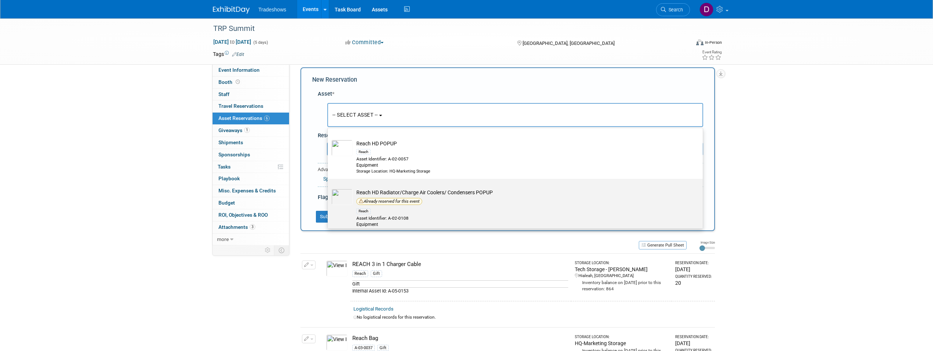
scroll to position [74, 0]
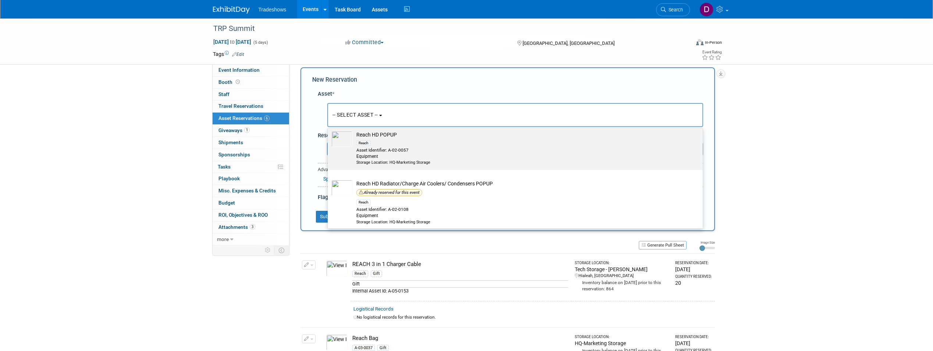
type input "pop"
click at [384, 150] on div "Asset Identifier: A-02-0057" at bounding box center [522, 150] width 332 height 6
click at [329, 130] on input "Reach HD POPUP Reach Asset Identifier: A-02-0057 Equipment Storage Location: HQ…" at bounding box center [326, 127] width 5 height 5
select select "10718352"
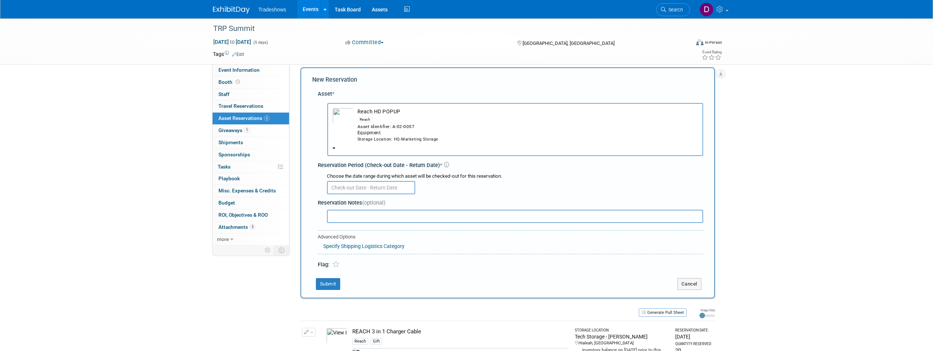
click at [364, 185] on input "text" at bounding box center [371, 187] width 88 height 13
click at [333, 203] on icon at bounding box center [334, 203] width 5 height 5
select select "9"
click at [350, 271] on span "20" at bounding box center [351, 271] width 14 height 14
type input "[DATE]"
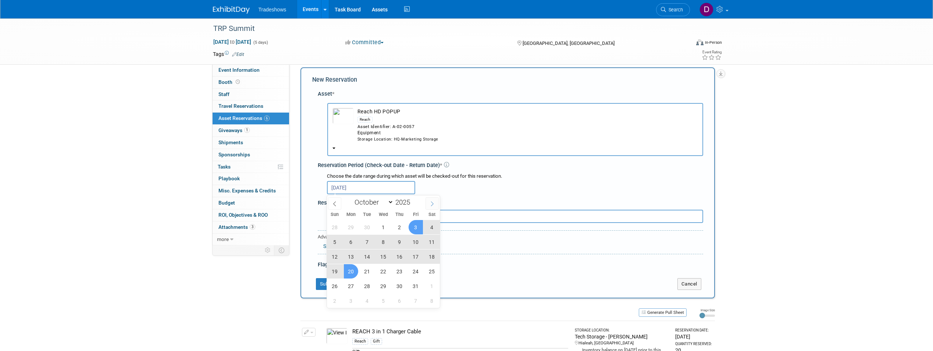
click at [433, 202] on icon at bounding box center [432, 203] width 5 height 5
select select "10"
click at [414, 257] on span "14" at bounding box center [416, 256] width 14 height 14
type input "[DATE] to [DATE]"
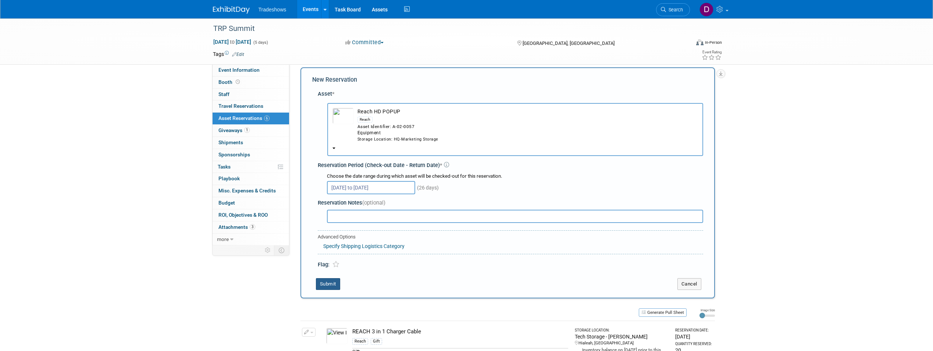
click at [329, 284] on button "Submit" at bounding box center [328, 284] width 24 height 12
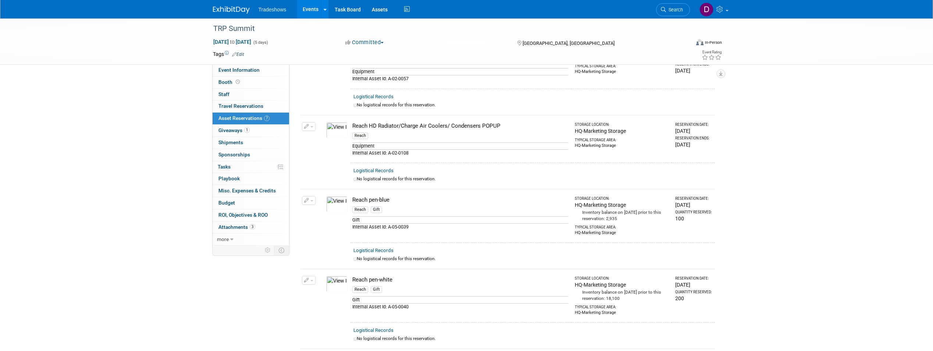
scroll to position [0, 0]
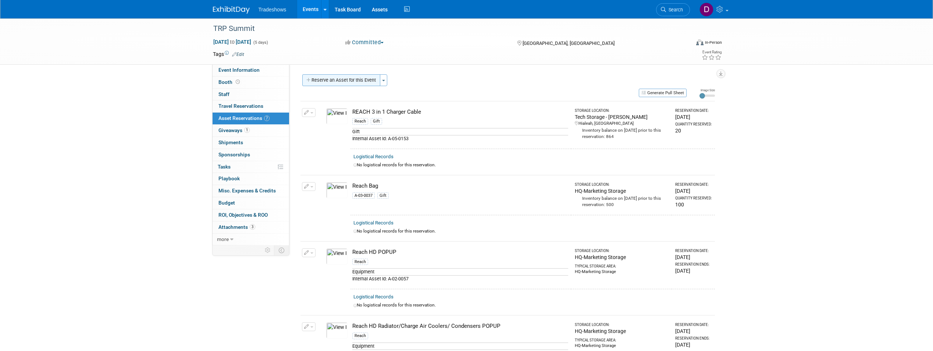
click at [346, 76] on button "Reserve an Asset for this Event" at bounding box center [341, 80] width 78 height 12
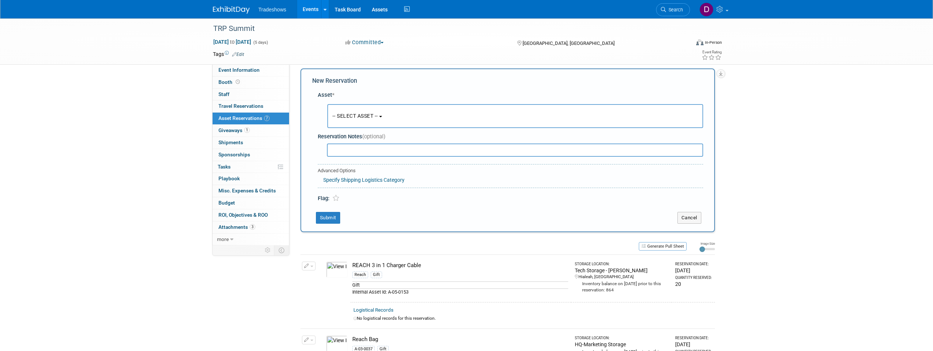
scroll to position [7, 0]
click at [349, 113] on span "-- SELECT ASSET --" at bounding box center [355, 115] width 46 height 6
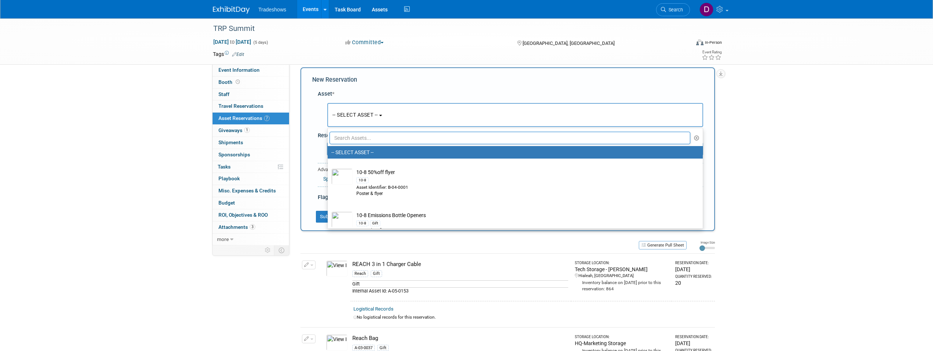
click at [354, 139] on input "text" at bounding box center [510, 138] width 361 height 13
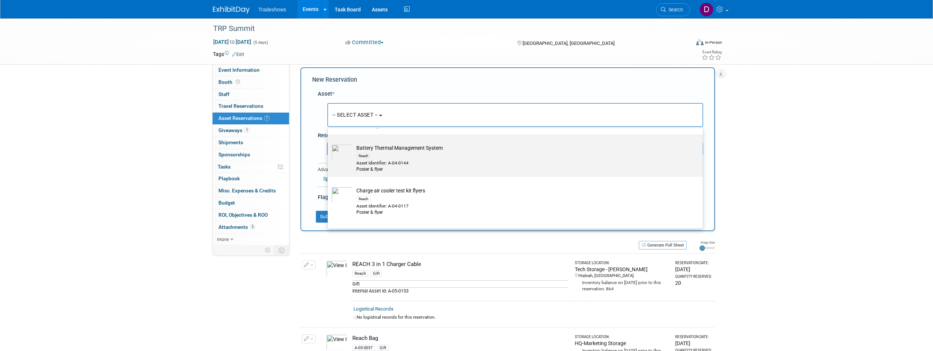
scroll to position [221, 0]
type input "flyer"
click at [378, 160] on div "Reach" at bounding box center [522, 161] width 332 height 8
click at [329, 149] on input "Charge air cooler test kit flyers Reach Asset Identifier: A-04-0117 Poster & fl…" at bounding box center [326, 146] width 5 height 5
select select "10718257"
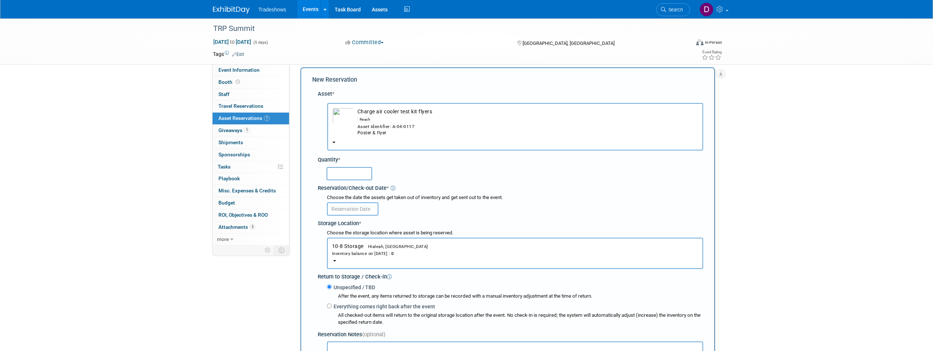
click at [359, 170] on input "text" at bounding box center [350, 173] width 46 height 13
type input "30"
click at [345, 250] on div "Inventory balance on [DATE] : 0" at bounding box center [515, 253] width 366 height 7
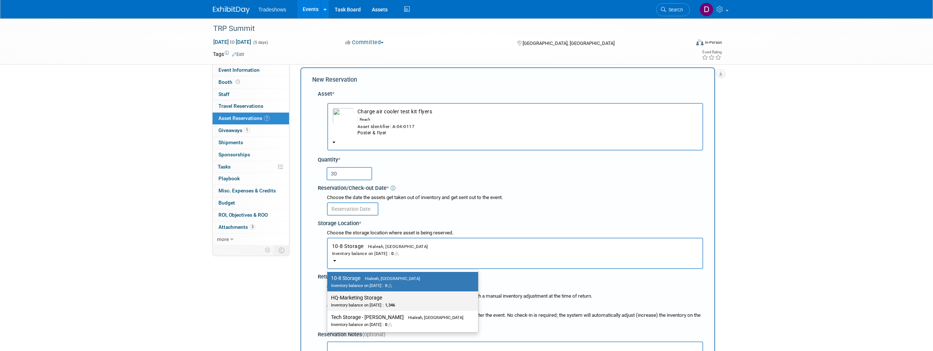
click at [353, 300] on label "HQ-Marketing Storage Inventory balance on [DATE] : 1,346" at bounding box center [401, 301] width 140 height 17
click at [328, 300] on input "HQ-Marketing Storage Inventory balance on [DATE] : 1,346" at bounding box center [326, 297] width 5 height 5
select select "11223402"
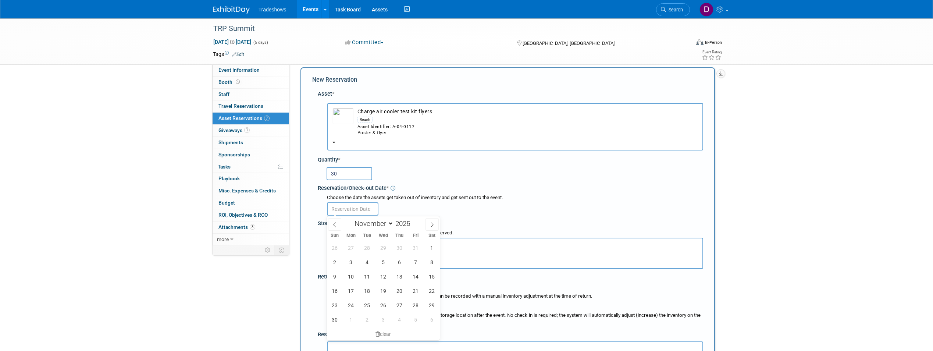
click at [352, 211] on input "text" at bounding box center [352, 208] width 51 height 13
click at [334, 221] on span at bounding box center [334, 224] width 13 height 13
select select "9"
click at [349, 286] on span "20" at bounding box center [351, 291] width 14 height 14
type input "[DATE]"
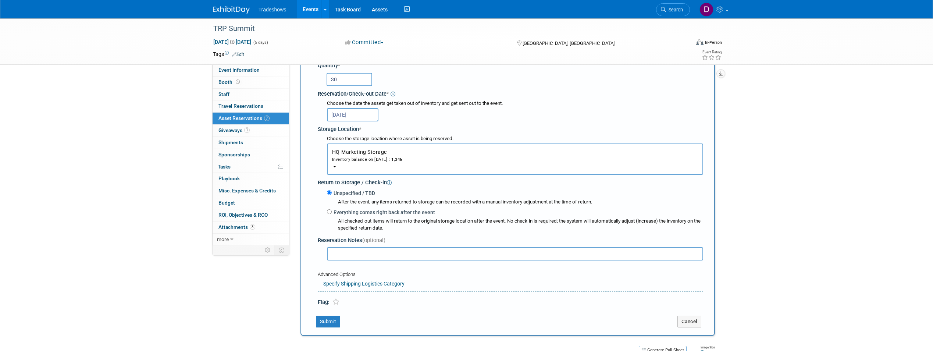
scroll to position [117, 0]
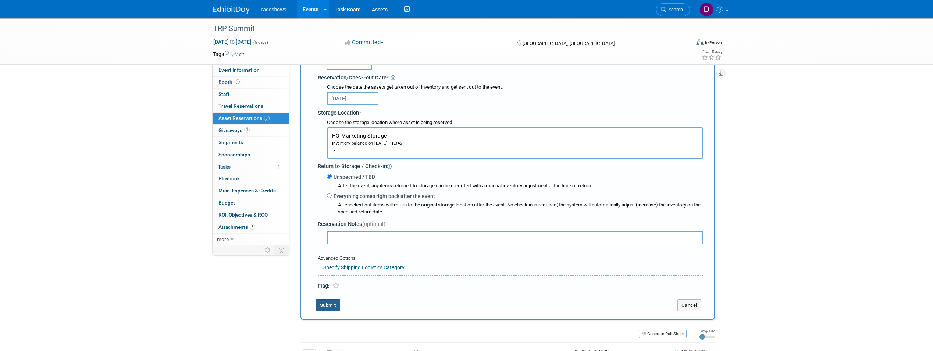
click at [336, 302] on button "Submit" at bounding box center [328, 305] width 24 height 12
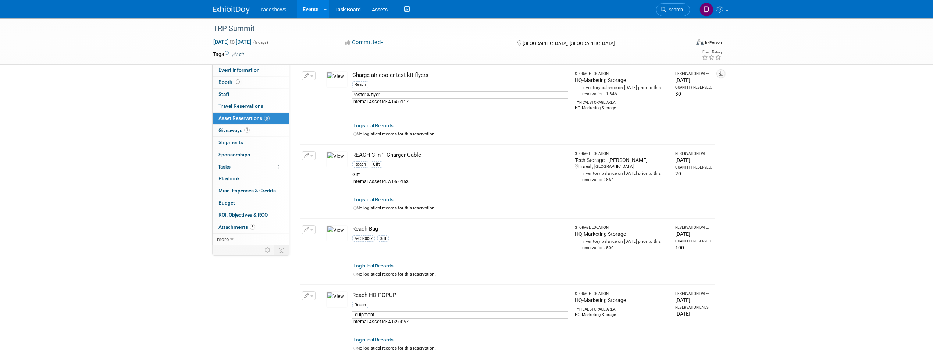
scroll to position [0, 0]
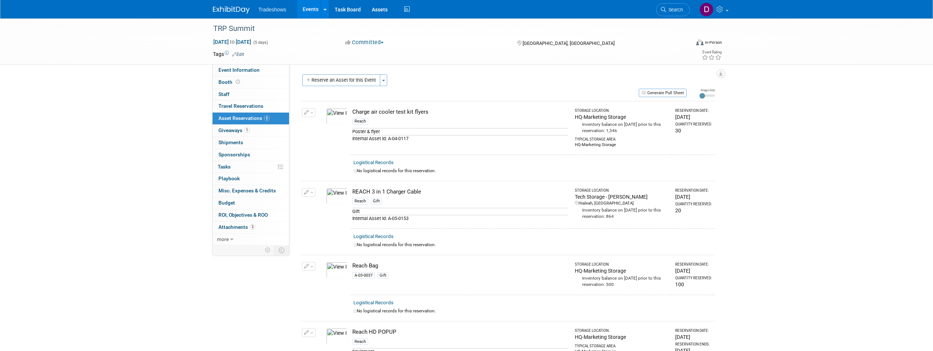
click at [303, 111] on button "button" at bounding box center [309, 112] width 14 height 9
click at [327, 126] on button "Change Reservation" at bounding box center [337, 125] width 62 height 10
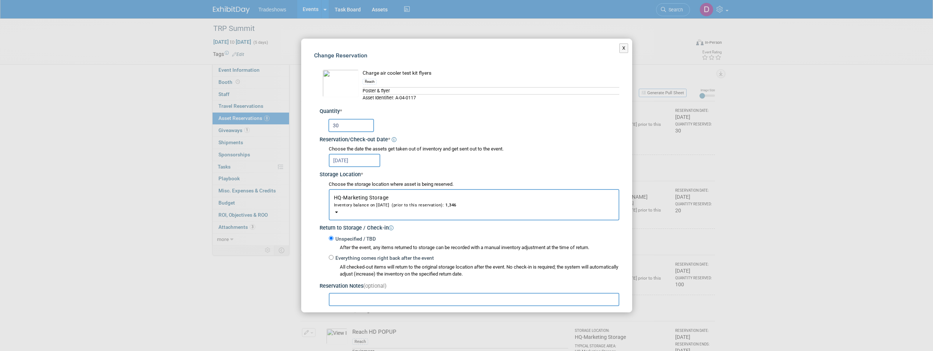
drag, startPoint x: 338, startPoint y: 123, endPoint x: 333, endPoint y: 123, distance: 4.8
click at [333, 123] on input "30" at bounding box center [351, 125] width 46 height 13
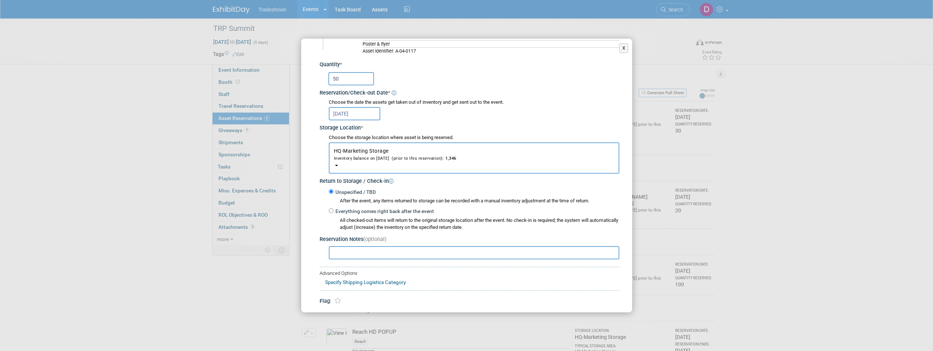
scroll to position [74, 0]
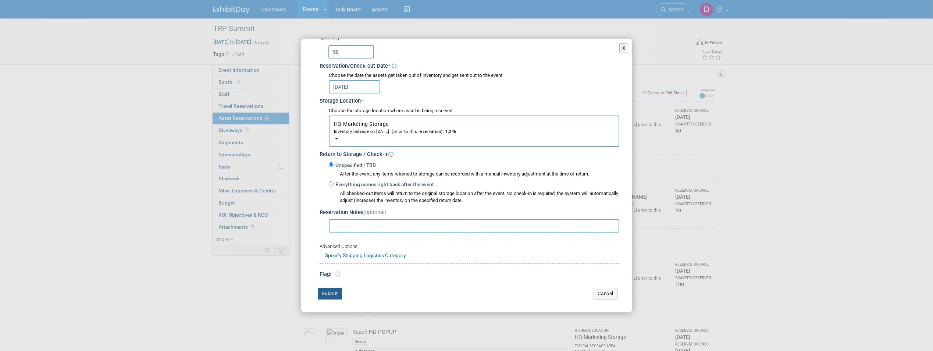
type input "50"
click at [330, 292] on button "Submit" at bounding box center [330, 294] width 24 height 12
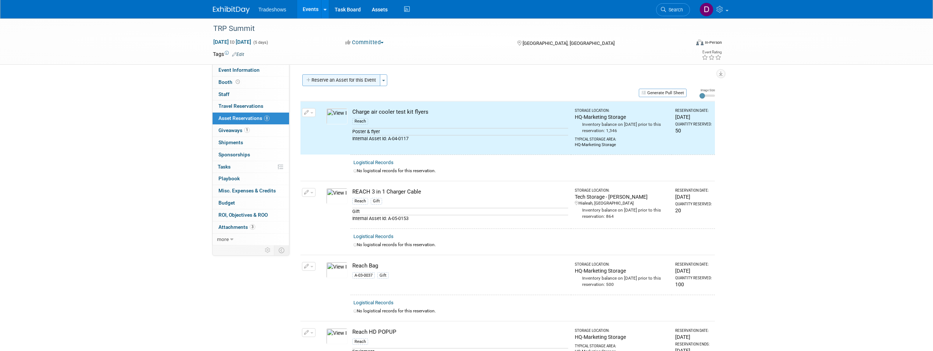
click at [337, 82] on button "Reserve an Asset for this Event" at bounding box center [341, 80] width 78 height 12
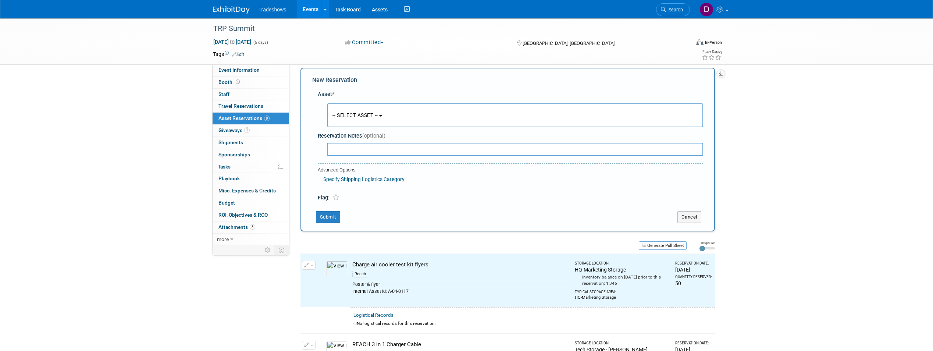
scroll to position [7, 0]
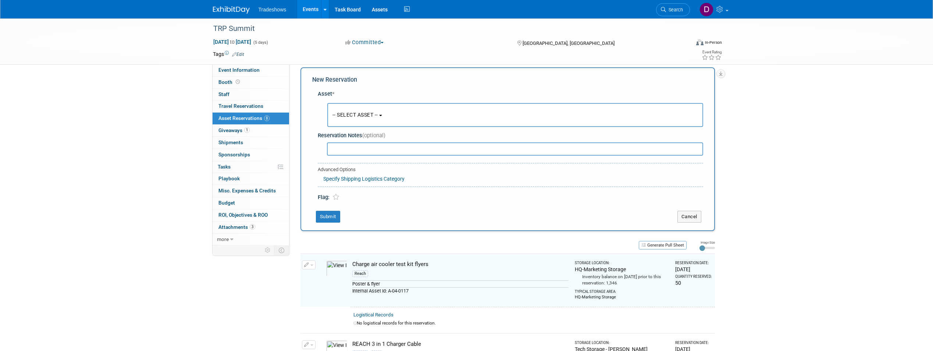
click at [369, 115] on span "-- SELECT ASSET --" at bounding box center [355, 115] width 46 height 6
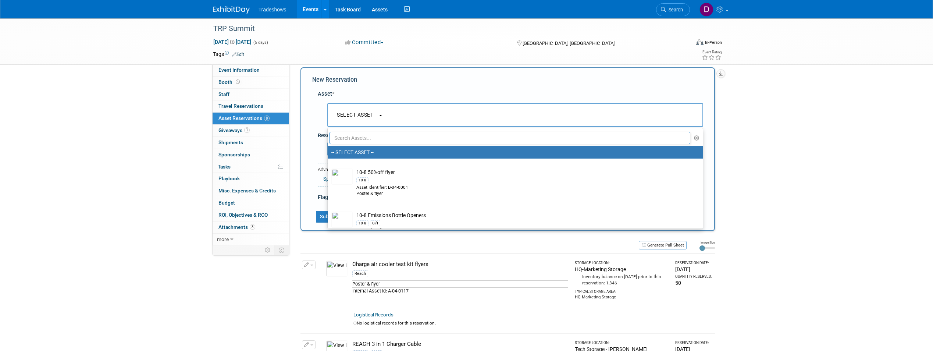
click at [364, 136] on input "text" at bounding box center [510, 138] width 361 height 13
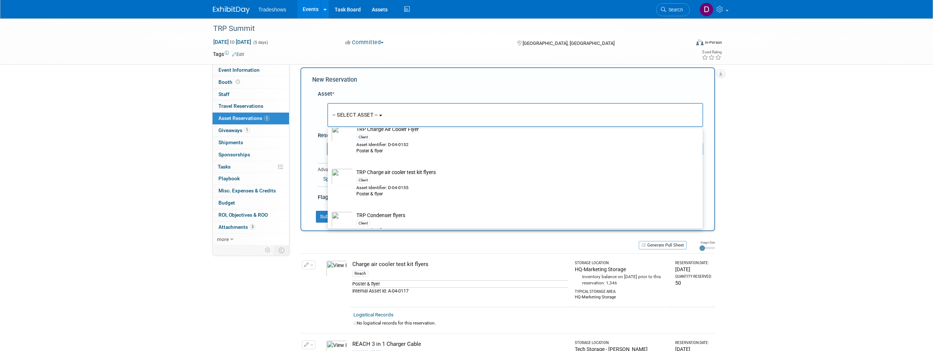
scroll to position [993, 0]
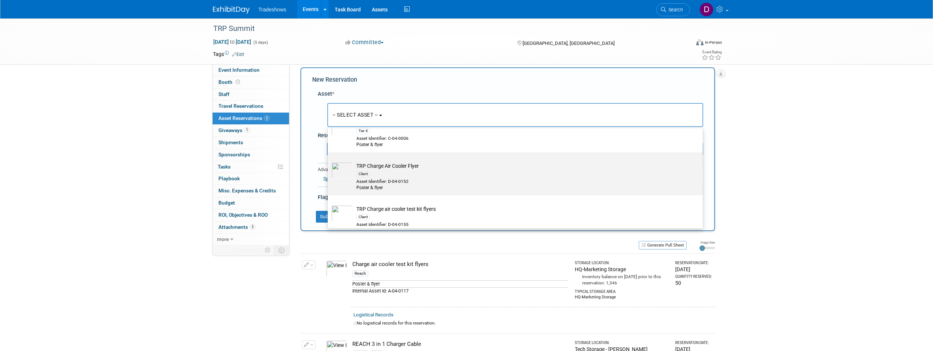
type input "flyer"
click at [381, 171] on td "TRP Charge Air Cooler Flyer Client Asset Identifier: D-04-0152 Poster & flyer" at bounding box center [520, 176] width 335 height 29
click at [329, 161] on input "TRP Charge Air Cooler Flyer Client Asset Identifier: D-04-0152 Poster & flyer" at bounding box center [326, 158] width 5 height 5
select select "10718558"
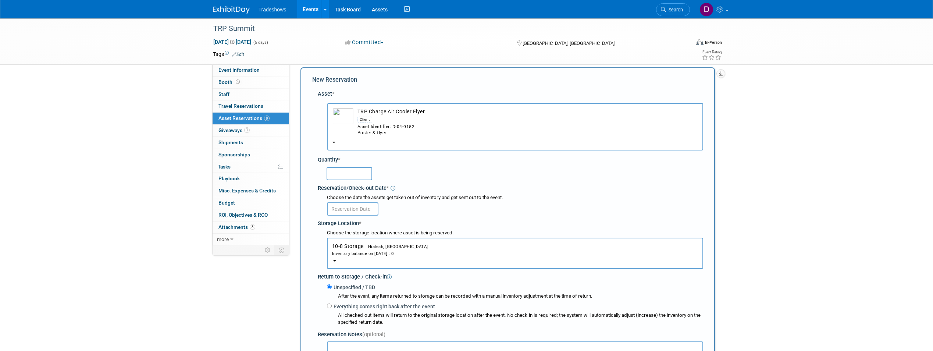
click at [339, 177] on input "text" at bounding box center [350, 173] width 46 height 13
type input "50"
click at [354, 249] on button "10-8 Storage Hialeah, [GEOGRAPHIC_DATA] Inventory balance on [DATE] : 0" at bounding box center [515, 253] width 376 height 31
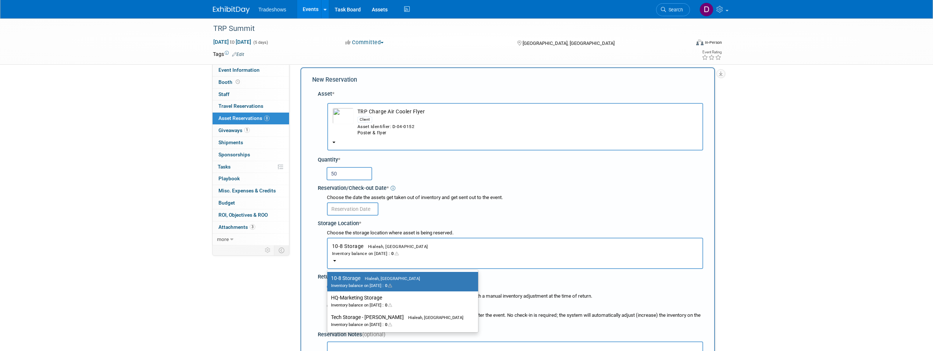
click at [447, 196] on div "Choose the date the assets get taken out of inventory and get sent out to the e…" at bounding box center [515, 197] width 376 height 7
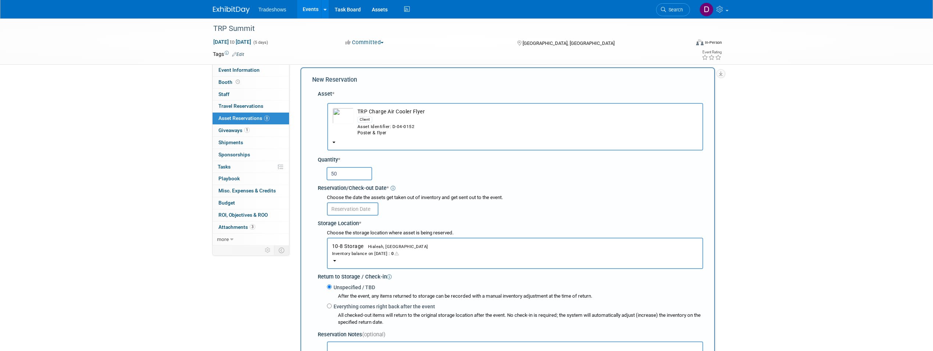
drag, startPoint x: 342, startPoint y: 170, endPoint x: 298, endPoint y: 171, distance: 44.2
click at [298, 171] on div "Event Website: Edit [URL][DOMAIN_NAME] Event Venue Name: Specify event venue na…" at bounding box center [504, 147] width 431 height 181
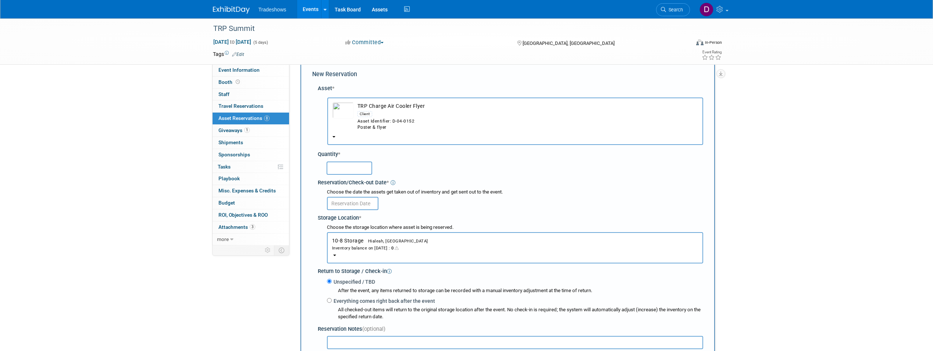
scroll to position [117, 0]
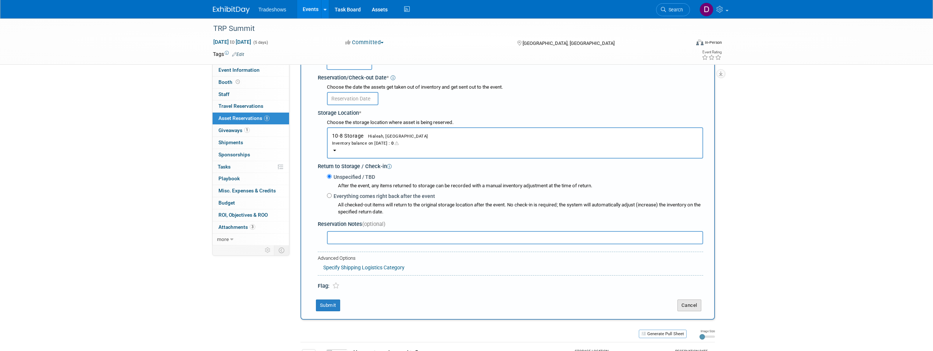
click at [690, 304] on button "Cancel" at bounding box center [689, 305] width 24 height 12
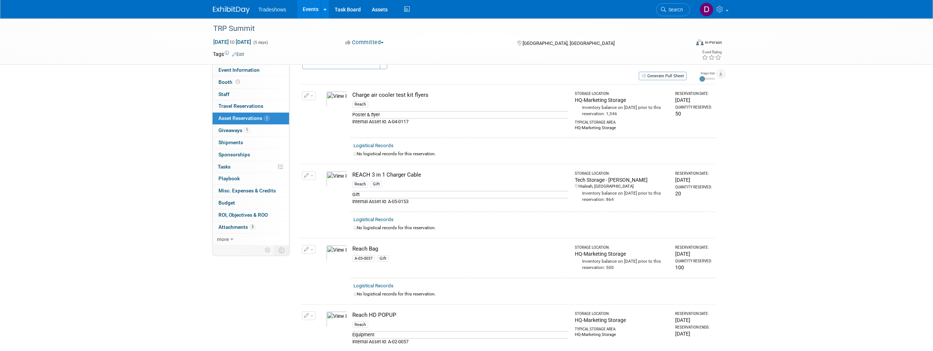
scroll to position [0, 0]
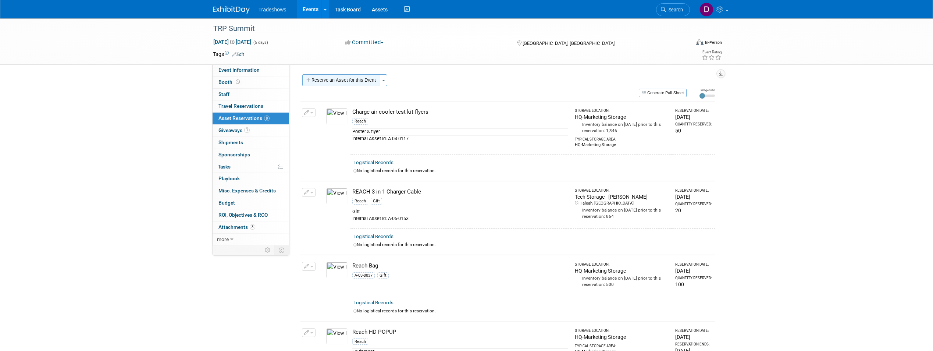
click at [352, 80] on button "Reserve an Asset for this Event" at bounding box center [341, 80] width 78 height 12
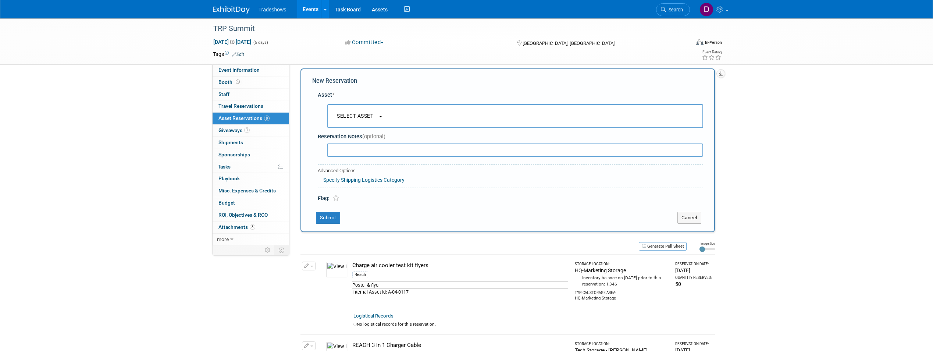
scroll to position [7, 0]
click at [370, 114] on span "-- SELECT ASSET --" at bounding box center [355, 115] width 46 height 6
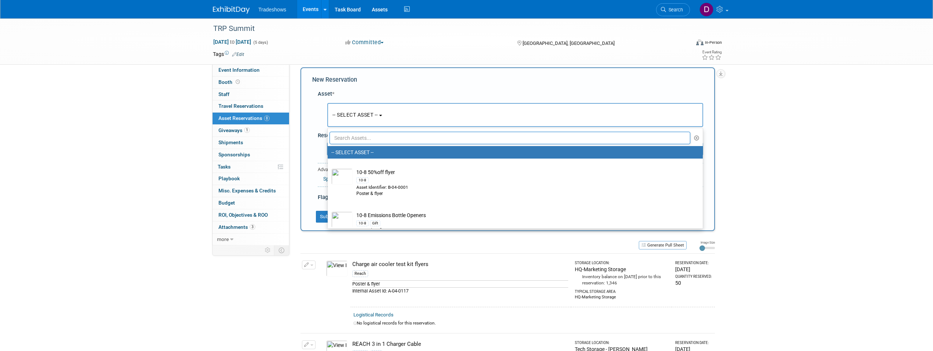
click at [371, 140] on input "text" at bounding box center [510, 138] width 361 height 13
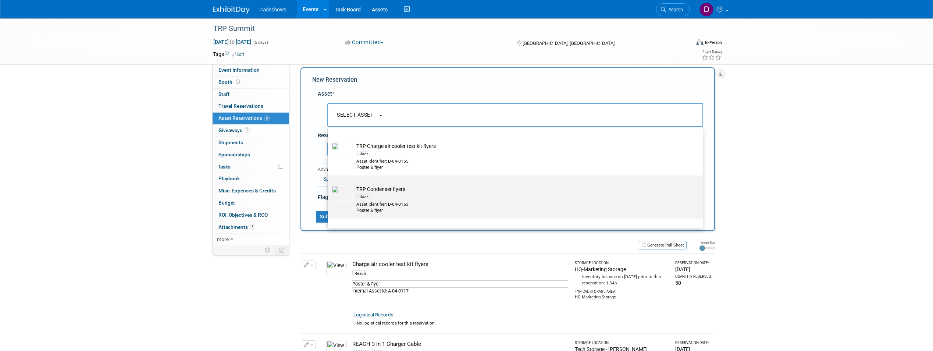
scroll to position [74, 0]
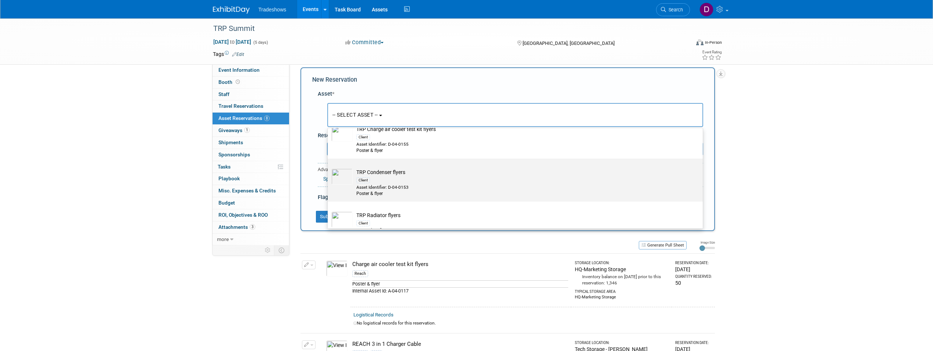
type input "trp"
click at [382, 178] on div "Client" at bounding box center [522, 180] width 332 height 8
click at [329, 167] on input "TRP Condenser flyers Client Asset Identifier: D-04-0153 Poster & flyer" at bounding box center [326, 165] width 5 height 5
select select "10718559"
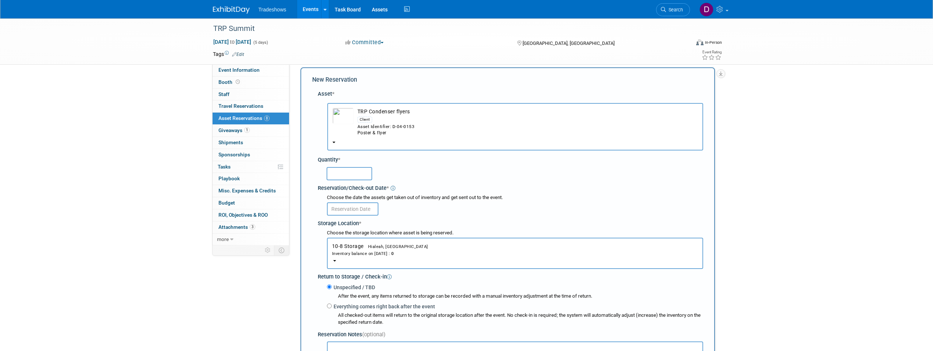
click at [339, 255] on div "Inventory balance on [DATE] : 0" at bounding box center [515, 253] width 366 height 7
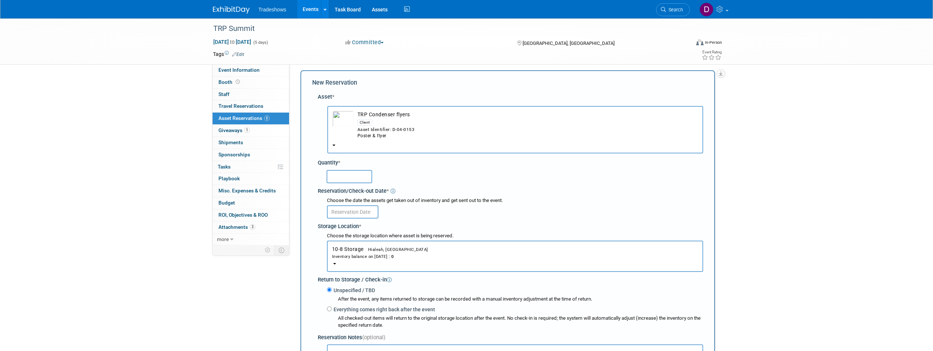
scroll to position [0, 0]
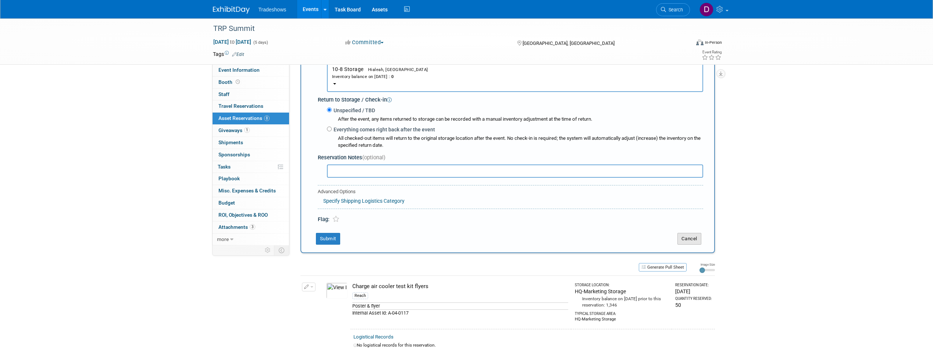
click at [688, 236] on button "Cancel" at bounding box center [689, 239] width 24 height 12
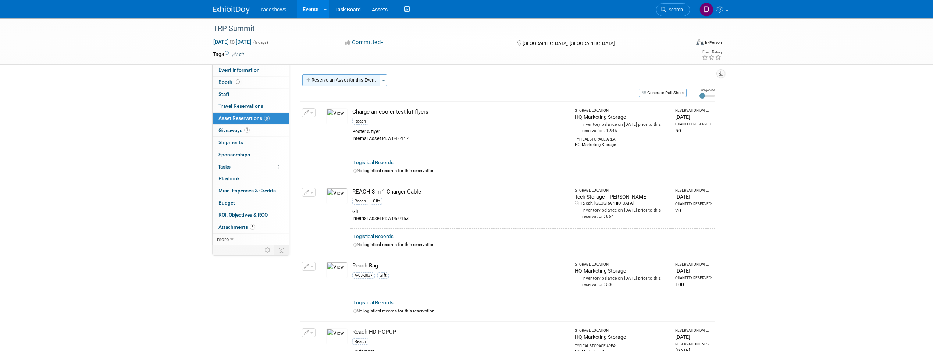
click at [352, 77] on button "Reserve an Asset for this Event" at bounding box center [341, 80] width 78 height 12
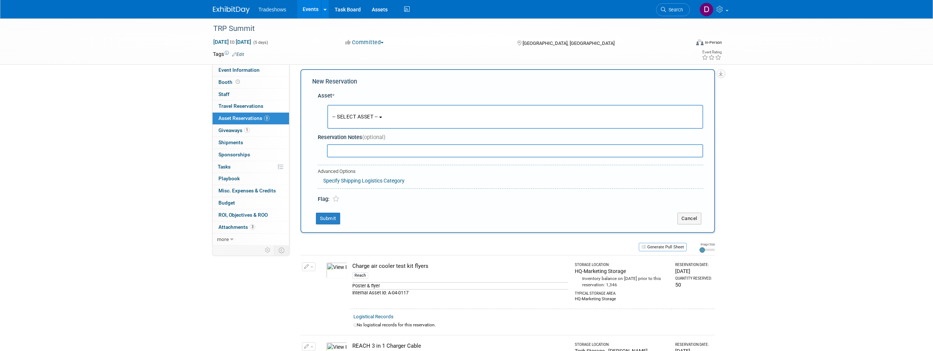
scroll to position [7, 0]
click at [355, 116] on span "-- SELECT ASSET --" at bounding box center [355, 115] width 46 height 6
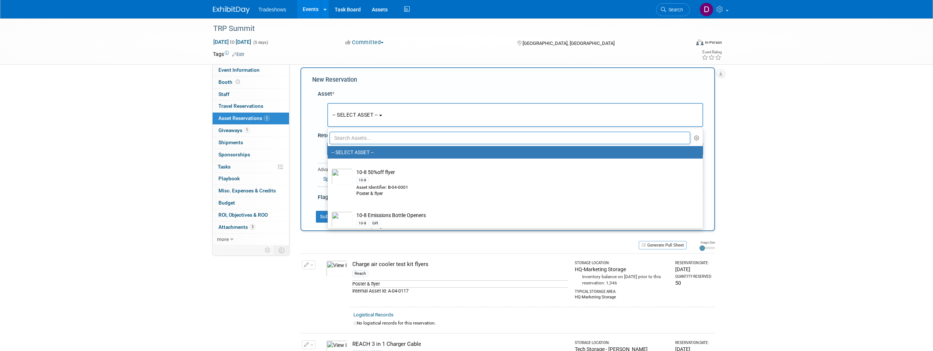
click at [362, 138] on input "text" at bounding box center [510, 138] width 361 height 13
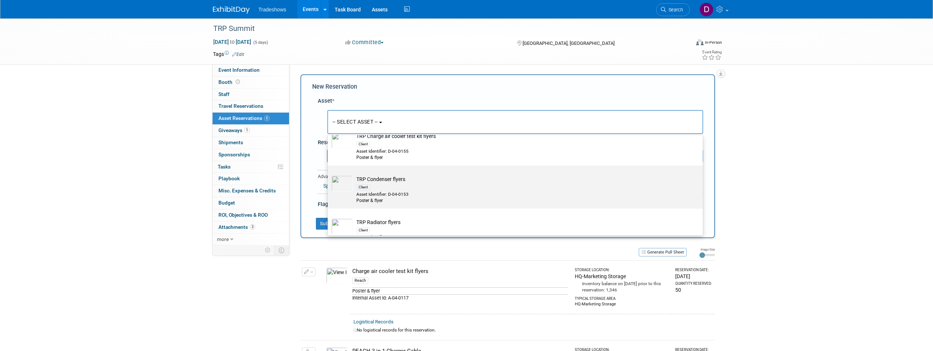
scroll to position [92, 0]
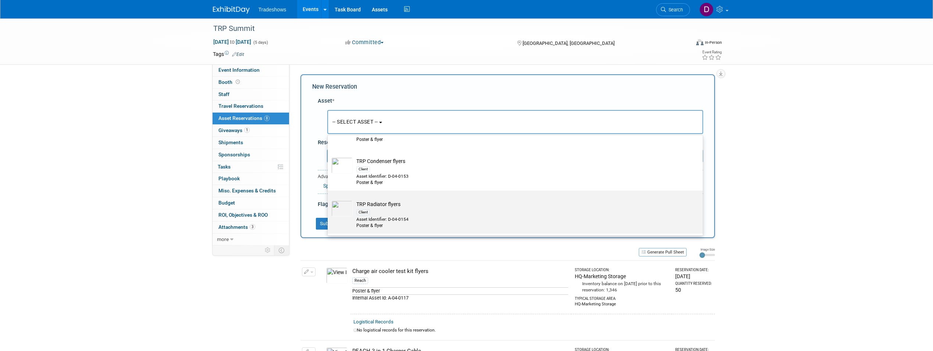
type input "trp"
click at [382, 208] on div "Client" at bounding box center [522, 212] width 332 height 8
click at [329, 199] on input "TRP Radiator flyers Client Asset Identifier: D-04-0154 Poster & flyer" at bounding box center [326, 197] width 5 height 5
select select "10718560"
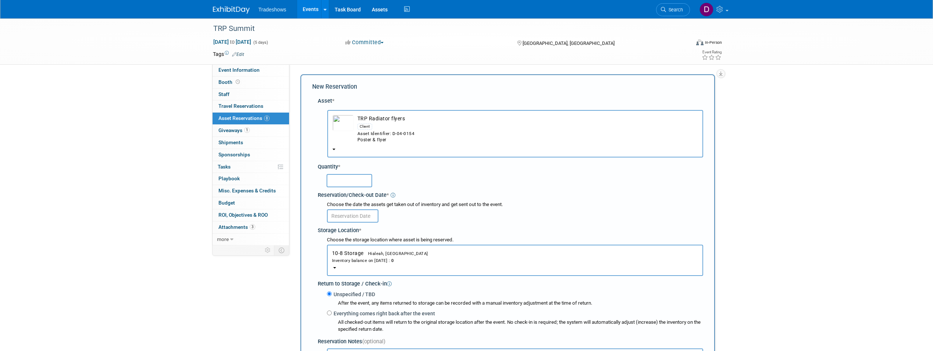
click at [360, 255] on span "10-8 Storage Hialeah, [GEOGRAPHIC_DATA] Inventory balance on [DATE] : 0" at bounding box center [515, 257] width 366 height 14
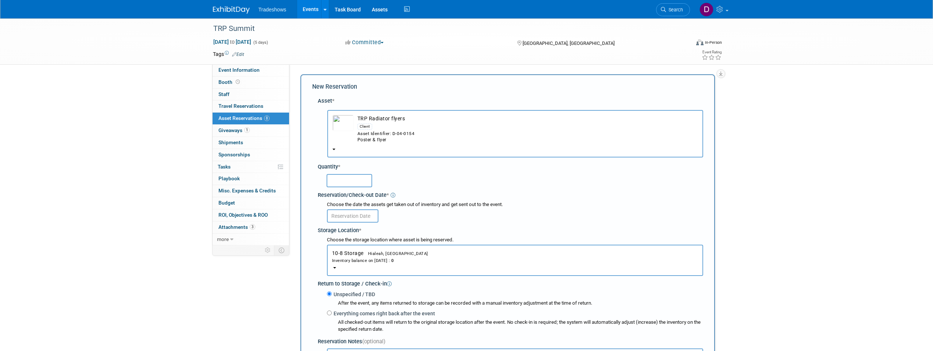
click at [344, 120] on img "button" at bounding box center [342, 123] width 21 height 16
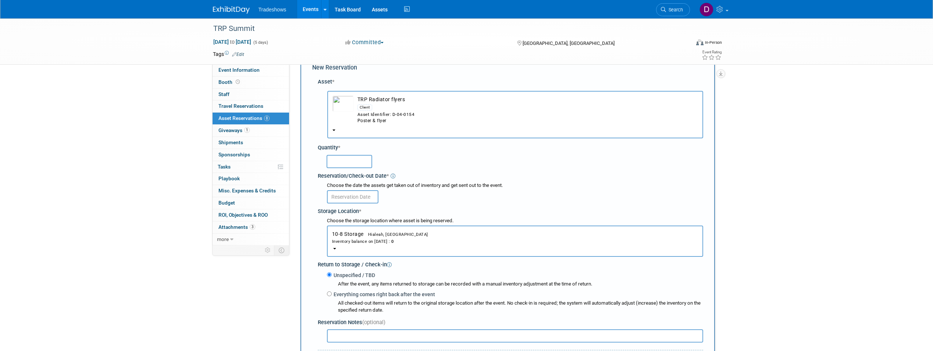
scroll to position [0, 0]
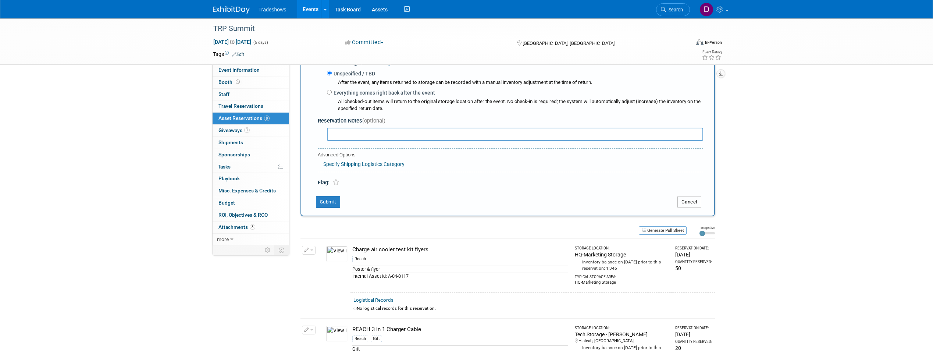
click at [694, 198] on button "Cancel" at bounding box center [689, 202] width 24 height 12
